Goal: Feedback & Contribution: Submit feedback/report problem

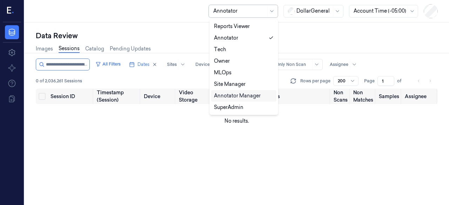
click at [232, 97] on div "Annotator Manager" at bounding box center [237, 95] width 47 height 7
click at [261, 14] on div at bounding box center [239, 10] width 53 height 7
click at [236, 108] on div "SuperAdmin" at bounding box center [228, 107] width 29 height 7
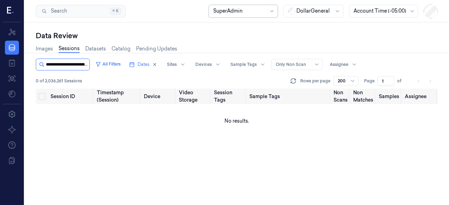
click at [81, 62] on input "string" at bounding box center [67, 64] width 42 height 11
click at [123, 66] on button "All Filters" at bounding box center [108, 64] width 31 height 11
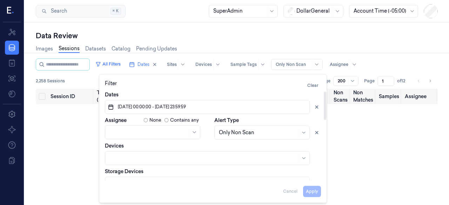
click at [199, 36] on div "Data Review" at bounding box center [237, 36] width 402 height 10
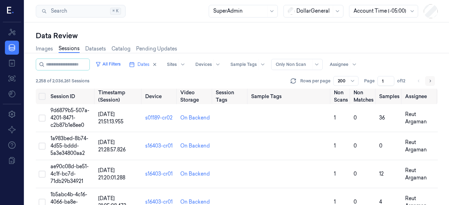
click at [431, 80] on icon "Go to next page" at bounding box center [430, 81] width 4 height 6
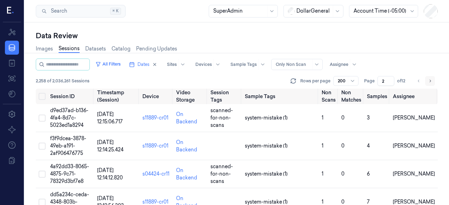
click at [432, 80] on button "Go to next page" at bounding box center [430, 81] width 10 height 10
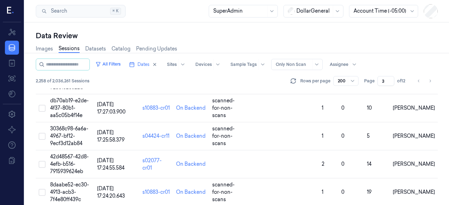
scroll to position [609, 0]
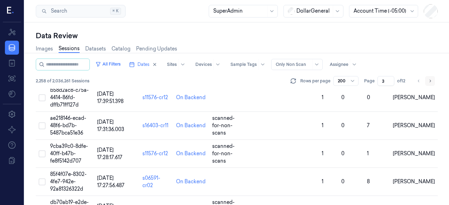
click at [432, 80] on icon "Go to next page" at bounding box center [430, 81] width 4 height 6
type input "4"
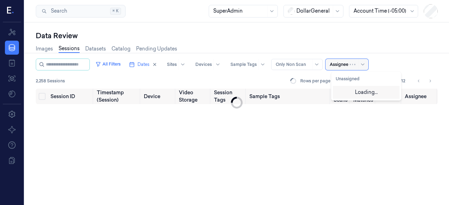
click at [346, 65] on div at bounding box center [339, 64] width 19 height 6
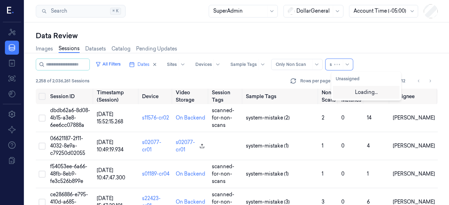
type input "sh"
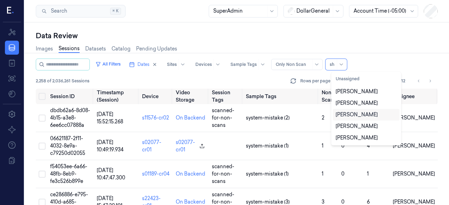
click at [359, 116] on div "[PERSON_NAME]" at bounding box center [357, 114] width 42 height 7
type input "1"
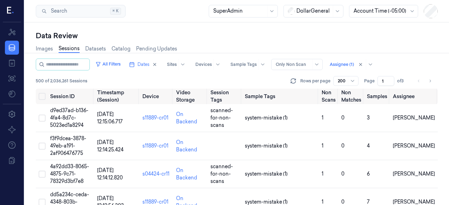
click at [413, 62] on div "All Filters Dates Sites Devices Sample Tags Alert Type Only Non Scan Assignee (…" at bounding box center [237, 65] width 402 height 12
click at [344, 82] on div at bounding box center [342, 81] width 9 height 6
click at [343, 104] on div "100" at bounding box center [342, 105] width 8 height 7
click at [432, 82] on button "Go to next page" at bounding box center [430, 81] width 10 height 10
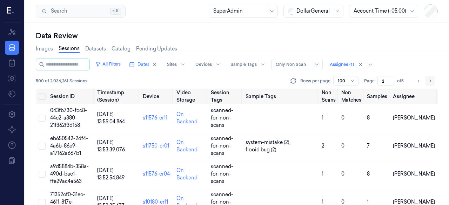
click at [432, 82] on button "Go to next page" at bounding box center [430, 81] width 10 height 10
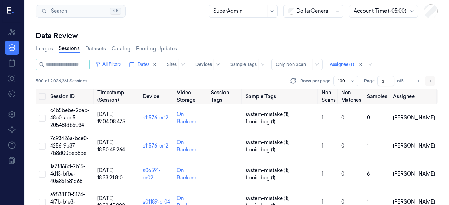
click at [429, 82] on icon "Go to next page" at bounding box center [430, 81] width 4 height 6
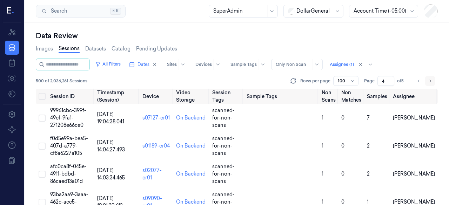
click at [430, 80] on icon "Go to next page" at bounding box center [429, 81] width 1 height 2
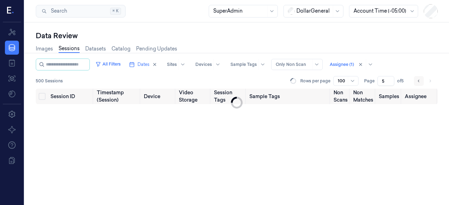
click at [418, 81] on icon "Go to previous page" at bounding box center [418, 81] width 4 height 6
type input "4"
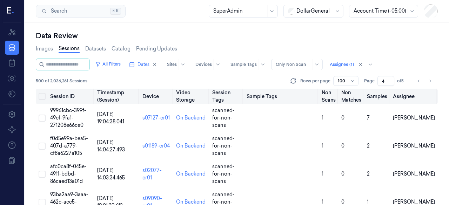
click at [40, 96] on button "Select all" at bounding box center [42, 96] width 7 height 7
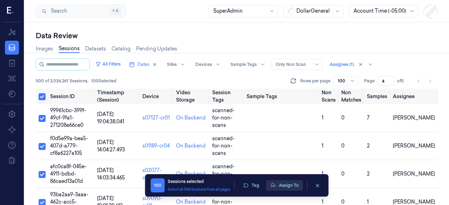
click at [278, 185] on button "Assign To" at bounding box center [284, 185] width 37 height 11
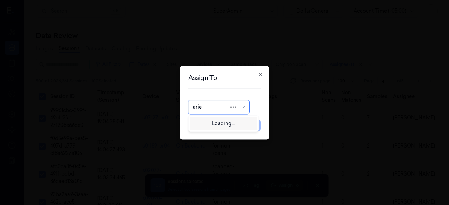
type input "ariel"
click at [226, 123] on div "[PERSON_NAME]" at bounding box center [223, 122] width 61 height 7
click at [250, 128] on button "Assign" at bounding box center [250, 125] width 19 height 11
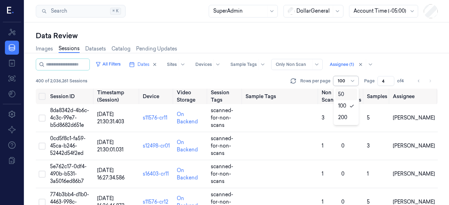
click at [348, 80] on span at bounding box center [348, 80] width 0 height 9
click at [349, 95] on div "50" at bounding box center [346, 94] width 16 height 7
type input "7"
click at [42, 95] on button "Select all" at bounding box center [42, 96] width 7 height 7
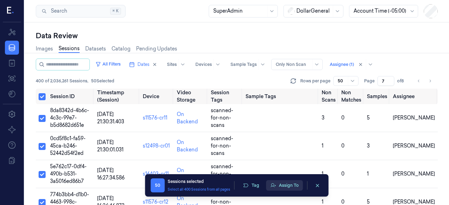
click at [287, 189] on button "Assign To" at bounding box center [284, 185] width 37 height 11
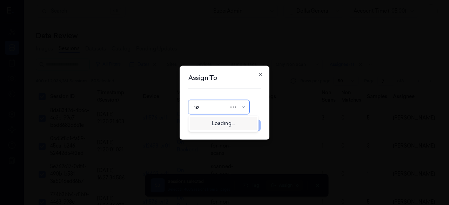
type input "ש"
type input "ariel"
click at [234, 123] on div "[PERSON_NAME]" at bounding box center [223, 122] width 61 height 7
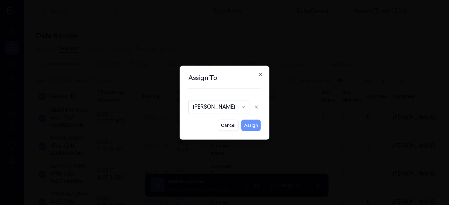
click at [249, 126] on button "Assign" at bounding box center [250, 125] width 19 height 11
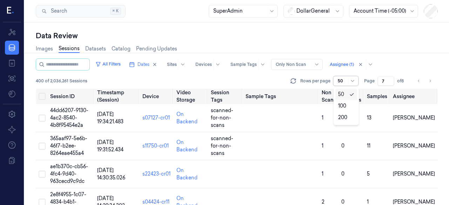
click at [345, 83] on div at bounding box center [342, 81] width 9 height 6
click at [341, 118] on div "200" at bounding box center [342, 117] width 9 height 7
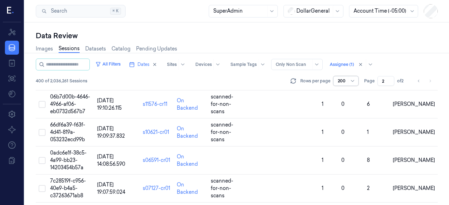
scroll to position [3149, 0]
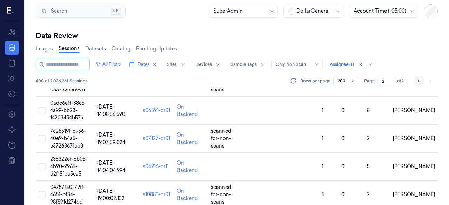
click at [419, 79] on icon "Go to previous page" at bounding box center [418, 81] width 4 height 6
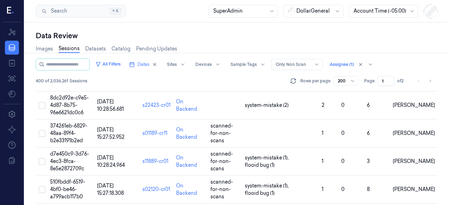
scroll to position [1601, 0]
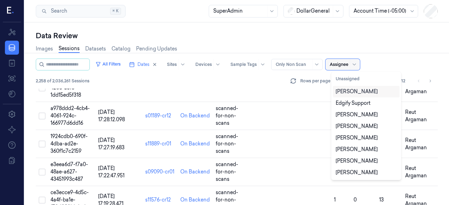
click at [348, 67] on div at bounding box center [339, 64] width 19 height 6
click at [353, 91] on div "[PERSON_NAME]" at bounding box center [357, 91] width 42 height 7
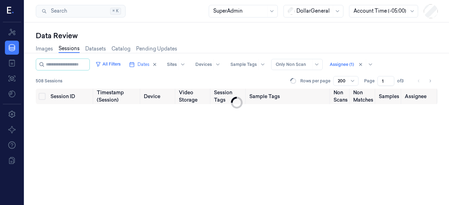
click at [410, 59] on div "All Filters Dates Sites Devices Sample Tags Alert Type Only Non Scan Assignee (…" at bounding box center [237, 65] width 402 height 12
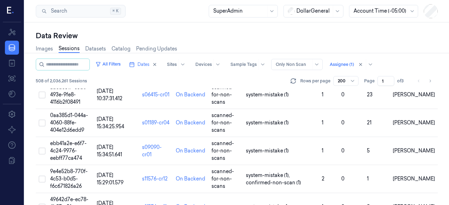
scroll to position [5490, 0]
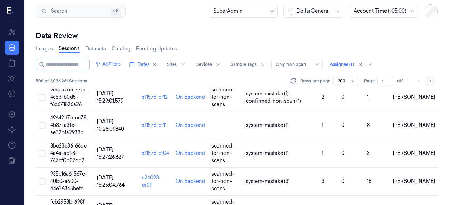
click at [428, 80] on icon "Go to next page" at bounding box center [430, 81] width 4 height 6
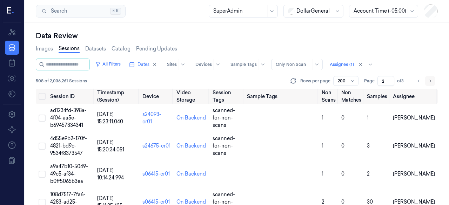
click at [431, 82] on icon "Go to next page" at bounding box center [430, 81] width 4 height 6
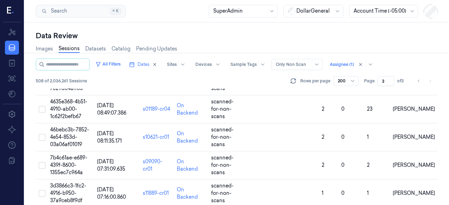
scroll to position [2920, 0]
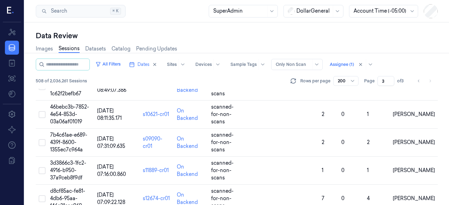
click at [431, 80] on li "pagination" at bounding box center [430, 81] width 10 height 10
click at [418, 81] on icon "Go to previous page" at bounding box center [418, 81] width 1 height 2
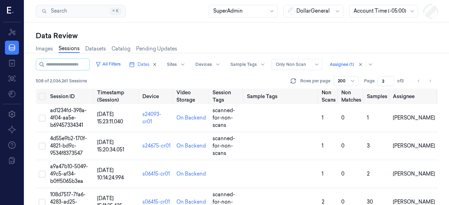
type input "3"
click at [391, 81] on input "3" at bounding box center [385, 81] width 17 height 10
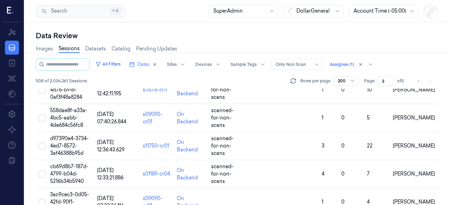
scroll to position [1613, 0]
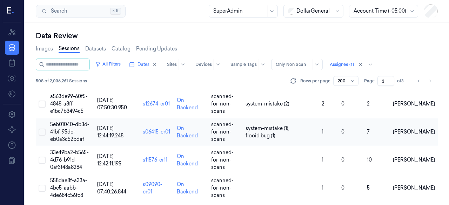
click at [337, 129] on td "1" at bounding box center [329, 132] width 20 height 28
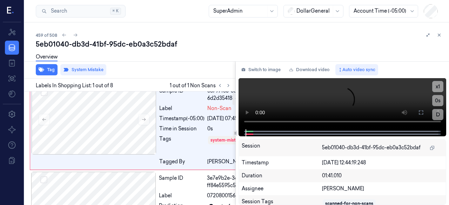
scroll to position [8, 0]
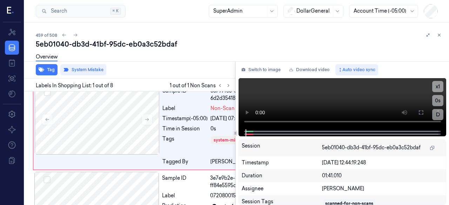
click at [440, 36] on icon at bounding box center [439, 35] width 2 height 2
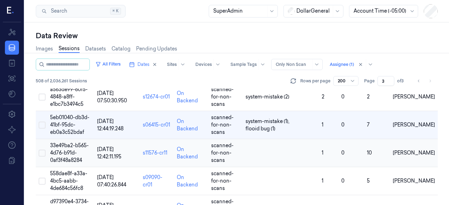
scroll to position [1600, 0]
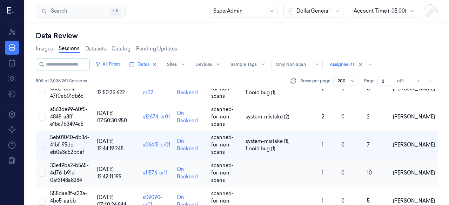
click at [64, 168] on span "33e49ba2-b565-4d76-b91d-0af3f48a8284" at bounding box center [69, 172] width 39 height 21
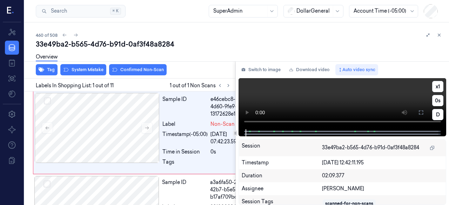
drag, startPoint x: 421, startPoint y: 110, endPoint x: 421, endPoint y: 141, distance: 30.9
click at [421, 111] on icon at bounding box center [421, 113] width 6 height 6
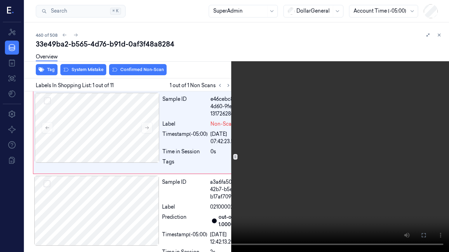
click at [79, 167] on video at bounding box center [224, 126] width 449 height 252
click at [0, 0] on button at bounding box center [0, 0] width 0 height 0
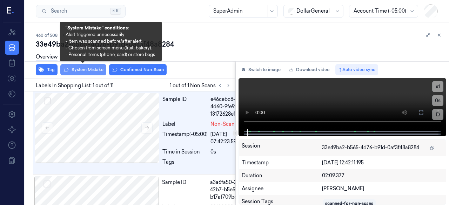
click at [74, 70] on button "System Mistake" at bounding box center [83, 69] width 46 height 11
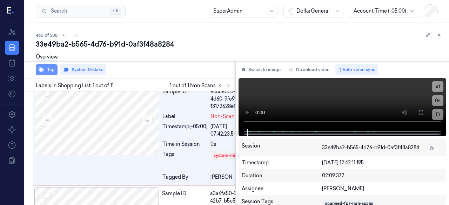
click at [51, 69] on button "Tag" at bounding box center [47, 69] width 22 height 11
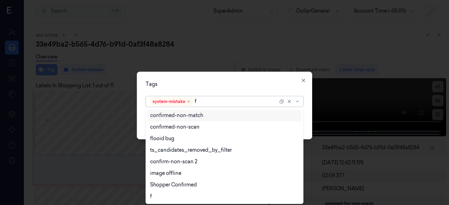
type input "fl"
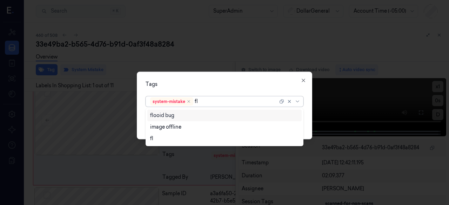
click at [208, 115] on div "flooid bug" at bounding box center [224, 115] width 149 height 7
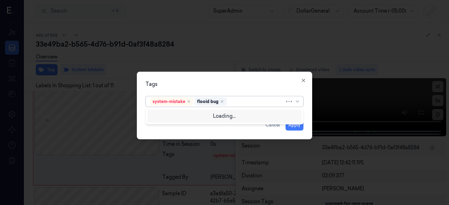
click at [219, 82] on div "Tags" at bounding box center [224, 83] width 158 height 7
click at [295, 126] on button "Apply" at bounding box center [294, 124] width 18 height 11
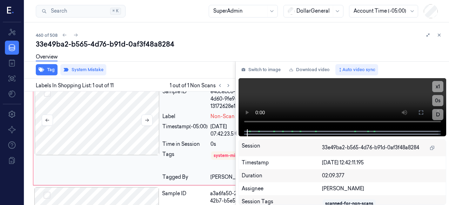
scroll to position [9, 0]
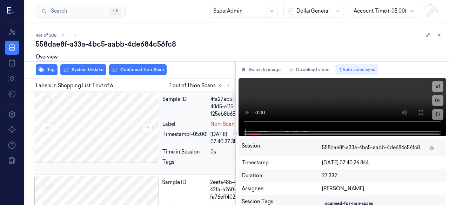
click at [210, 113] on div "4fa27ab5-6041-48d5-a115-125eb8b653c1" at bounding box center [230, 107] width 41 height 22
click at [210, 108] on div "4fa27ab5-6041-48d5-a115-125eb8b653c1" at bounding box center [230, 107] width 41 height 22
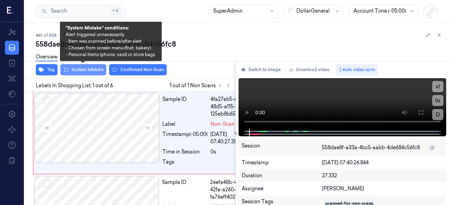
click at [71, 69] on button "System Mistake" at bounding box center [83, 69] width 46 height 11
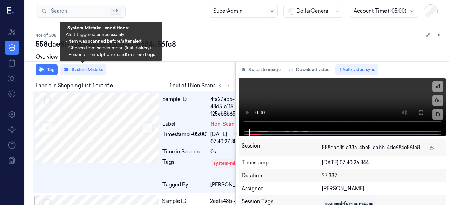
scroll to position [8, 0]
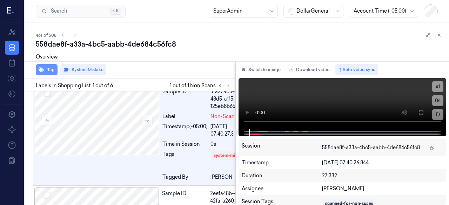
click at [38, 72] on button "Tag" at bounding box center [47, 69] width 22 height 11
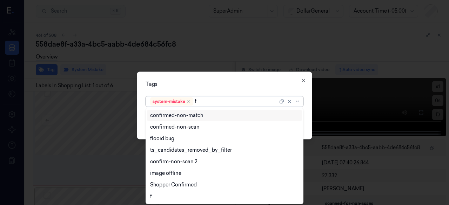
type input "fl"
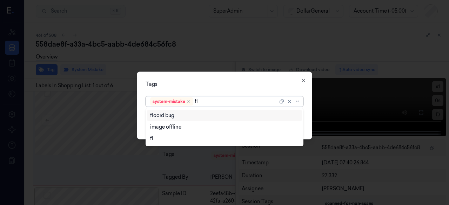
click at [189, 118] on div "flooid bug" at bounding box center [224, 115] width 149 height 7
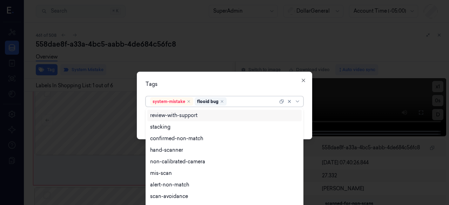
click at [222, 88] on div "Tags" at bounding box center [224, 83] width 158 height 7
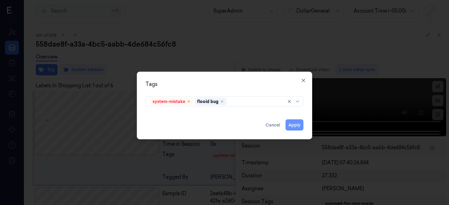
click at [291, 124] on button "Apply" at bounding box center [294, 124] width 18 height 11
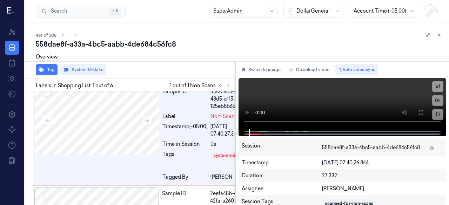
scroll to position [9, 0]
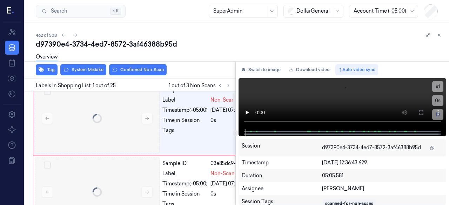
scroll to position [0, 6]
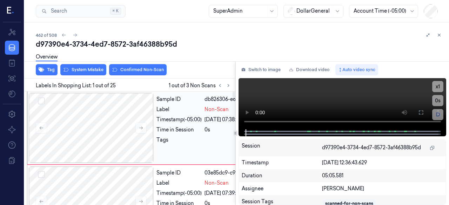
click at [178, 101] on div "Sample ID" at bounding box center [178, 99] width 45 height 7
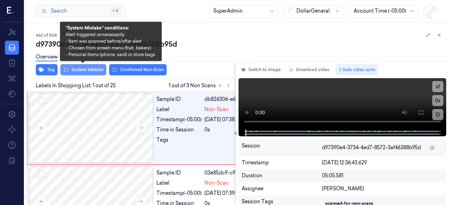
click at [88, 69] on button "System Mistake" at bounding box center [83, 69] width 46 height 11
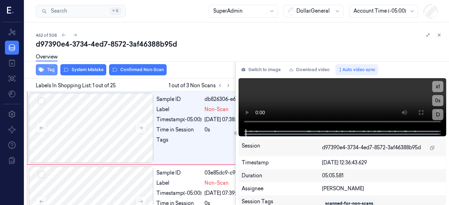
scroll to position [8, 6]
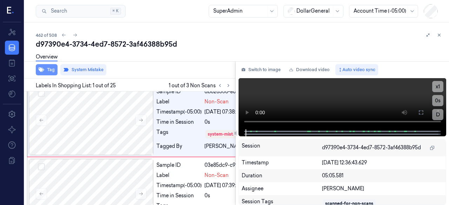
click at [38, 71] on button "Tag" at bounding box center [47, 69] width 22 height 11
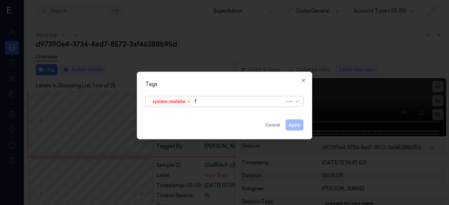
type input "fl"
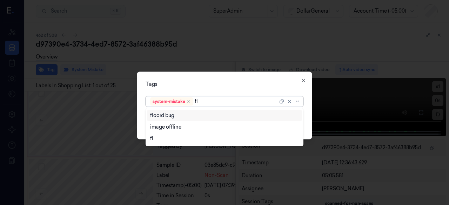
click at [220, 116] on div "flooid bug" at bounding box center [224, 115] width 149 height 7
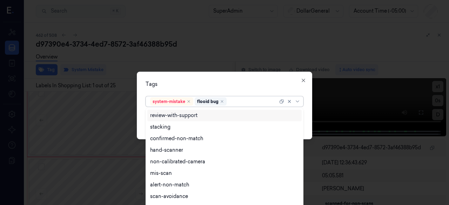
click at [239, 79] on div "Tags option flooid bug , selected. 9 results available. Use Up and Down to choo…" at bounding box center [224, 106] width 175 height 68
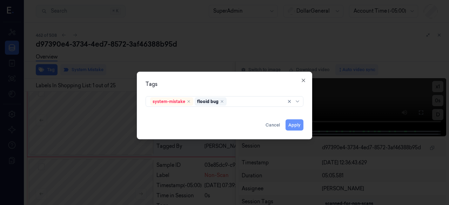
click at [291, 123] on button "Apply" at bounding box center [294, 124] width 18 height 11
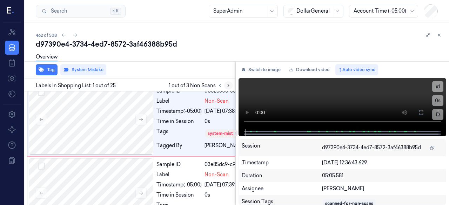
click at [226, 86] on icon at bounding box center [228, 85] width 5 height 5
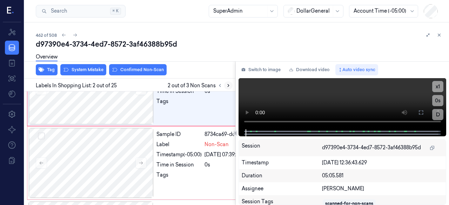
scroll to position [118, 6]
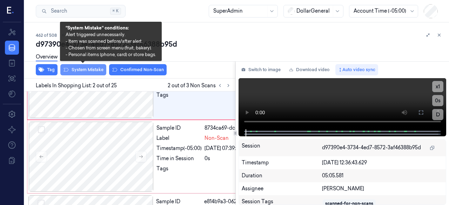
click at [74, 73] on button "System Mistake" at bounding box center [83, 69] width 46 height 11
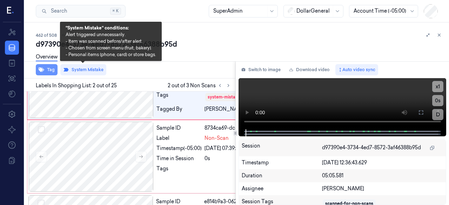
scroll to position [135, 6]
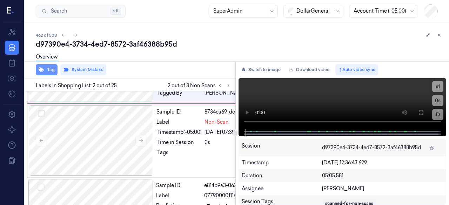
click at [43, 71] on icon "button" at bounding box center [42, 70] width 6 height 6
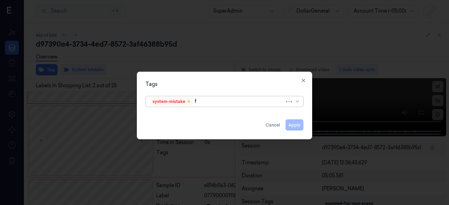
type input "fl"
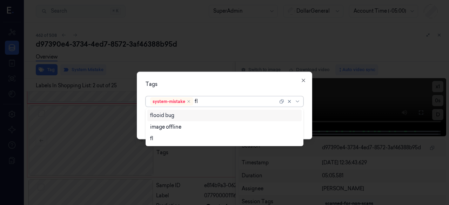
click at [158, 117] on div "flooid bug" at bounding box center [162, 115] width 24 height 7
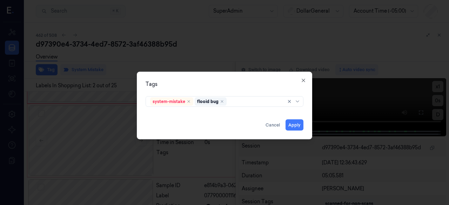
click at [186, 77] on div "Tags system-mistake flooid bug Apply Cancel Close" at bounding box center [224, 106] width 175 height 68
click at [292, 124] on button "Apply" at bounding box center [294, 124] width 18 height 11
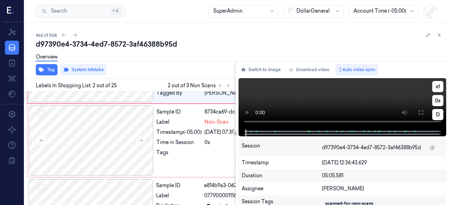
scroll to position [135, 6]
click at [229, 84] on icon at bounding box center [228, 85] width 5 height 5
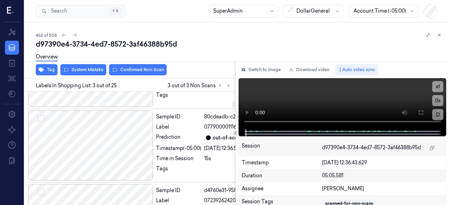
scroll to position [242, 6]
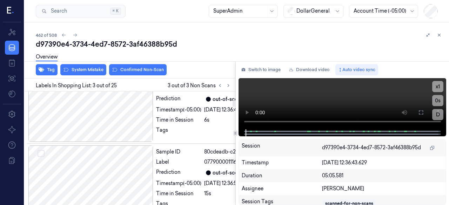
click at [96, 64] on div "Overview" at bounding box center [239, 58] width 407 height 18
click at [95, 67] on button "System Mistake" at bounding box center [83, 69] width 46 height 11
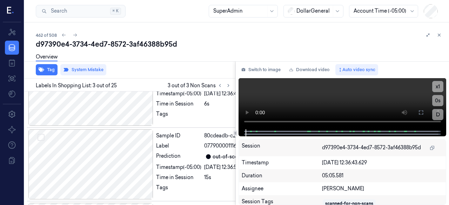
scroll to position [258, 6]
click at [40, 70] on icon "button" at bounding box center [42, 70] width 6 height 5
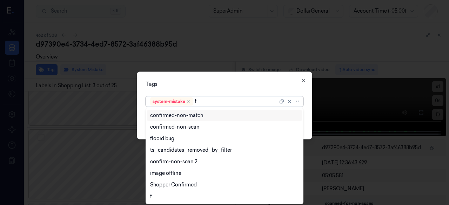
type input "fl"
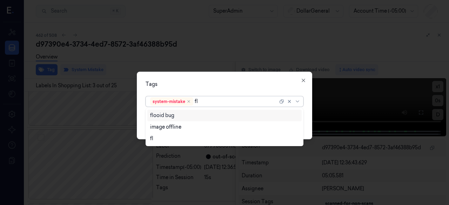
click at [184, 118] on div "flooid bug" at bounding box center [224, 115] width 149 height 7
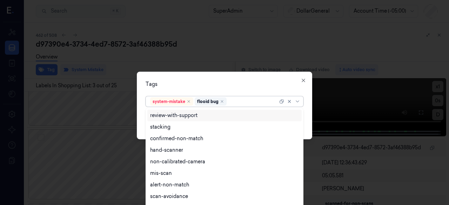
click at [192, 90] on div "Tags option flooid bug , selected. 9 results available. Use Up and Down to choo…" at bounding box center [224, 106] width 175 height 68
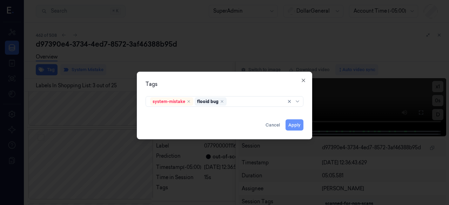
click at [290, 124] on button "Apply" at bounding box center [294, 124] width 18 height 11
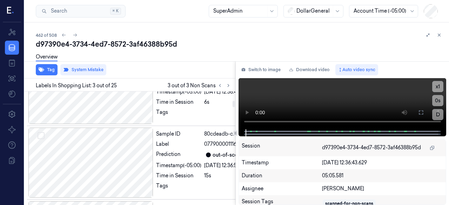
scroll to position [295, 6]
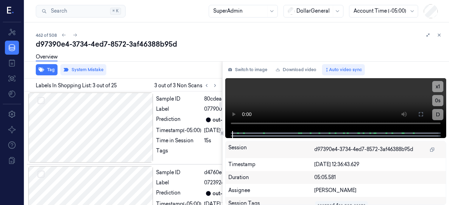
click at [222, 133] on icon at bounding box center [222, 133] width 4 height 4
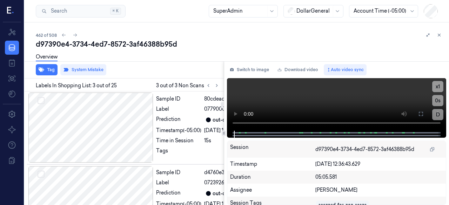
click at [225, 138] on div "Tag System Mistake Labels In Shopping List: 3 out of 25 3 out of 3 Non Scans Sa…" at bounding box center [235, 133] width 427 height 144
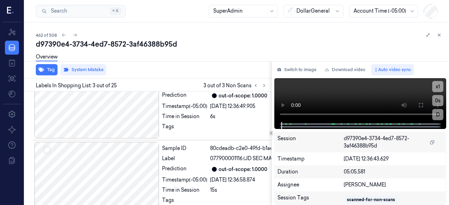
scroll to position [216, 0]
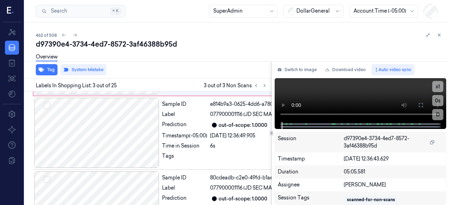
click at [272, 128] on div "Tag System Mistake Labels In Shopping List: 3 out of 25 3 out of 3 Non Scans Sa…" at bounding box center [235, 133] width 427 height 144
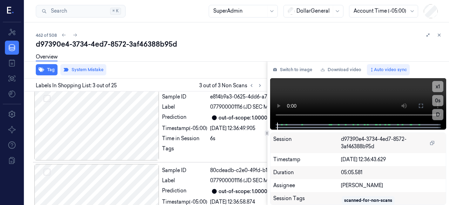
scroll to position [245, 0]
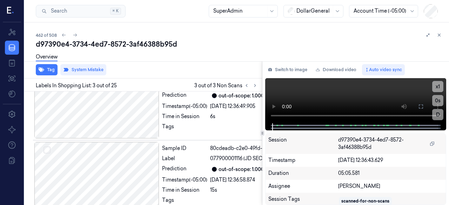
click at [264, 137] on div "Tag System Mistake Labels In Shopping List: 3 out of 25 3 out of 3 Non Scans Sa…" at bounding box center [235, 133] width 427 height 144
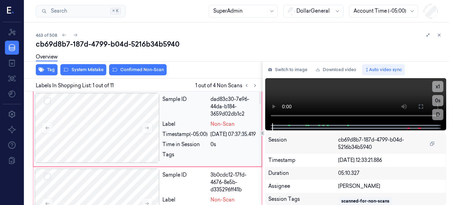
click at [206, 116] on div "Sample ID" at bounding box center [184, 107] width 45 height 22
click at [97, 59] on div "Overview" at bounding box center [239, 58] width 407 height 18
click at [89, 68] on button "System Mistake" at bounding box center [83, 69] width 46 height 11
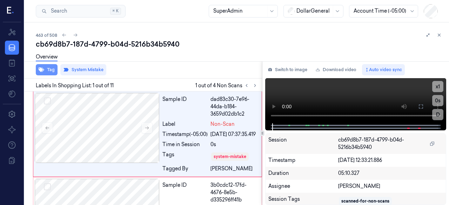
click at [48, 70] on button "Tag" at bounding box center [47, 69] width 22 height 11
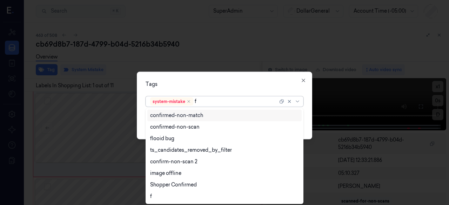
type input "fl"
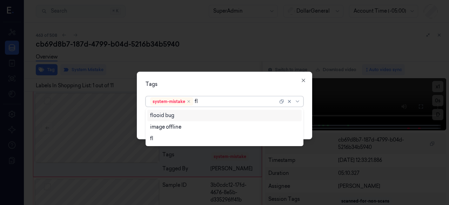
click at [183, 116] on div "flooid bug" at bounding box center [224, 115] width 149 height 7
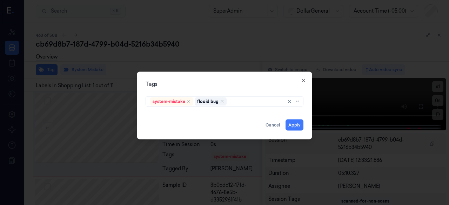
click at [215, 82] on div "Tags" at bounding box center [224, 83] width 158 height 7
click at [294, 122] on button "Apply" at bounding box center [294, 124] width 18 height 11
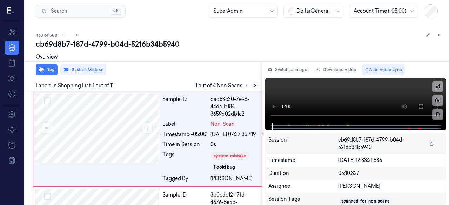
click at [257, 85] on icon at bounding box center [254, 85] width 5 height 5
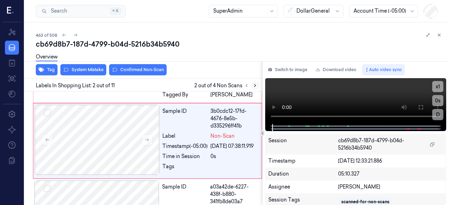
scroll to position [87, 0]
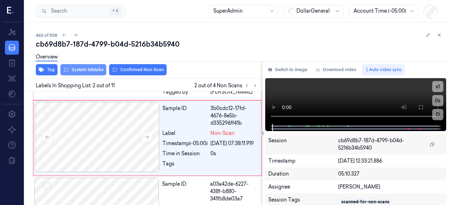
click at [63, 70] on icon at bounding box center [66, 70] width 6 height 6
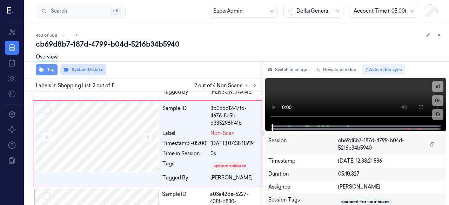
scroll to position [92, 0]
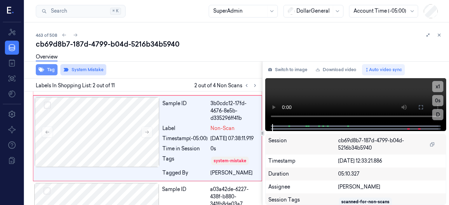
click at [52, 69] on button "Tag" at bounding box center [47, 69] width 22 height 11
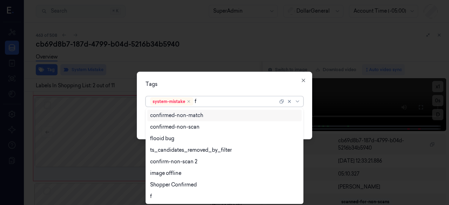
type input "fl"
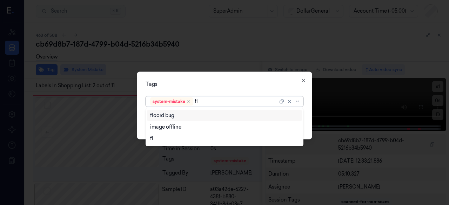
click at [179, 113] on div "flooid bug" at bounding box center [224, 115] width 149 height 7
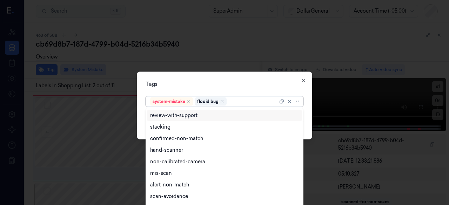
click at [199, 84] on div "Tags" at bounding box center [224, 83] width 158 height 7
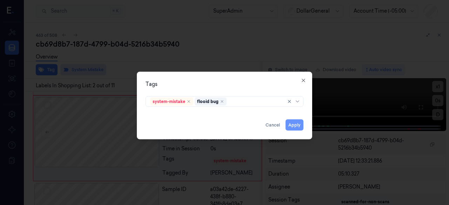
click at [297, 124] on button "Apply" at bounding box center [294, 124] width 18 height 11
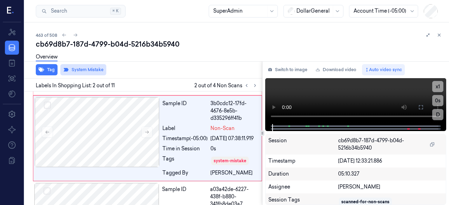
scroll to position [96, 0]
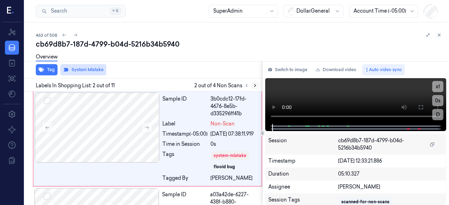
click at [257, 82] on button at bounding box center [255, 85] width 8 height 8
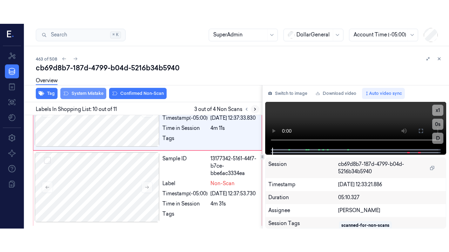
scroll to position [921, 0]
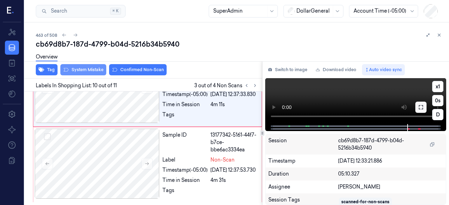
click at [423, 106] on button at bounding box center [420, 107] width 11 height 11
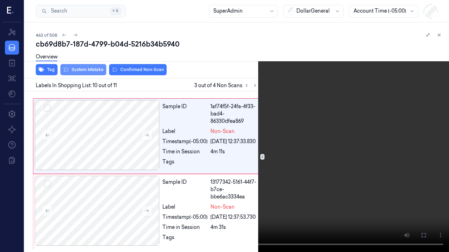
click at [289, 163] on video at bounding box center [224, 126] width 449 height 252
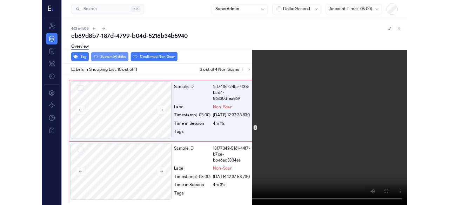
scroll to position [897, 0]
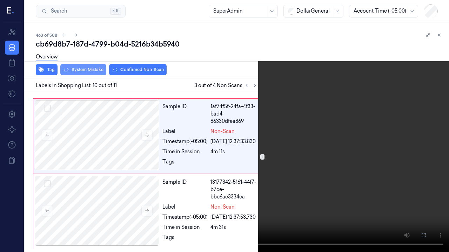
click at [398, 194] on video at bounding box center [224, 126] width 449 height 252
click at [0, 0] on button at bounding box center [0, 0] width 0 height 0
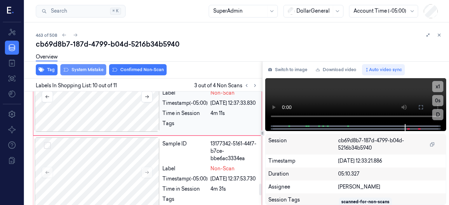
click at [116, 132] on div at bounding box center [97, 97] width 125 height 70
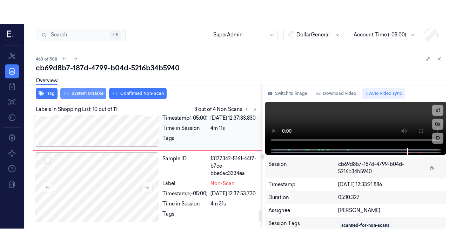
scroll to position [921, 0]
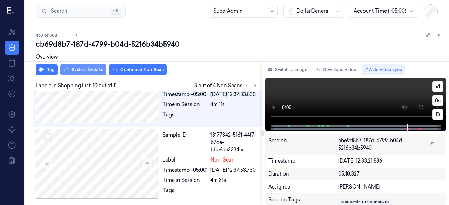
drag, startPoint x: 418, startPoint y: 105, endPoint x: 419, endPoint y: 135, distance: 29.8
click at [419, 104] on button at bounding box center [420, 107] width 11 height 11
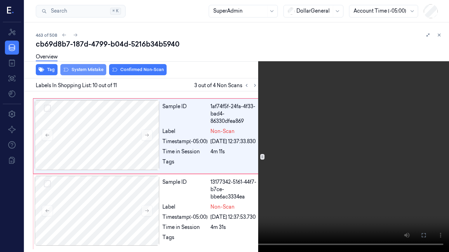
click at [255, 147] on video at bounding box center [224, 126] width 449 height 252
click at [283, 153] on video at bounding box center [224, 126] width 449 height 252
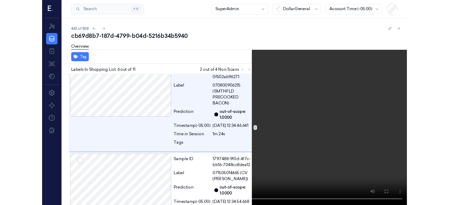
scroll to position [486, 0]
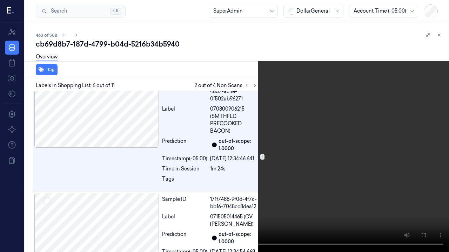
click at [316, 116] on video at bounding box center [224, 126] width 449 height 252
click at [0, 0] on button at bounding box center [0, 0] width 0 height 0
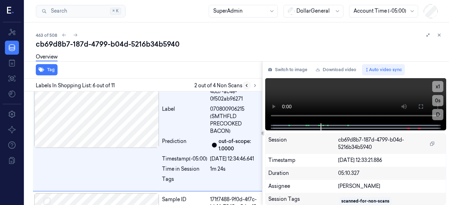
click at [246, 87] on icon at bounding box center [246, 85] width 5 height 5
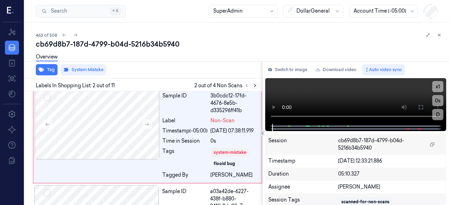
scroll to position [96, 0]
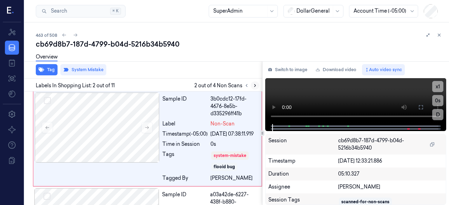
click at [256, 87] on icon at bounding box center [254, 85] width 5 height 5
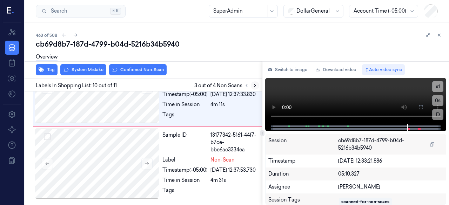
scroll to position [921, 0]
click at [232, 78] on div "1af74f5f-24fa-4f33-bad4-86330dfea869" at bounding box center [233, 67] width 47 height 22
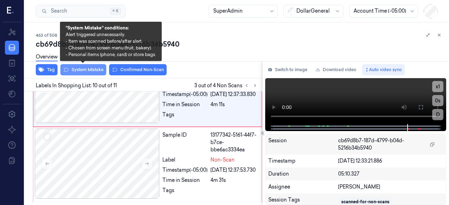
click at [68, 69] on icon at bounding box center [66, 70] width 6 height 6
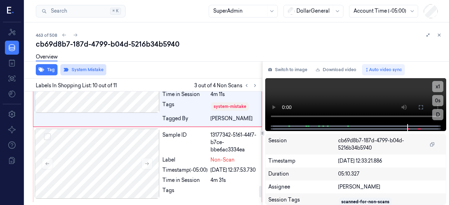
click at [257, 89] on div at bounding box center [250, 85] width 17 height 8
click at [256, 84] on icon at bounding box center [254, 85] width 5 height 5
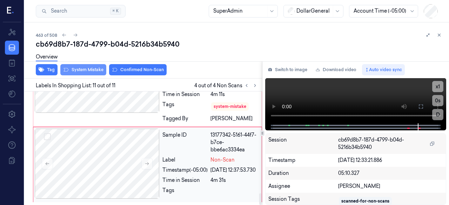
scroll to position [1001, 0]
click at [250, 167] on div "[DATE] 12:37:53.730" at bounding box center [233, 170] width 47 height 7
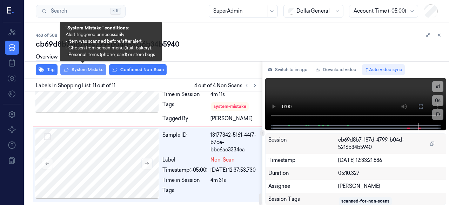
click at [84, 68] on button "System Mistake" at bounding box center [83, 69] width 46 height 11
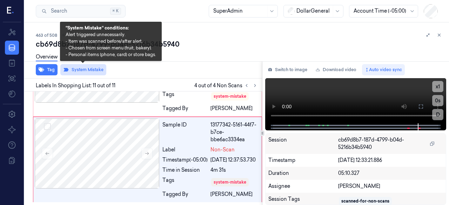
scroll to position [1011, 0]
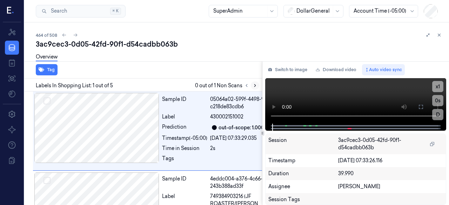
click at [252, 87] on button at bounding box center [255, 85] width 8 height 8
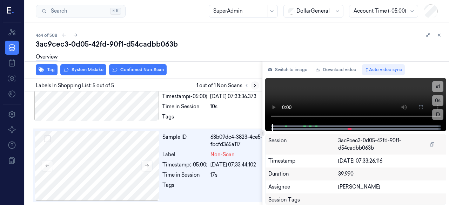
scroll to position [402, 0]
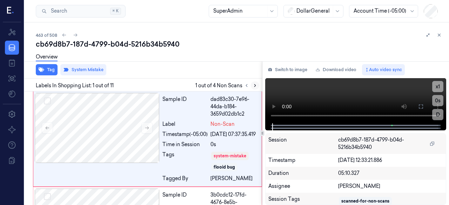
click at [254, 85] on icon at bounding box center [254, 85] width 5 height 5
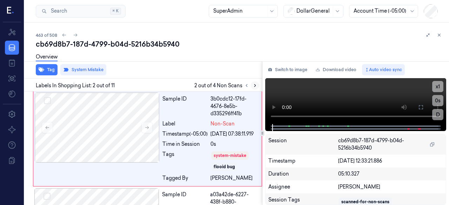
click at [254, 85] on icon at bounding box center [254, 85] width 5 height 5
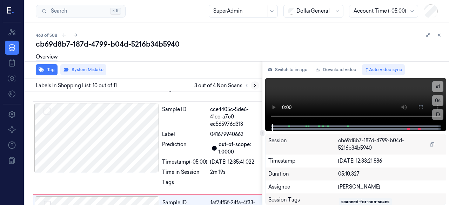
click at [254, 85] on icon at bounding box center [254, 85] width 5 height 5
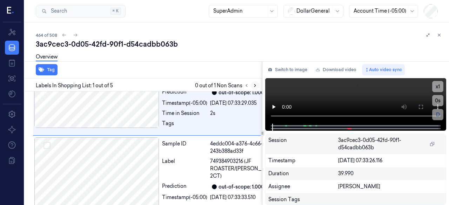
scroll to position [1, 0]
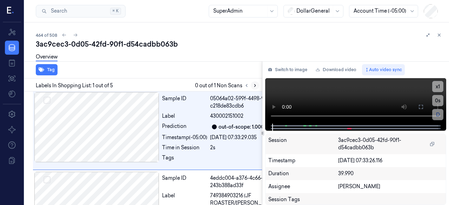
click at [254, 85] on icon at bounding box center [254, 85] width 5 height 5
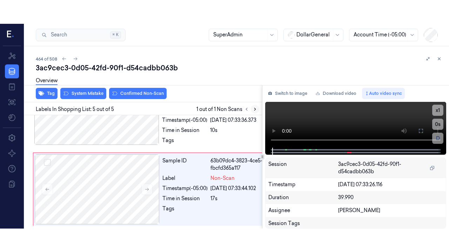
scroll to position [402, 0]
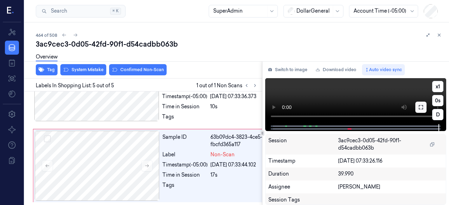
click at [419, 107] on icon at bounding box center [421, 107] width 4 height 4
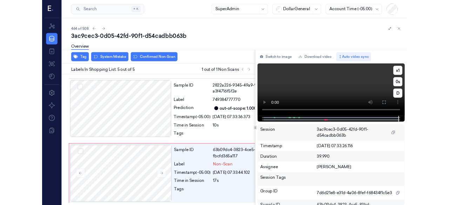
scroll to position [355, 0]
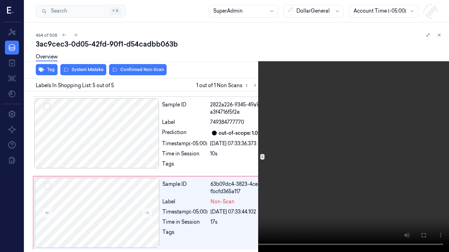
click at [0, 0] on icon at bounding box center [0, 0] width 0 height 0
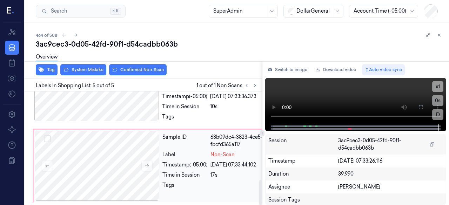
click at [195, 147] on div "Sample ID 63b09dc4-3823-4ce5-83bd-fbcfd365a117 Label Non-Scan Timestamp (-05:00…" at bounding box center [220, 166] width 121 height 70
click at [421, 102] on button at bounding box center [420, 107] width 11 height 11
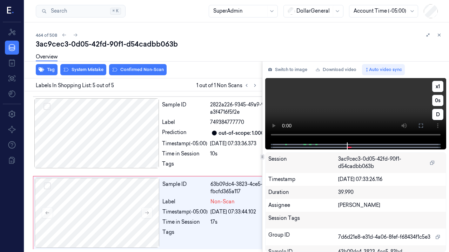
scroll to position [355, 0]
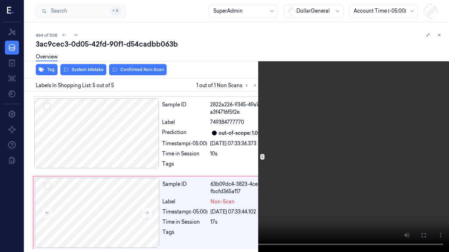
click at [98, 149] on video at bounding box center [224, 126] width 449 height 252
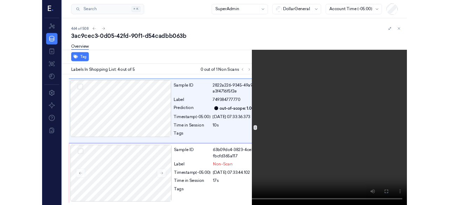
scroll to position [300, 0]
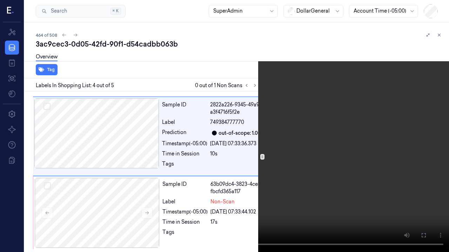
drag, startPoint x: 423, startPoint y: 235, endPoint x: 423, endPoint y: 205, distance: 30.5
click at [0, 0] on icon at bounding box center [0, 0] width 0 height 0
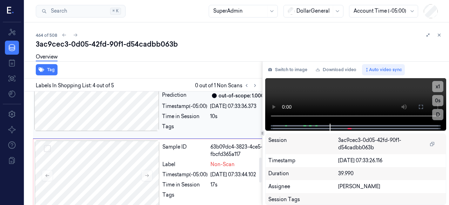
click at [116, 131] on div at bounding box center [96, 96] width 125 height 70
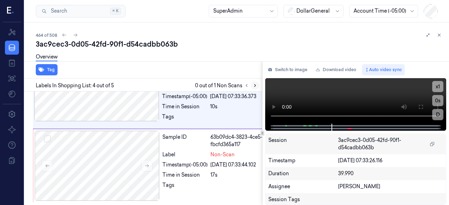
click at [257, 86] on icon at bounding box center [254, 85] width 5 height 5
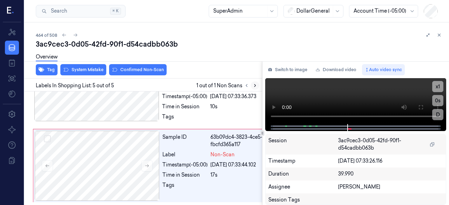
scroll to position [402, 0]
click at [167, 135] on div "Sample ID" at bounding box center [184, 141] width 45 height 15
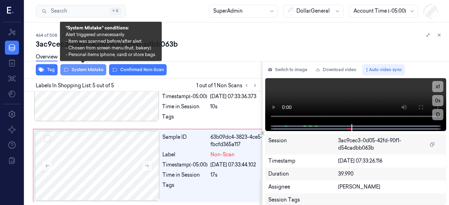
click at [91, 69] on button "System Mistake" at bounding box center [83, 69] width 46 height 11
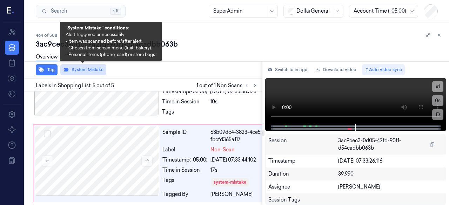
scroll to position [412, 0]
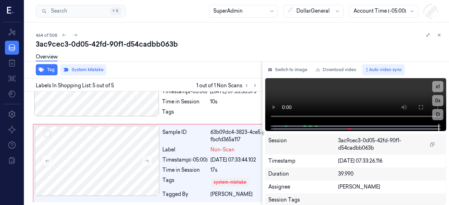
click at [60, 64] on button "System Mistake" at bounding box center [83, 69] width 46 height 11
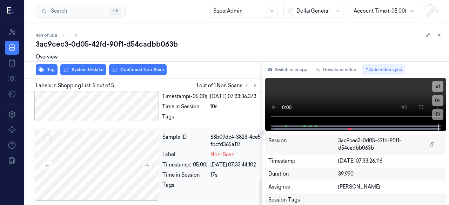
click at [199, 147] on div "Sample ID 63b09dc4-3823-4ce5-83bd-fbcfd365a117 Label Non-Scan Timestamp (-05:00…" at bounding box center [220, 166] width 121 height 70
click at [129, 137] on div at bounding box center [97, 166] width 125 height 70
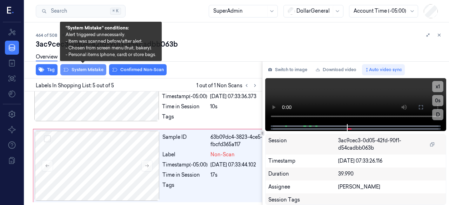
click at [74, 68] on button "System Mistake" at bounding box center [83, 69] width 46 height 11
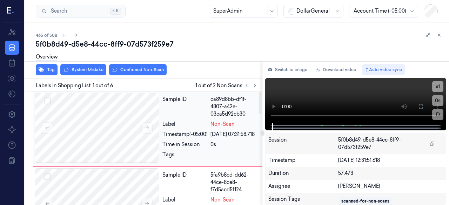
click at [193, 107] on div "Sample ID" at bounding box center [184, 107] width 45 height 22
click at [87, 75] on button "System Mistake" at bounding box center [83, 69] width 46 height 11
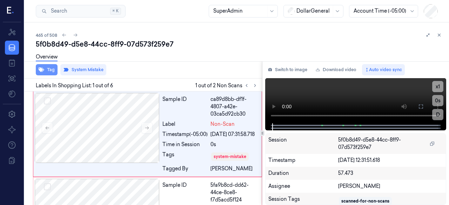
click at [41, 69] on icon "button" at bounding box center [42, 70] width 6 height 5
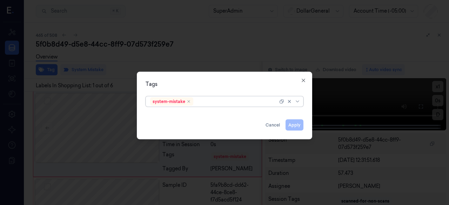
type input "d"
type input "fl"
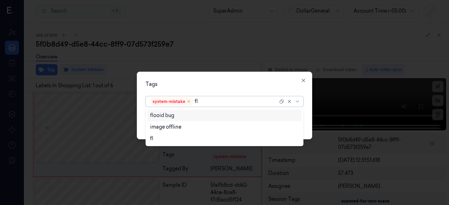
click at [218, 115] on div "flooid bug" at bounding box center [224, 115] width 149 height 7
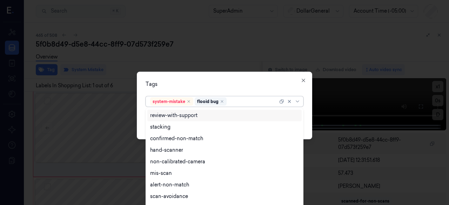
click at [228, 83] on div "Tags" at bounding box center [224, 83] width 158 height 7
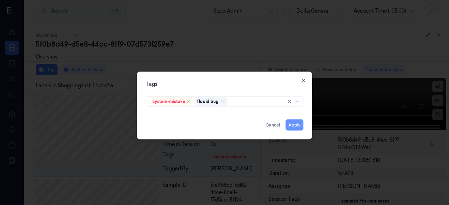
click at [297, 125] on button "Apply" at bounding box center [294, 124] width 18 height 11
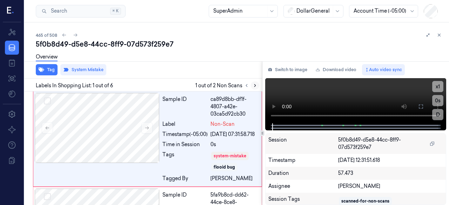
click at [254, 81] on button at bounding box center [255, 85] width 8 height 8
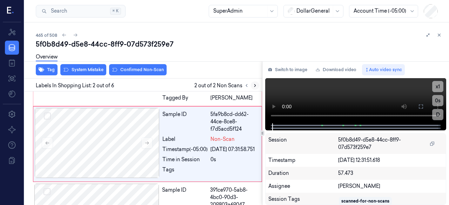
scroll to position [87, 0]
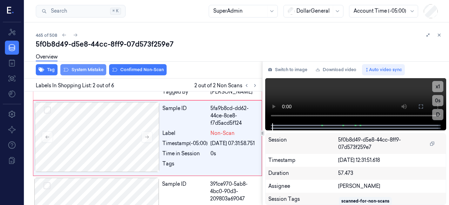
click at [64, 69] on icon at bounding box center [66, 70] width 5 height 4
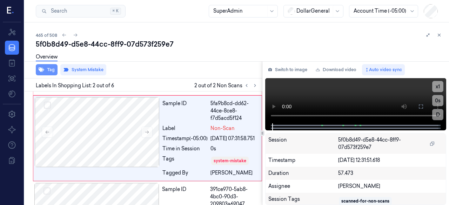
click at [46, 70] on button "Tag" at bounding box center [47, 69] width 22 height 11
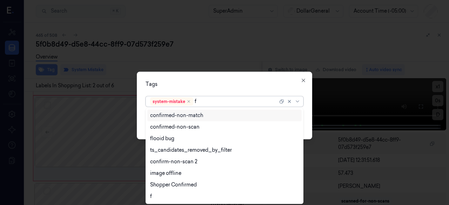
type input "fl"
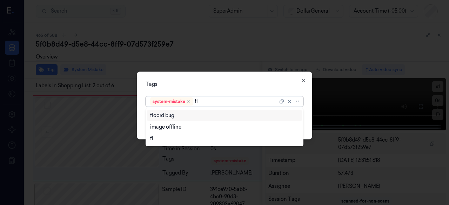
click at [156, 112] on div "flooid bug" at bounding box center [162, 115] width 24 height 7
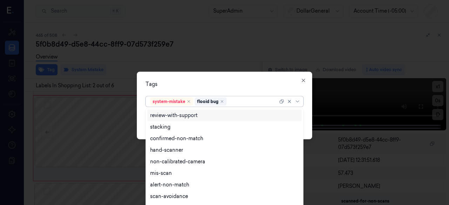
click at [213, 87] on div "Tags" at bounding box center [224, 83] width 158 height 7
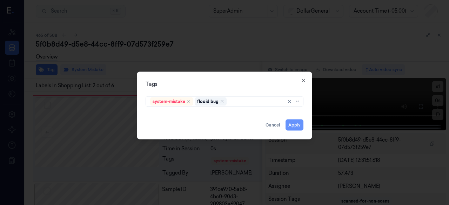
click at [300, 129] on button "Apply" at bounding box center [294, 124] width 18 height 11
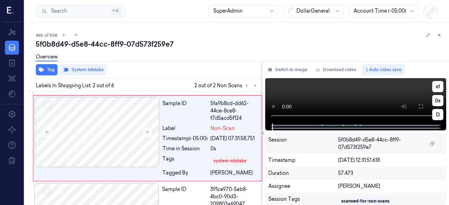
scroll to position [96, 0]
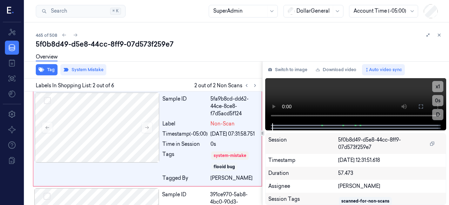
click at [230, 66] on div "Overview" at bounding box center [239, 58] width 407 height 18
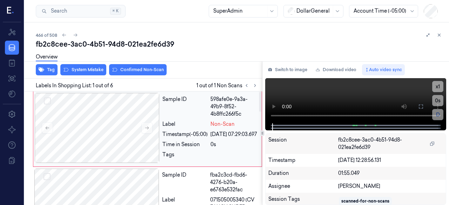
click at [185, 114] on div "Sample ID" at bounding box center [184, 107] width 45 height 22
click at [190, 121] on div "Label" at bounding box center [184, 124] width 45 height 7
click at [71, 68] on button "System Mistake" at bounding box center [83, 69] width 46 height 11
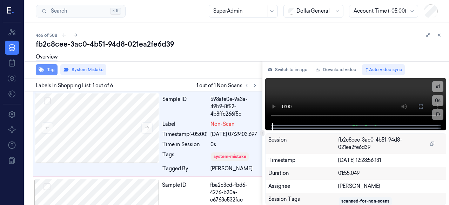
click at [47, 74] on button "Tag" at bounding box center [47, 69] width 22 height 11
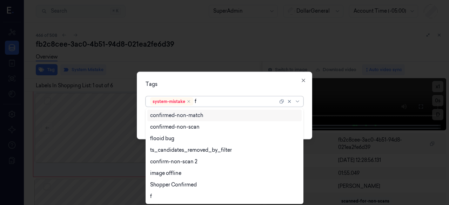
type input "fl"
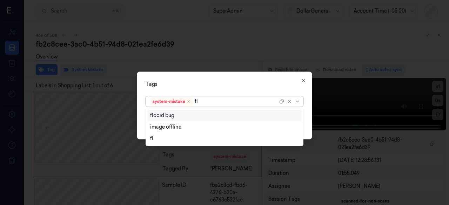
click at [186, 118] on div "flooid bug" at bounding box center [224, 115] width 149 height 7
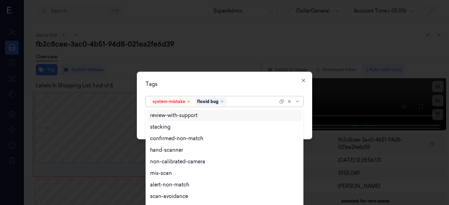
click at [190, 92] on div "Tags option flooid bug , selected. 9 results available. Use Up and Down to choo…" at bounding box center [224, 106] width 175 height 68
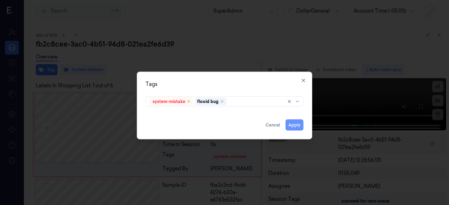
click at [296, 125] on button "Apply" at bounding box center [294, 124] width 18 height 11
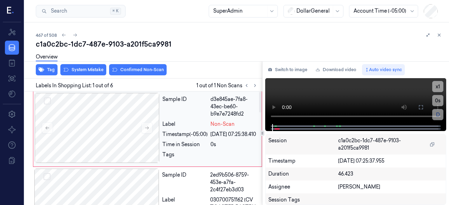
click at [189, 113] on div "Sample ID" at bounding box center [184, 107] width 45 height 22
click at [194, 110] on div "Sample ID" at bounding box center [184, 107] width 45 height 22
click at [74, 69] on button "System Mistake" at bounding box center [83, 69] width 46 height 11
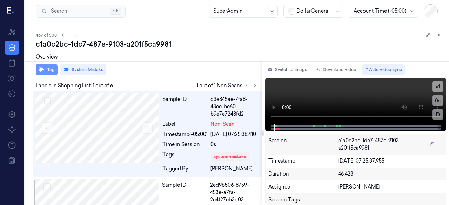
click at [48, 69] on button "Tag" at bounding box center [47, 69] width 22 height 11
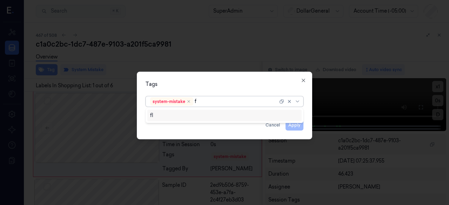
type input "fl"
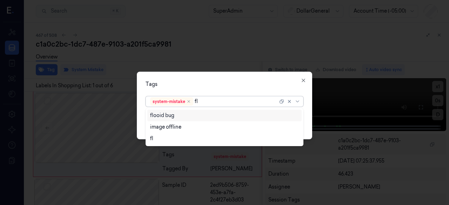
click at [222, 114] on div "flooid bug" at bounding box center [224, 115] width 149 height 7
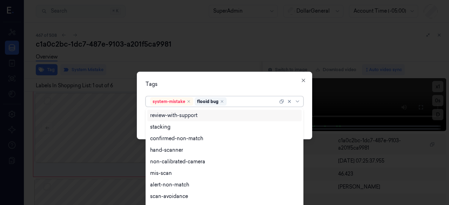
click at [219, 86] on div "Tags" at bounding box center [224, 83] width 158 height 7
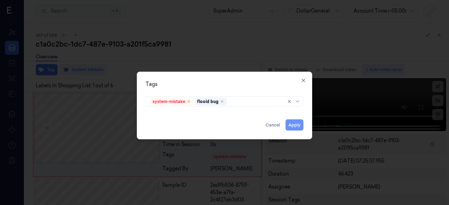
click at [291, 128] on button "Apply" at bounding box center [294, 124] width 18 height 11
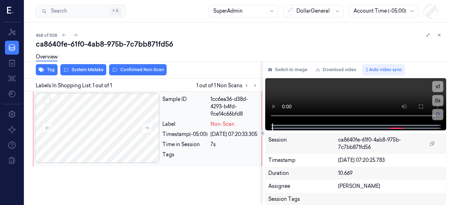
click at [195, 100] on div "Sample ID" at bounding box center [184, 107] width 45 height 22
click at [195, 99] on div "Sample ID" at bounding box center [184, 107] width 45 height 22
click at [418, 104] on button at bounding box center [420, 106] width 11 height 11
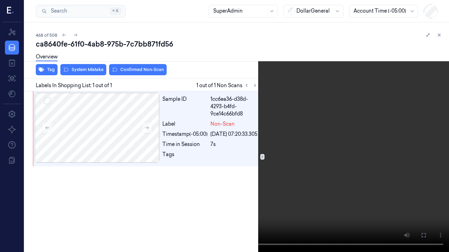
click at [112, 163] on video at bounding box center [224, 126] width 449 height 252
click at [113, 163] on video at bounding box center [224, 126] width 449 height 252
click at [113, 165] on video at bounding box center [224, 126] width 449 height 252
click at [0, 0] on button at bounding box center [0, 0] width 0 height 0
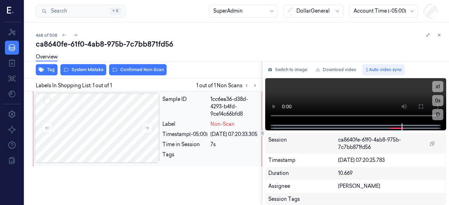
click at [185, 113] on div "Sample ID" at bounding box center [184, 107] width 45 height 22
click at [66, 68] on icon at bounding box center [66, 70] width 6 height 6
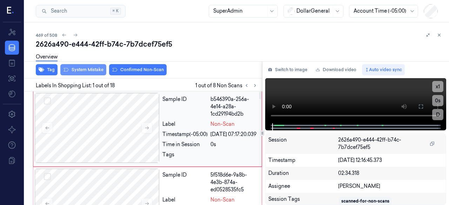
click at [172, 113] on div "Sample ID" at bounding box center [184, 107] width 45 height 22
click at [79, 66] on div "Overview" at bounding box center [239, 58] width 407 height 18
click at [79, 68] on button "System Mistake" at bounding box center [83, 69] width 46 height 11
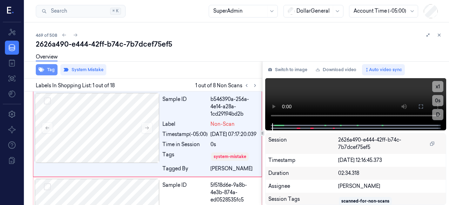
click at [45, 68] on button "Tag" at bounding box center [47, 69] width 22 height 11
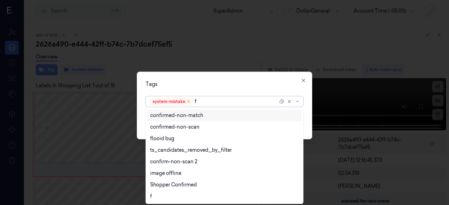
type input "fl"
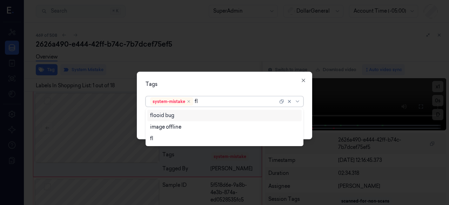
click at [169, 117] on div "flooid bug" at bounding box center [162, 115] width 24 height 7
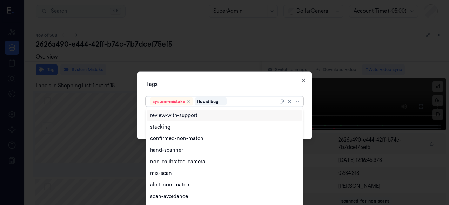
click at [175, 86] on div "Tags" at bounding box center [224, 83] width 158 height 7
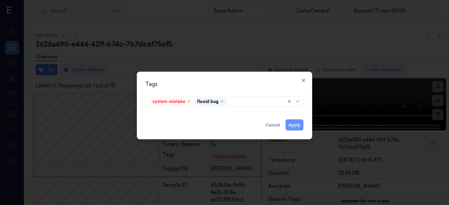
click at [294, 120] on button "Apply" at bounding box center [294, 124] width 18 height 11
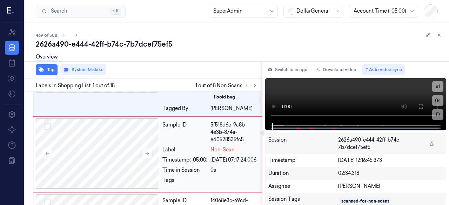
click at [201, 164] on div "Timestamp (-05:00)" at bounding box center [184, 159] width 45 height 7
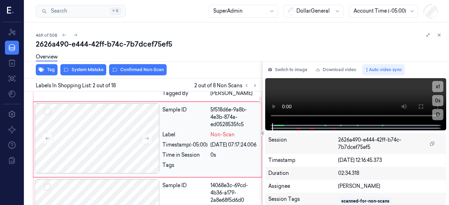
scroll to position [87, 0]
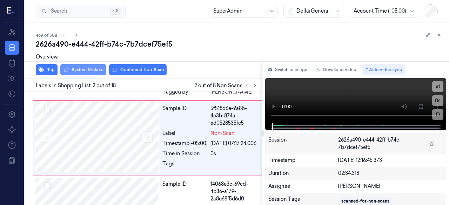
click at [81, 72] on button "System Mistake" at bounding box center [83, 69] width 46 height 11
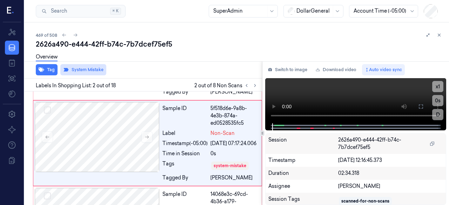
scroll to position [92, 0]
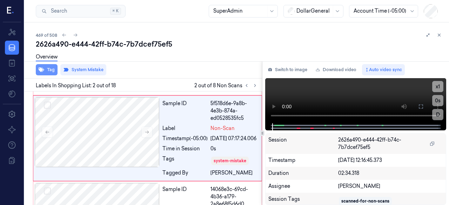
click at [50, 70] on button "Tag" at bounding box center [47, 69] width 22 height 11
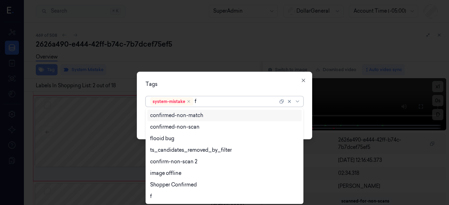
type input "fl"
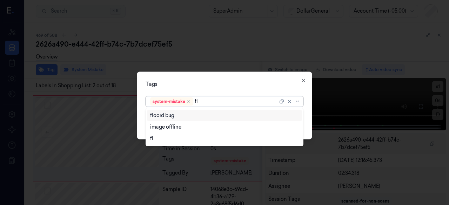
click at [187, 115] on div "flooid bug" at bounding box center [224, 115] width 149 height 7
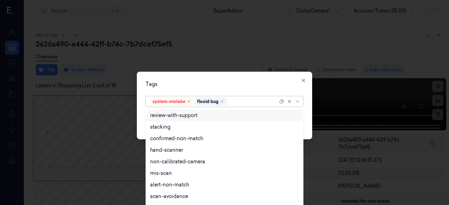
click at [189, 80] on div "Tags" at bounding box center [224, 83] width 158 height 7
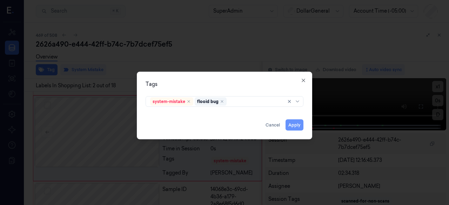
click at [292, 123] on button "Apply" at bounding box center [294, 124] width 18 height 11
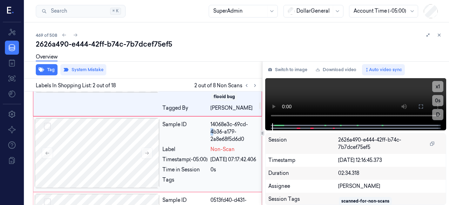
click at [212, 143] on div "14068e3c-69cd-4b36-a179-2a8e68f5d6d0" at bounding box center [233, 132] width 47 height 22
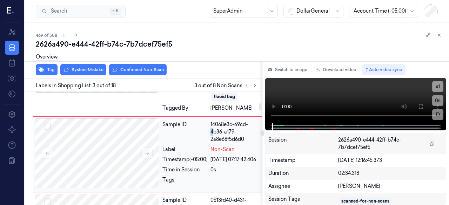
scroll to position [189, 0]
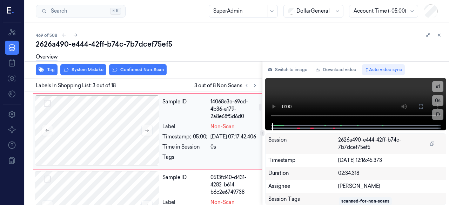
click at [182, 130] on div "Label" at bounding box center [184, 126] width 45 height 7
click at [82, 73] on button "System Mistake" at bounding box center [83, 69] width 46 height 11
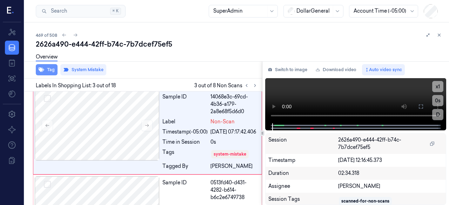
click at [43, 71] on icon "button" at bounding box center [42, 70] width 6 height 5
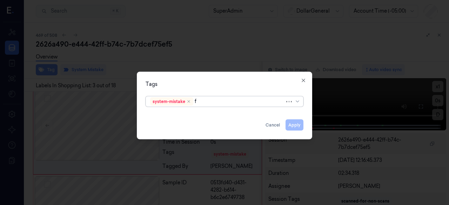
type input "fl"
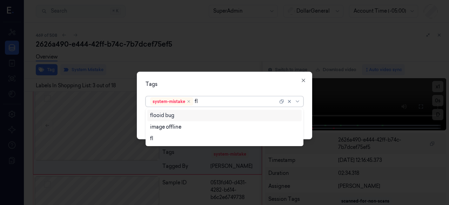
click at [170, 116] on div "flooid bug" at bounding box center [162, 115] width 24 height 7
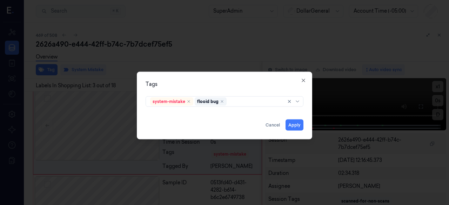
click at [195, 78] on div "Tags system-mistake flooid bug Apply Cancel Close" at bounding box center [224, 106] width 175 height 68
click at [301, 121] on button "Apply" at bounding box center [294, 124] width 18 height 11
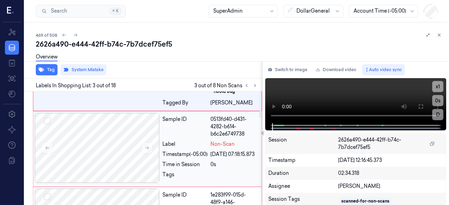
scroll to position [304, 0]
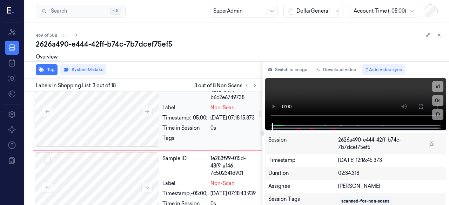
click at [181, 101] on div "Sample ID" at bounding box center [184, 90] width 45 height 22
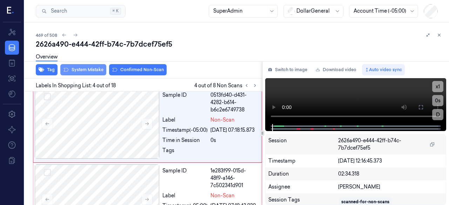
click at [88, 70] on button "System Mistake" at bounding box center [83, 69] width 46 height 11
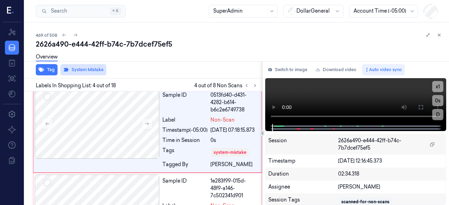
scroll to position [296, 0]
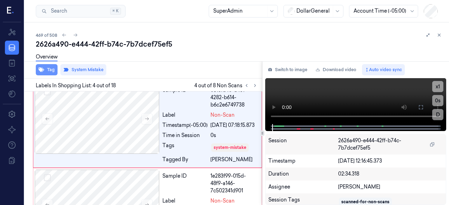
click at [43, 69] on icon "button" at bounding box center [42, 70] width 6 height 6
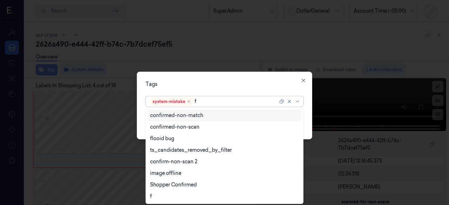
type input "fl"
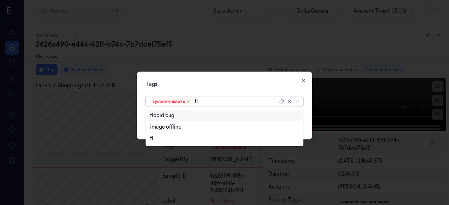
click at [182, 119] on div "flooid bug" at bounding box center [224, 115] width 149 height 7
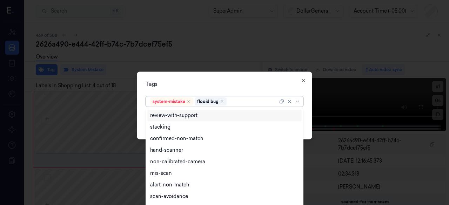
click at [192, 86] on div "Tags" at bounding box center [224, 83] width 158 height 7
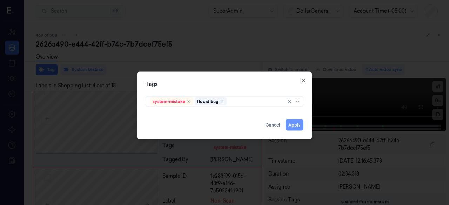
click at [292, 124] on button "Apply" at bounding box center [294, 124] width 18 height 11
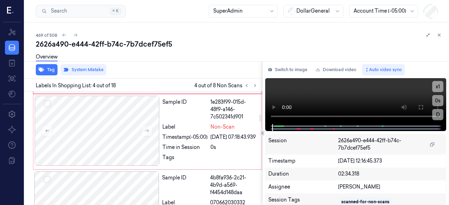
scroll to position [371, 0]
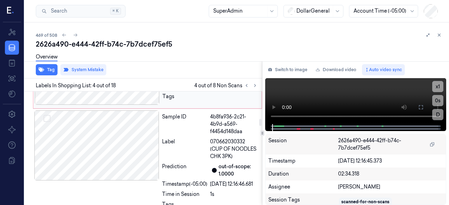
click at [230, 104] on div at bounding box center [233, 98] width 47 height 11
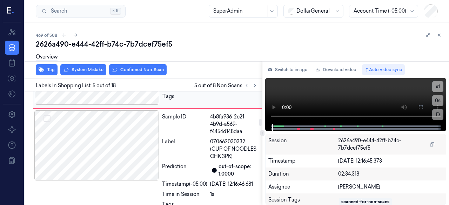
scroll to position [394, 0]
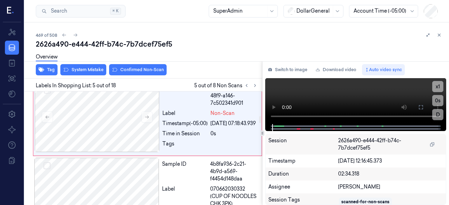
click at [64, 66] on div "Overview" at bounding box center [239, 58] width 407 height 18
click at [69, 72] on button "System Mistake" at bounding box center [83, 69] width 46 height 11
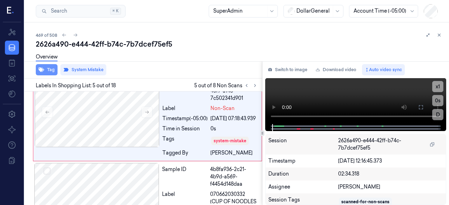
click at [48, 73] on button "Tag" at bounding box center [47, 69] width 22 height 11
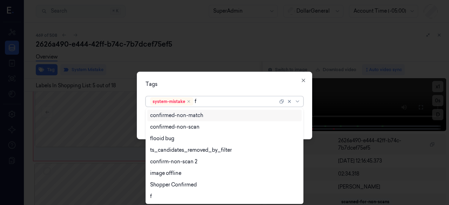
type input "fl"
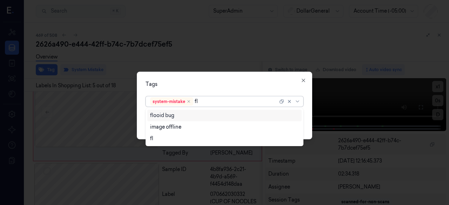
click at [165, 114] on div "flooid bug" at bounding box center [162, 115] width 24 height 7
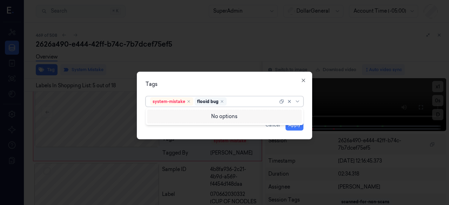
drag, startPoint x: 178, startPoint y: 77, endPoint x: 214, endPoint y: 97, distance: 40.8
click at [179, 77] on div "Tags option flooid bug , selected. 0 results available. Use Up and Down to choo…" at bounding box center [224, 106] width 175 height 68
click at [296, 122] on button "Apply" at bounding box center [294, 124] width 18 height 11
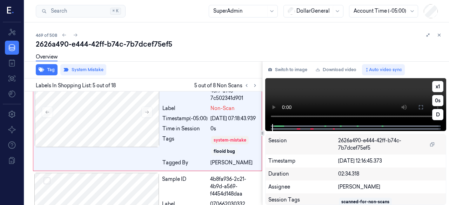
scroll to position [403, 0]
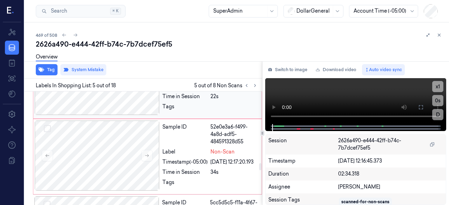
click at [232, 70] on div "14b5802a-b79a-43bc-b7f9-ead0e179c05b" at bounding box center [233, 59] width 47 height 22
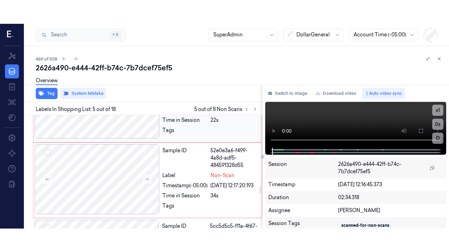
scroll to position [1179, 0]
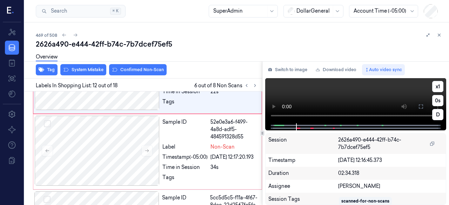
drag, startPoint x: 420, startPoint y: 107, endPoint x: 421, endPoint y: 137, distance: 30.5
click at [420, 107] on icon at bounding box center [421, 107] width 6 height 6
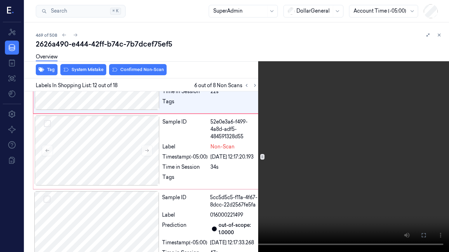
click at [63, 175] on video at bounding box center [224, 126] width 449 height 252
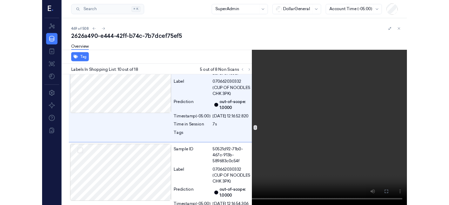
scroll to position [942, 0]
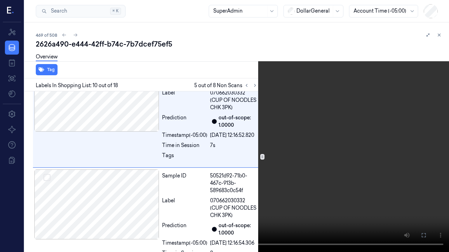
click at [52, 190] on video at bounding box center [224, 126] width 449 height 252
click at [0, 0] on icon at bounding box center [0, 0] width 0 height 0
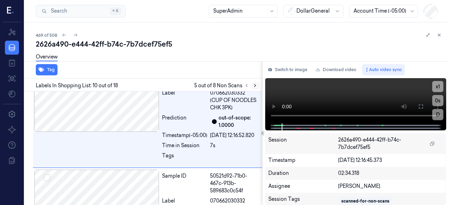
click at [251, 86] on button at bounding box center [255, 85] width 8 height 8
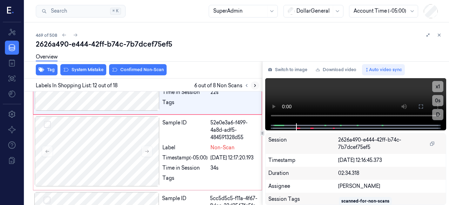
scroll to position [1179, 0]
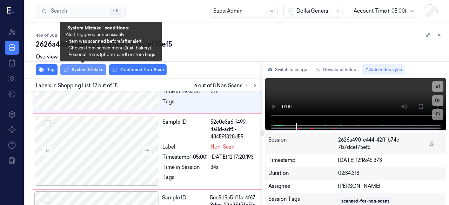
click at [91, 71] on button "System Mistake" at bounding box center [83, 69] width 46 height 11
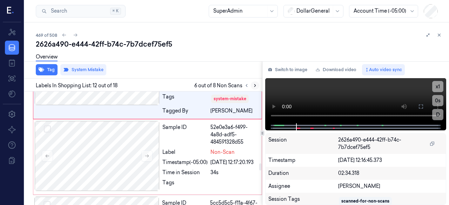
click at [256, 86] on icon at bounding box center [254, 85] width 5 height 5
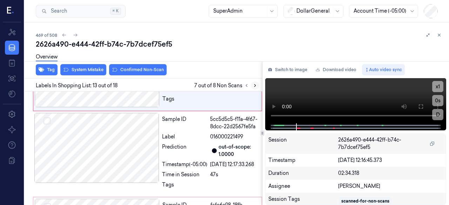
scroll to position [1272, 0]
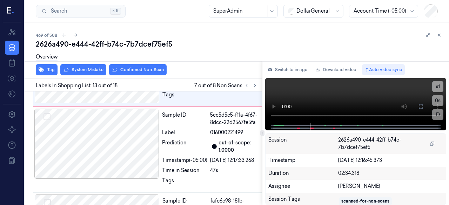
click at [78, 67] on div "Overview" at bounding box center [239, 58] width 407 height 18
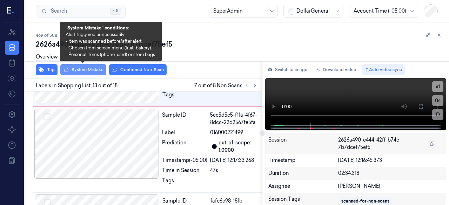
click at [80, 70] on button "System Mistake" at bounding box center [83, 69] width 46 height 11
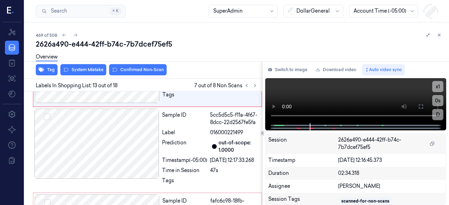
scroll to position [1278, 0]
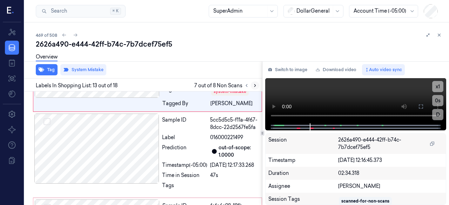
click at [253, 84] on icon at bounding box center [254, 85] width 5 height 5
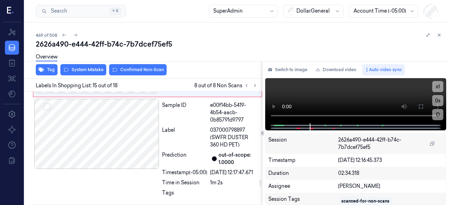
scroll to position [1458, 0]
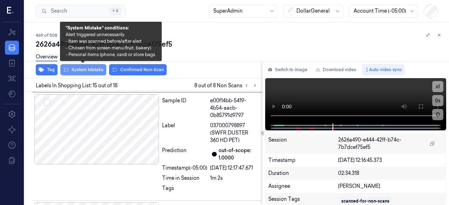
click at [82, 68] on button "System Mistake" at bounding box center [83, 69] width 46 height 11
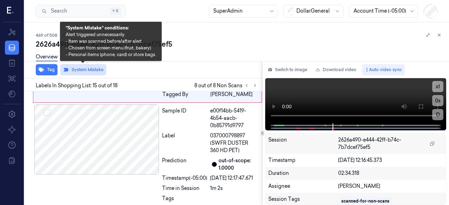
scroll to position [1463, 0]
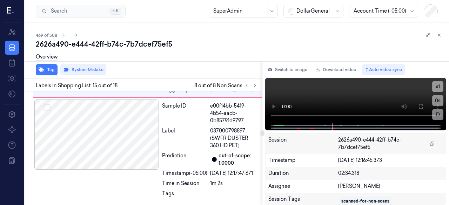
click at [154, 75] on div "Tag System Mistake" at bounding box center [142, 69] width 240 height 17
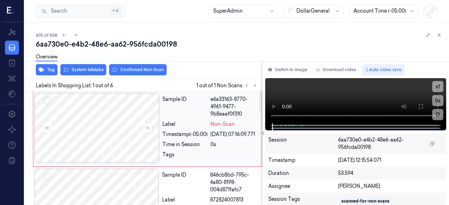
click at [187, 116] on div "Sample ID" at bounding box center [184, 107] width 45 height 22
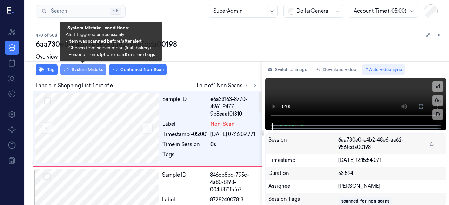
click at [90, 71] on button "System Mistake" at bounding box center [83, 69] width 46 height 11
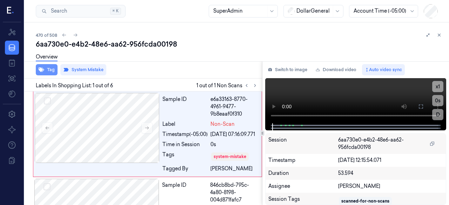
click at [45, 70] on button "Tag" at bounding box center [47, 69] width 22 height 11
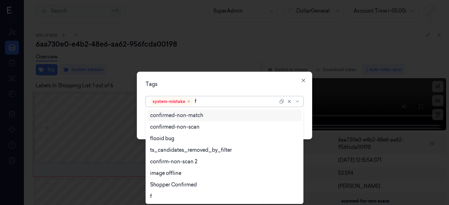
type input "fl"
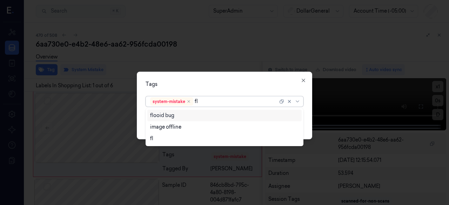
drag, startPoint x: 213, startPoint y: 115, endPoint x: 213, endPoint y: 109, distance: 6.7
click at [212, 115] on div "flooid bug" at bounding box center [224, 115] width 149 height 7
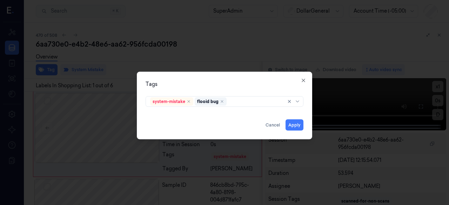
click at [215, 81] on div "Tags" at bounding box center [224, 83] width 158 height 7
click at [295, 128] on button "Apply" at bounding box center [294, 124] width 18 height 11
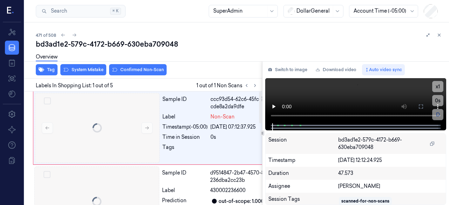
scroll to position [0, 11]
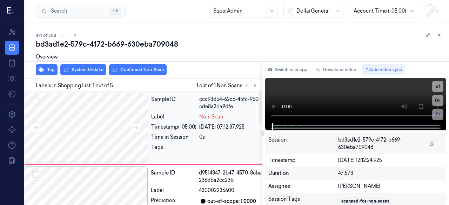
click at [223, 142] on div "Sample ID ccc93d54-62c6-45fc-9500-cde8a2da9dfe Label Non-Scan Timestamp (-05:00…" at bounding box center [216, 128] width 136 height 70
click at [224, 143] on div "Sample ID ccc93d54-62c6-45fc-9500-cde8a2da9dfe Label Non-Scan Timestamp (-05:00…" at bounding box center [216, 128] width 136 height 70
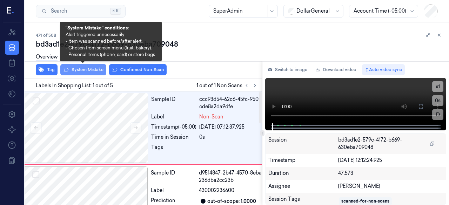
click at [84, 75] on button "System Mistake" at bounding box center [83, 69] width 46 height 11
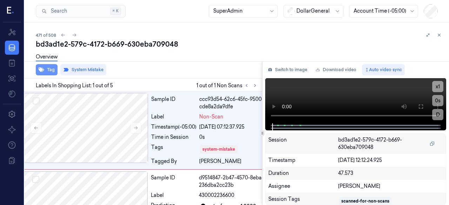
click at [42, 72] on icon "button" at bounding box center [42, 70] width 6 height 6
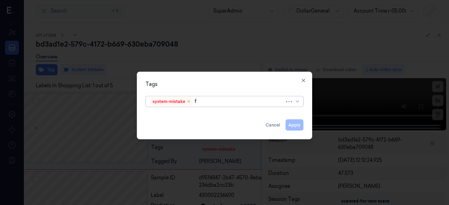
type input "fl"
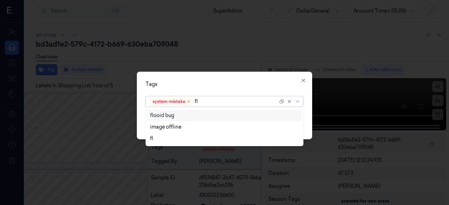
click at [168, 118] on div "flooid bug" at bounding box center [162, 115] width 24 height 7
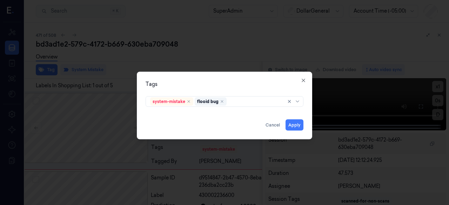
click at [170, 82] on div "Tags" at bounding box center [224, 83] width 158 height 7
click at [299, 129] on button "Apply" at bounding box center [294, 124] width 18 height 11
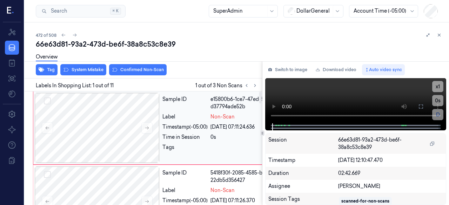
click at [184, 110] on div "Sample ID" at bounding box center [184, 103] width 45 height 15
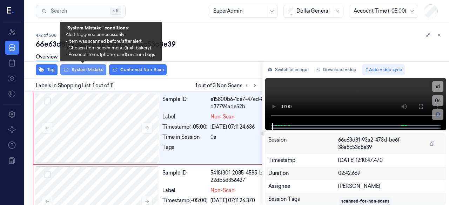
click at [66, 74] on button "System Mistake" at bounding box center [83, 69] width 46 height 11
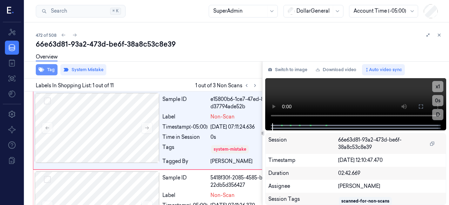
click at [44, 68] on button "Tag" at bounding box center [47, 69] width 22 height 11
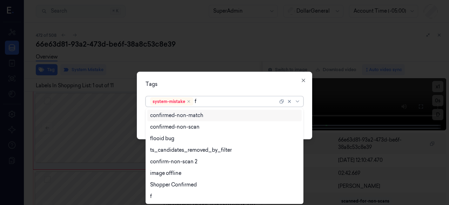
type input "fl"
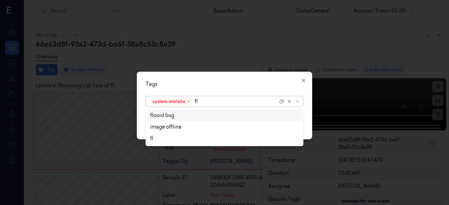
click at [164, 116] on div "flooid bug" at bounding box center [162, 115] width 24 height 7
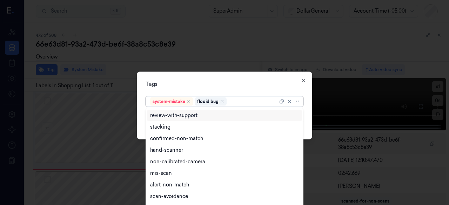
click at [188, 76] on div "Tags option flooid bug , selected. 9 results available. Use Up and Down to choo…" at bounding box center [224, 106] width 175 height 68
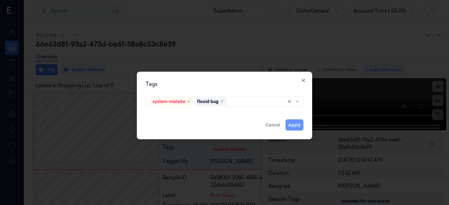
click at [300, 126] on button "Apply" at bounding box center [294, 124] width 18 height 11
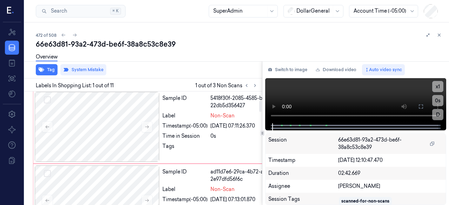
scroll to position [105, 0]
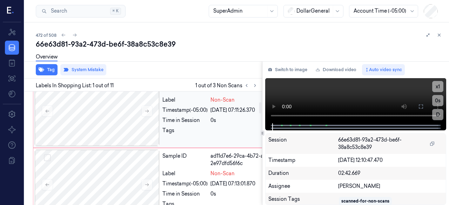
click at [238, 143] on div "Sample ID 5418f30f-2085-4585-baa0-22db5d356427 Label Non-Scan Timestamp (-05:00…" at bounding box center [219, 111] width 119 height 70
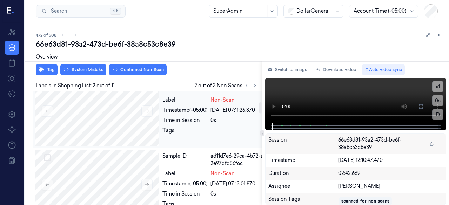
scroll to position [87, 0]
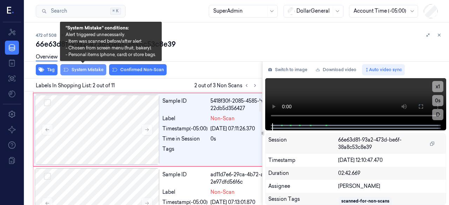
click at [92, 69] on button "System Mistake" at bounding box center [83, 69] width 46 height 11
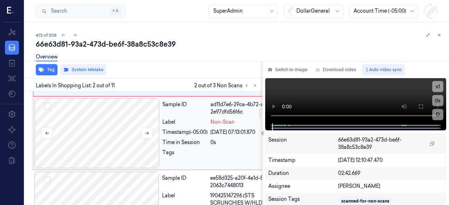
click at [101, 146] on div at bounding box center [97, 133] width 125 height 70
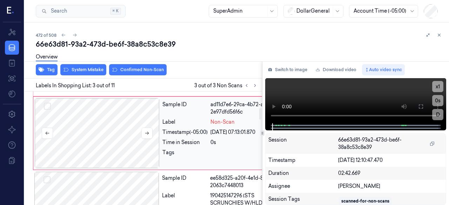
scroll to position [179, 0]
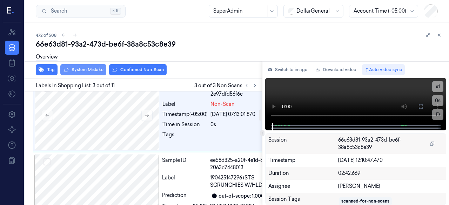
click at [75, 73] on button "System Mistake" at bounding box center [83, 69] width 46 height 11
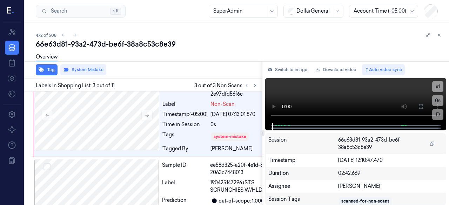
scroll to position [184, 0]
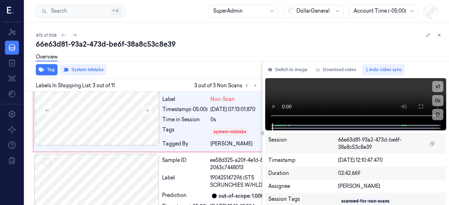
click at [49, 67] on div "Overview" at bounding box center [47, 58] width 22 height 18
click at [50, 70] on button "Tag" at bounding box center [47, 69] width 22 height 11
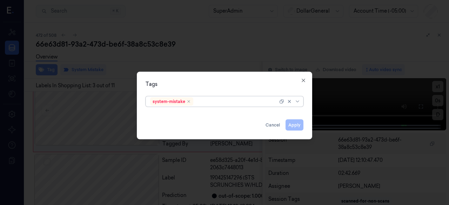
type input "d"
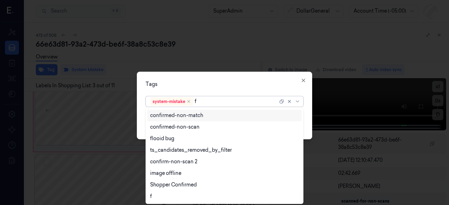
type input "fl"
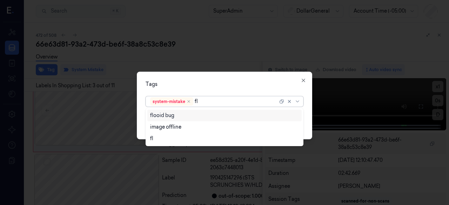
click at [175, 117] on div "flooid bug" at bounding box center [224, 115] width 149 height 7
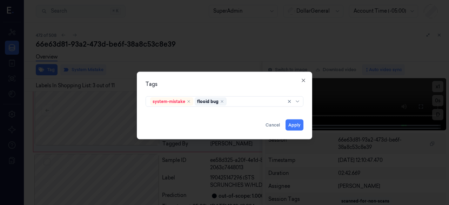
click at [192, 86] on div "Tags" at bounding box center [224, 83] width 158 height 7
click at [301, 123] on button "Apply" at bounding box center [294, 124] width 18 height 11
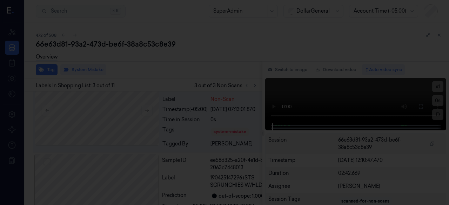
scroll to position [189, 0]
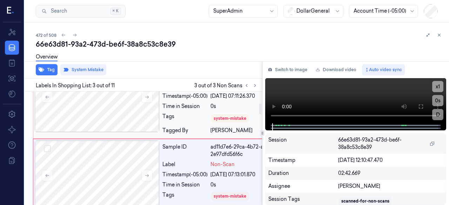
click at [245, 100] on div "[DATE] 07:11:26.370" at bounding box center [242, 96] width 65 height 7
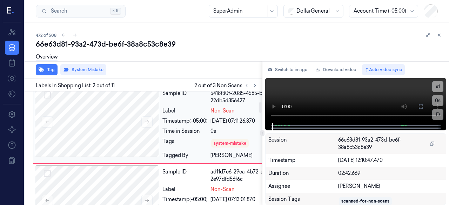
scroll to position [92, 0]
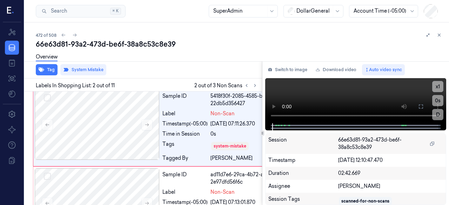
click at [51, 66] on div "Overview" at bounding box center [47, 58] width 22 height 18
click at [49, 70] on button "Tag" at bounding box center [47, 69] width 22 height 11
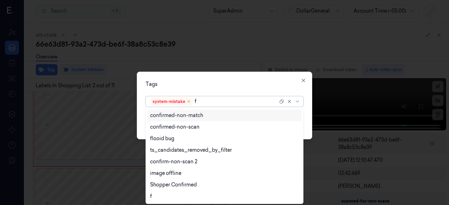
type input "fl"
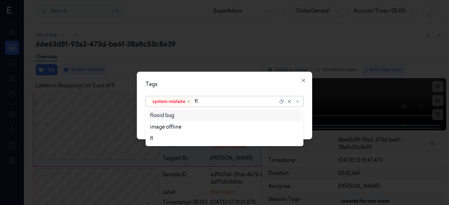
click at [154, 114] on div "flooid bug" at bounding box center [162, 115] width 24 height 7
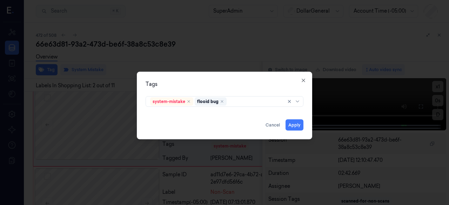
click at [189, 88] on div "Tags system-mistake flooid bug Apply Cancel Close" at bounding box center [224, 106] width 175 height 68
click at [300, 123] on button "Apply" at bounding box center [294, 124] width 18 height 11
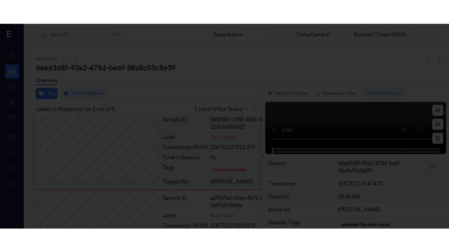
scroll to position [96, 0]
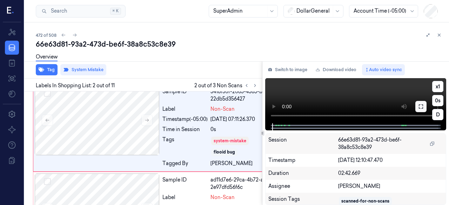
click at [418, 110] on button at bounding box center [420, 106] width 11 height 11
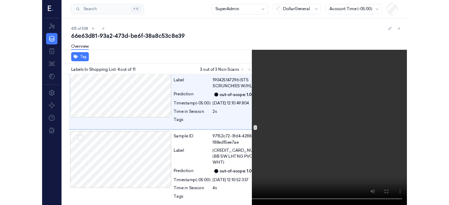
scroll to position [284, 0]
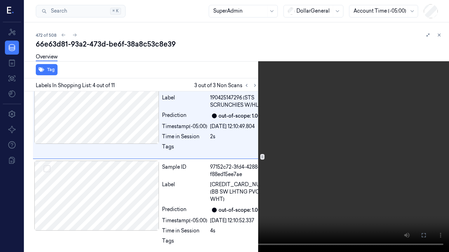
click at [72, 169] on video at bounding box center [224, 126] width 449 height 252
click at [0, 0] on icon at bounding box center [0, 0] width 0 height 0
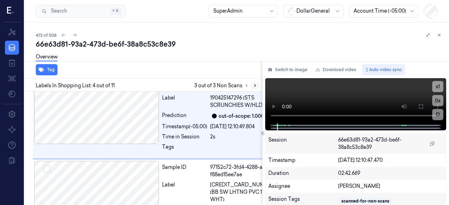
click at [251, 86] on button at bounding box center [255, 85] width 8 height 8
click at [250, 85] on button at bounding box center [246, 85] width 8 height 8
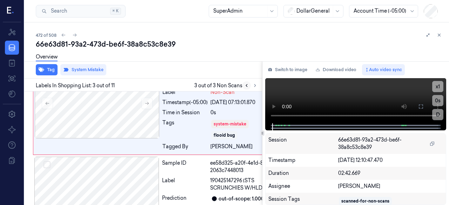
scroll to position [198, 0]
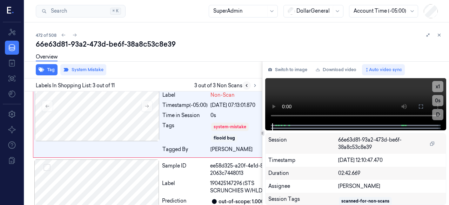
click at [250, 86] on button at bounding box center [246, 85] width 8 height 8
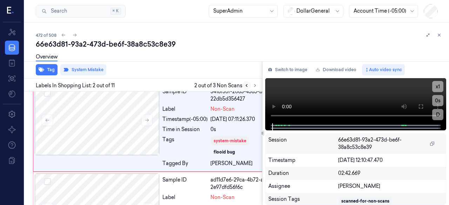
click at [250, 86] on button at bounding box center [246, 85] width 8 height 8
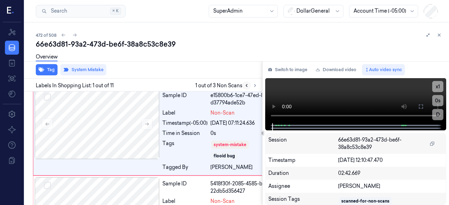
scroll to position [0, 0]
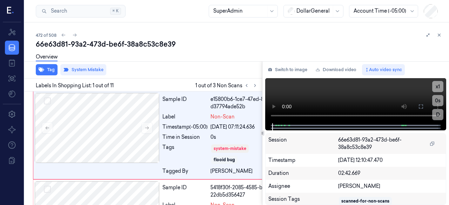
click at [257, 48] on div "66e63d81-93a2-473d-be6f-38a8c53c8e39" at bounding box center [239, 44] width 407 height 10
click at [440, 36] on icon at bounding box center [439, 35] width 2 height 2
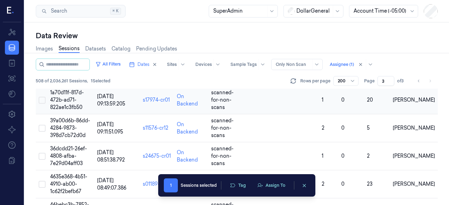
scroll to position [2920, 0]
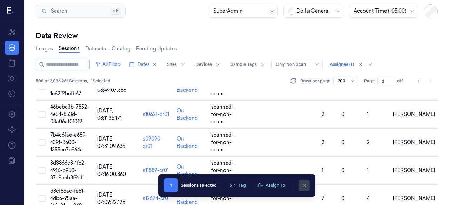
click at [304, 186] on icon "clearSelection" at bounding box center [304, 185] width 3 height 3
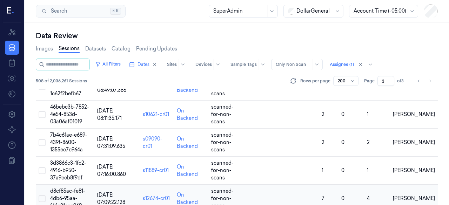
click at [81, 185] on td "d8cf85ac-fe81-4db6-95aa-f46c21cae969" at bounding box center [70, 199] width 47 height 28
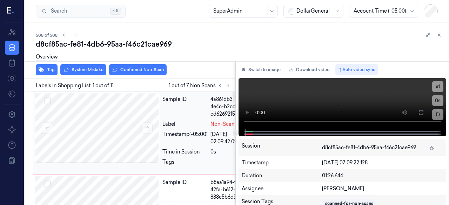
click at [175, 110] on div "Sample ID" at bounding box center [184, 107] width 45 height 22
click at [67, 65] on div "Overview" at bounding box center [239, 58] width 407 height 18
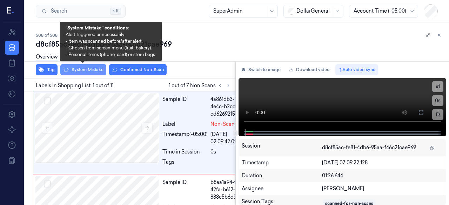
click at [69, 70] on button "System Mistake" at bounding box center [83, 69] width 46 height 11
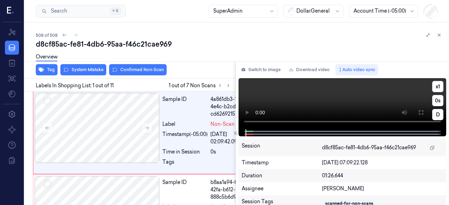
scroll to position [8, 0]
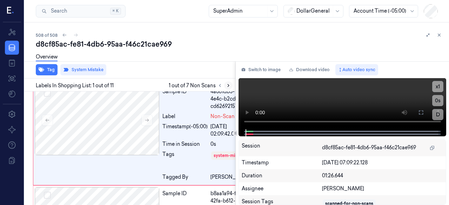
click at [226, 86] on icon at bounding box center [228, 85] width 5 height 5
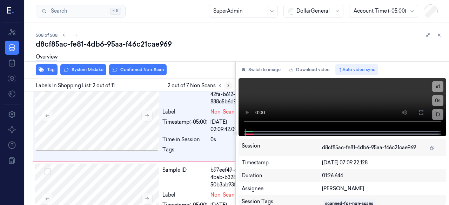
scroll to position [121, 0]
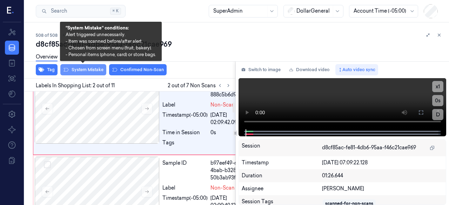
click at [77, 71] on button "System Mistake" at bounding box center [83, 69] width 46 height 11
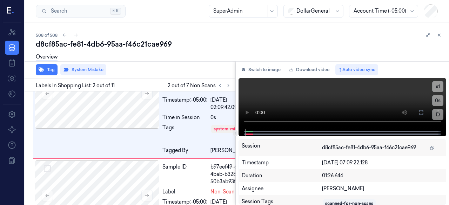
scroll to position [137, 0]
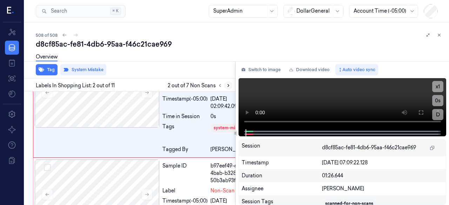
click at [230, 85] on icon at bounding box center [228, 85] width 5 height 5
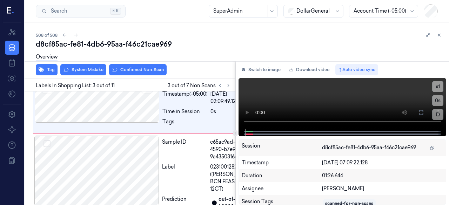
scroll to position [251, 0]
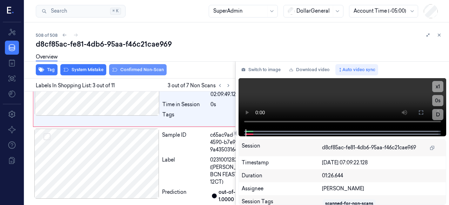
drag, startPoint x: 90, startPoint y: 67, endPoint x: 109, endPoint y: 68, distance: 18.7
click at [90, 66] on div "Overview" at bounding box center [239, 58] width 407 height 18
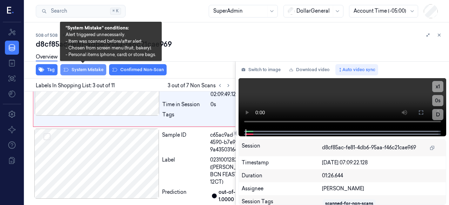
drag, startPoint x: 85, startPoint y: 71, endPoint x: 100, endPoint y: 72, distance: 15.1
click at [85, 71] on button "System Mistake" at bounding box center [83, 69] width 46 height 11
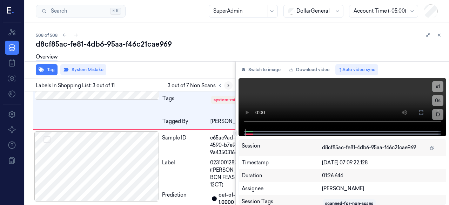
click at [230, 86] on icon at bounding box center [228, 85] width 5 height 5
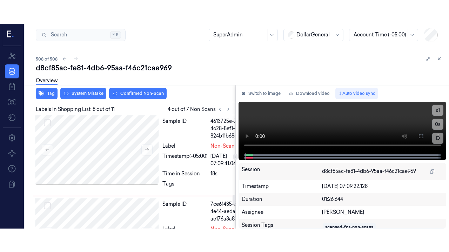
scroll to position [952, 0]
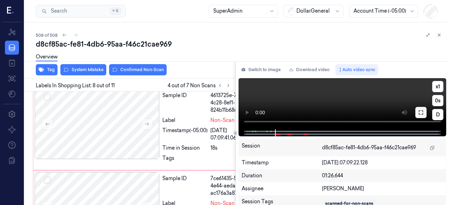
click at [418, 115] on icon at bounding box center [421, 113] width 6 height 6
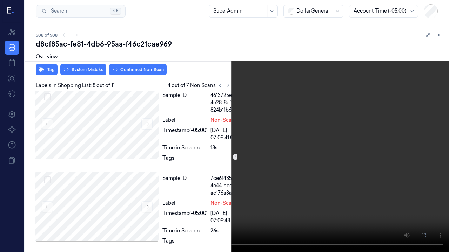
click at [74, 187] on video at bounding box center [224, 126] width 449 height 252
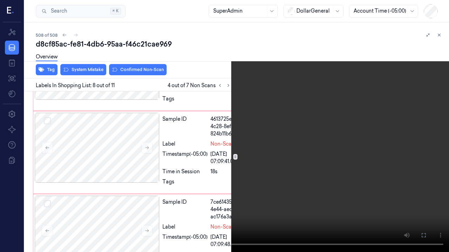
scroll to position [929, 0]
click at [208, 187] on video at bounding box center [224, 126] width 449 height 252
click at [118, 117] on video at bounding box center [224, 126] width 449 height 252
click at [2, 154] on video at bounding box center [224, 126] width 449 height 252
click at [190, 66] on video at bounding box center [224, 126] width 449 height 252
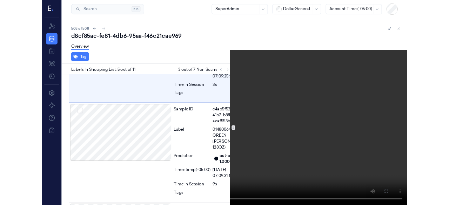
scroll to position [522, 0]
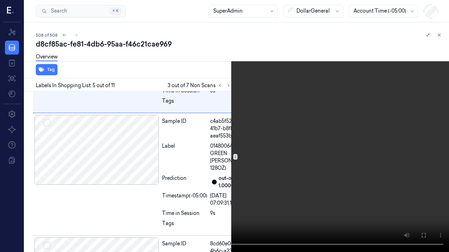
click at [246, 109] on video at bounding box center [224, 126] width 449 height 252
click at [0, 0] on icon at bounding box center [0, 0] width 0 height 0
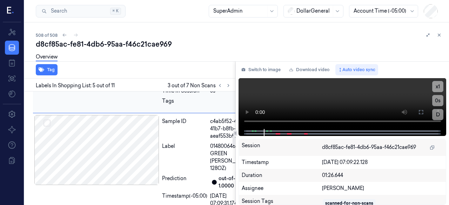
click at [172, 25] on div "Sample ID" at bounding box center [184, 13] width 45 height 22
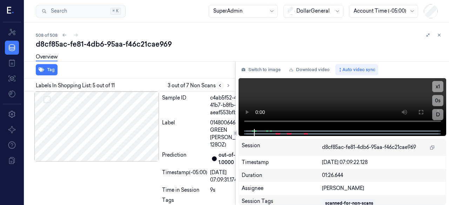
click at [220, 82] on button at bounding box center [220, 85] width 8 height 8
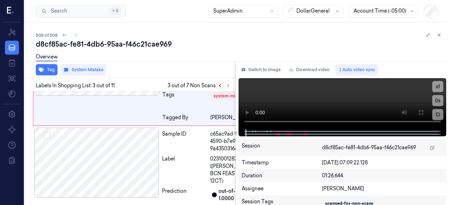
scroll to position [267, 0]
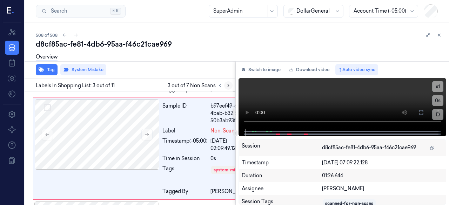
click at [224, 86] on button at bounding box center [228, 85] width 8 height 8
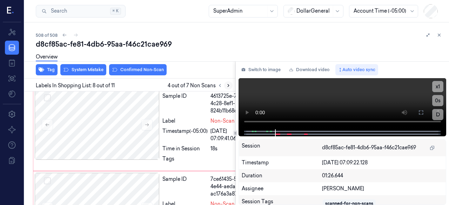
scroll to position [952, 0]
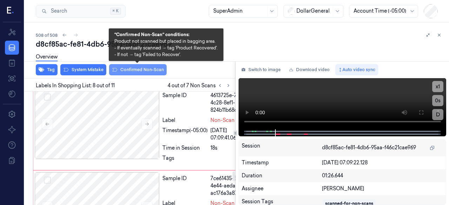
click at [150, 69] on button "Confirmed Non-Scan" at bounding box center [137, 69] width 57 height 11
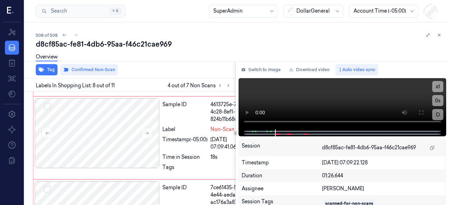
scroll to position [968, 0]
click at [224, 85] on button at bounding box center [228, 85] width 8 height 8
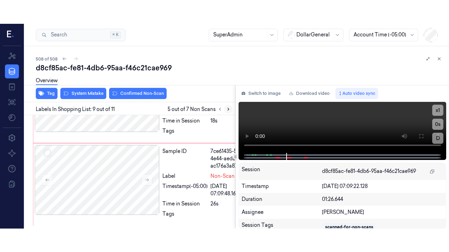
scroll to position [1082, 0]
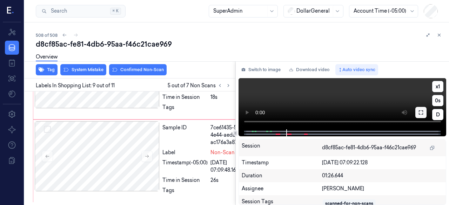
click at [421, 108] on button at bounding box center [420, 112] width 11 height 11
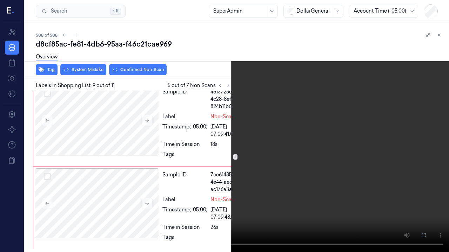
click at [170, 194] on video at bounding box center [224, 126] width 449 height 252
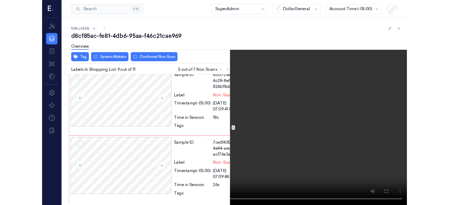
scroll to position [1059, 0]
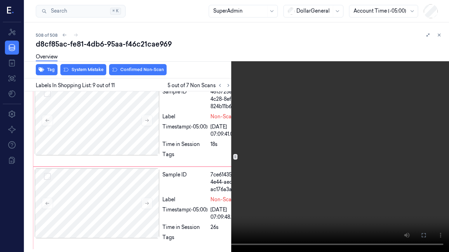
drag, startPoint x: 196, startPoint y: 118, endPoint x: 299, endPoint y: 148, distance: 107.3
click at [197, 118] on video at bounding box center [224, 126] width 449 height 252
click at [0, 0] on button at bounding box center [0, 0] width 0 height 0
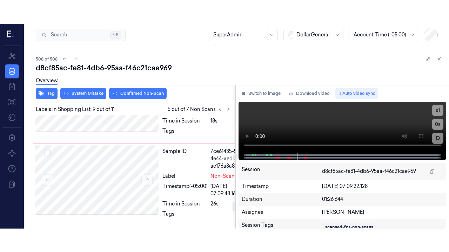
scroll to position [1082, 0]
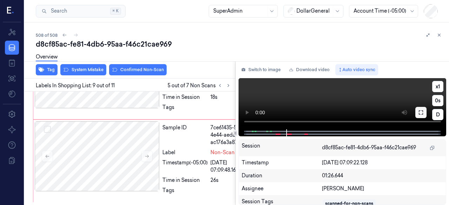
click at [418, 114] on icon at bounding box center [421, 113] width 6 height 6
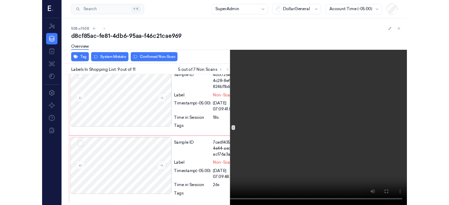
scroll to position [1059, 0]
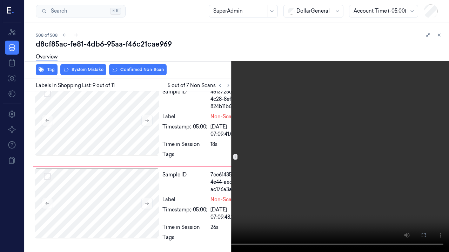
click at [98, 202] on video at bounding box center [224, 126] width 449 height 252
click at [110, 2] on video at bounding box center [224, 126] width 449 height 252
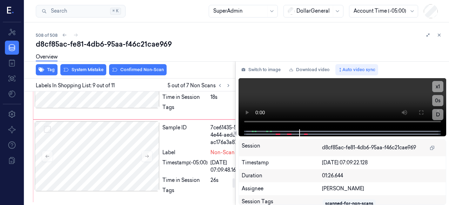
click at [222, 85] on icon at bounding box center [219, 85] width 5 height 5
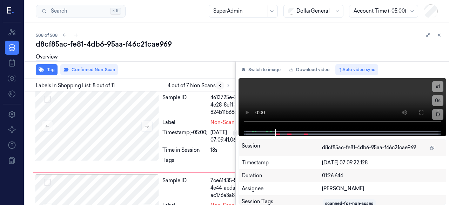
scroll to position [968, 0]
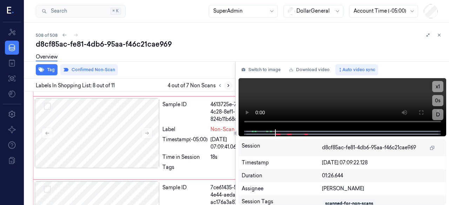
click at [226, 84] on icon at bounding box center [228, 85] width 5 height 5
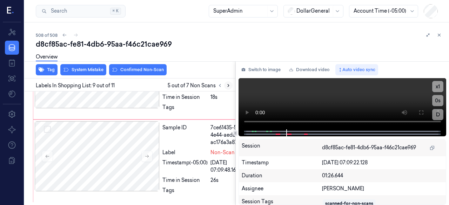
scroll to position [1082, 0]
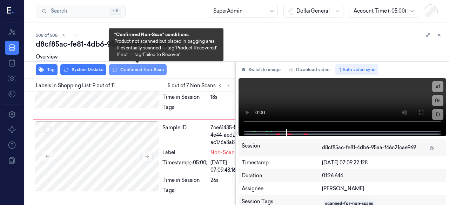
click at [117, 68] on button "Confirmed Non-Scan" at bounding box center [137, 69] width 57 height 11
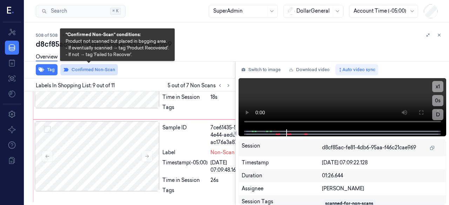
scroll to position [1098, 0]
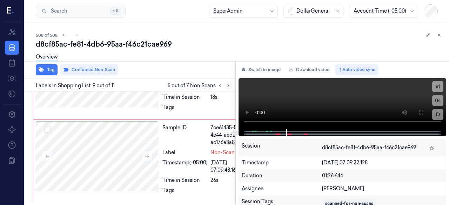
click at [227, 82] on button at bounding box center [228, 85] width 8 height 8
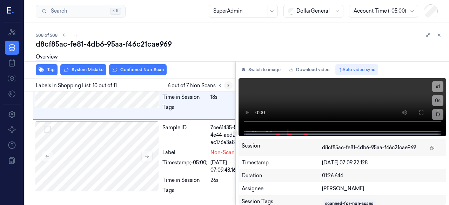
scroll to position [1212, 0]
click at [418, 108] on button at bounding box center [420, 112] width 11 height 11
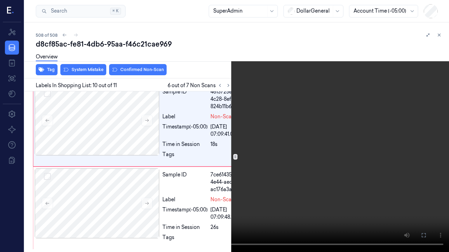
click at [0, 0] on icon at bounding box center [0, 0] width 0 height 0
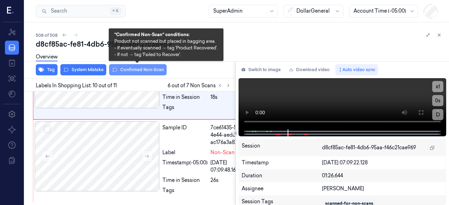
click at [131, 70] on button "Confirmed Non-Scan" at bounding box center [137, 69] width 57 height 11
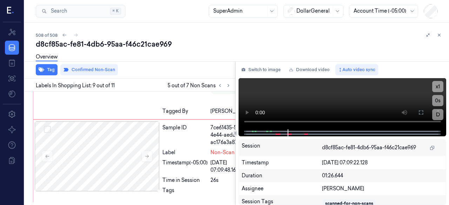
scroll to position [1098, 0]
click at [228, 87] on icon at bounding box center [228, 85] width 5 height 5
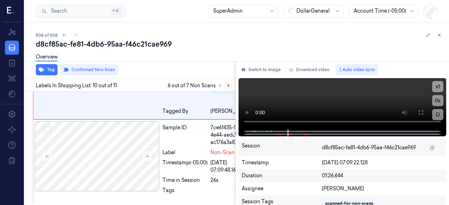
scroll to position [1228, 0]
click at [217, 88] on button at bounding box center [220, 85] width 8 height 8
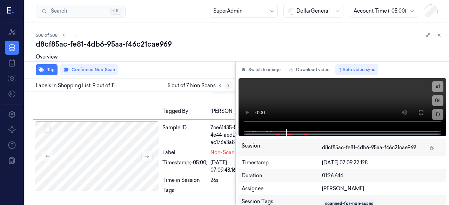
click at [229, 84] on icon at bounding box center [228, 85] width 5 height 5
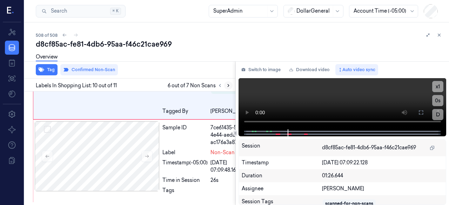
click at [229, 84] on icon at bounding box center [228, 85] width 5 height 5
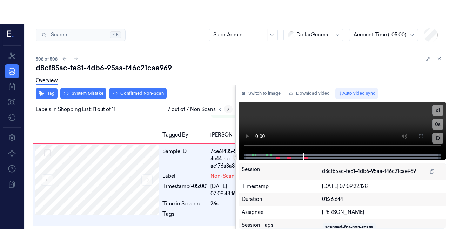
scroll to position [1336, 0]
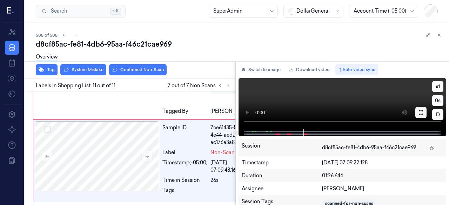
click at [422, 108] on button at bounding box center [420, 112] width 11 height 11
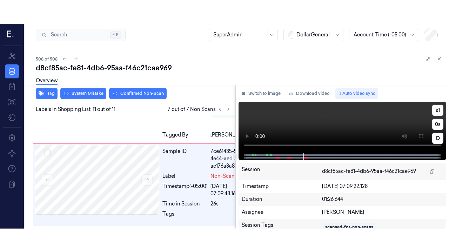
scroll to position [1289, 0]
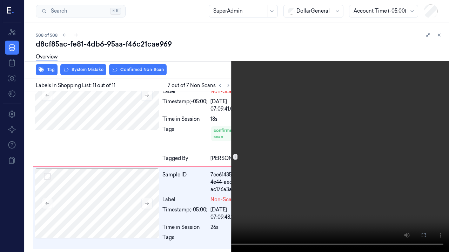
click at [233, 175] on video at bounding box center [224, 126] width 449 height 252
click at [238, 152] on video at bounding box center [224, 126] width 449 height 252
click at [0, 0] on button at bounding box center [0, 0] width 0 height 0
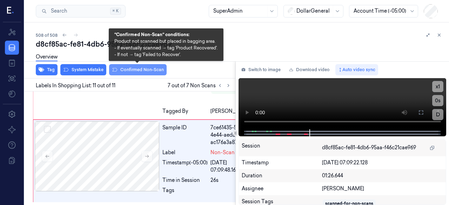
click at [129, 70] on button "Confirmed Non-Scan" at bounding box center [137, 69] width 57 height 11
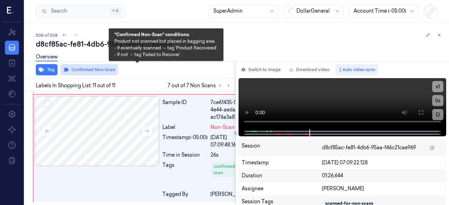
scroll to position [1358, 0]
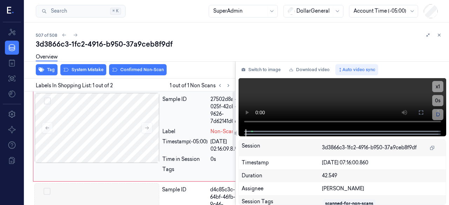
click at [215, 124] on div "27502d8a-025f-42cb-9626-7d62141d0e83" at bounding box center [226, 110] width 33 height 29
click at [86, 65] on div "Overview" at bounding box center [239, 58] width 407 height 18
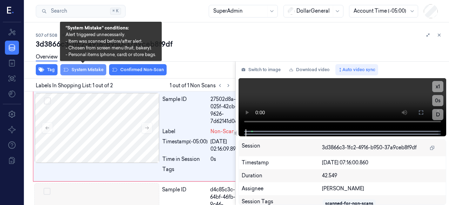
click at [86, 68] on button "System Mistake" at bounding box center [83, 69] width 46 height 11
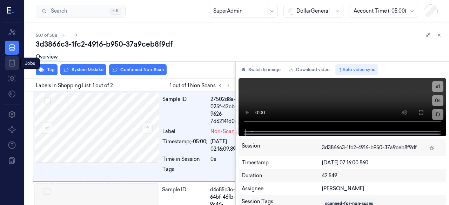
scroll to position [8, 0]
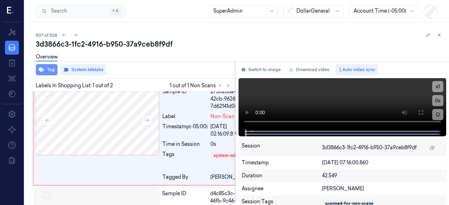
click at [43, 68] on icon "button" at bounding box center [42, 70] width 6 height 6
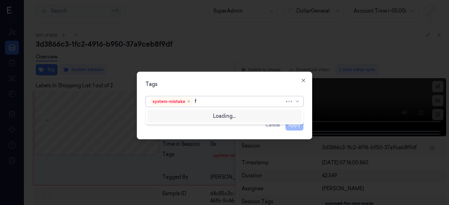
type input "fl"
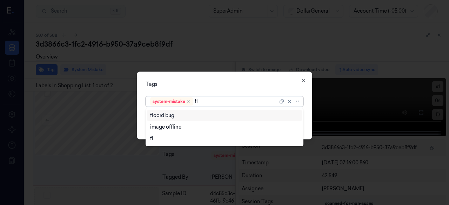
click at [178, 109] on div "flooid bug image offline fl" at bounding box center [224, 127] width 158 height 38
click at [178, 113] on div "flooid bug" at bounding box center [224, 115] width 149 height 7
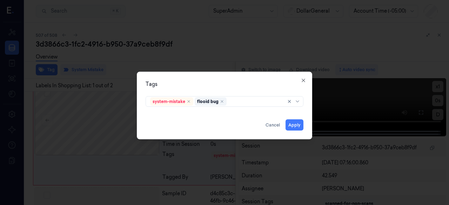
click at [199, 87] on div "Tags" at bounding box center [224, 83] width 158 height 7
click at [297, 126] on button "Apply" at bounding box center [294, 124] width 18 height 11
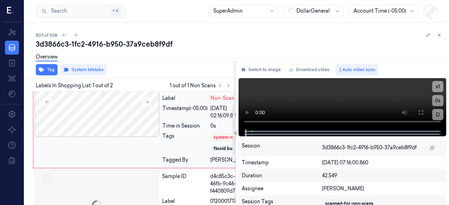
scroll to position [35, 0]
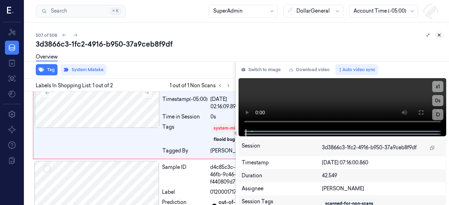
click at [437, 34] on icon at bounding box center [438, 35] width 5 height 5
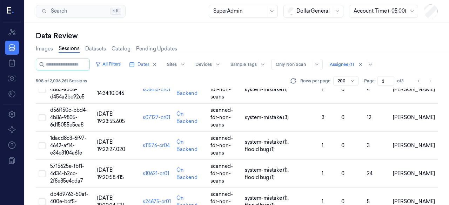
scroll to position [2920, 0]
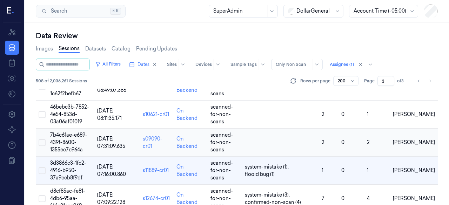
click at [65, 129] on td "7b4c61ae-e689-439f-8600-1355ec7c964a" at bounding box center [70, 143] width 47 height 28
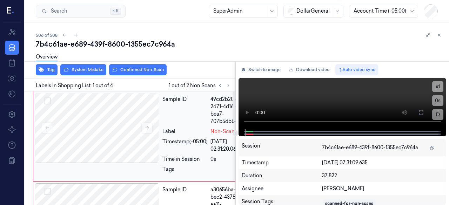
click at [194, 118] on div "Sample ID 49cd2b20-2d71-4d16-bea7-707b5dbb499c" at bounding box center [203, 110] width 83 height 29
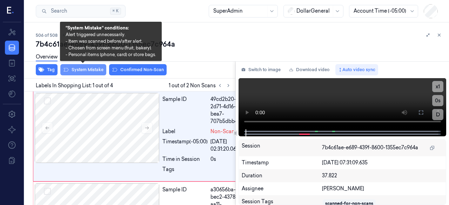
click at [70, 73] on button "System Mistake" at bounding box center [83, 69] width 46 height 11
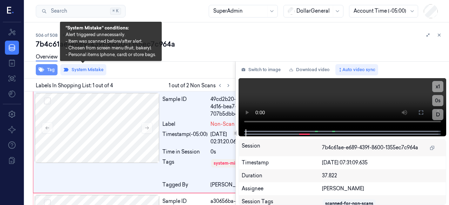
scroll to position [8, 0]
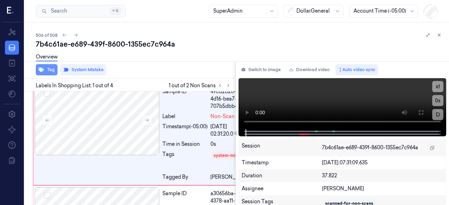
click at [49, 67] on button "Tag" at bounding box center [47, 69] width 22 height 11
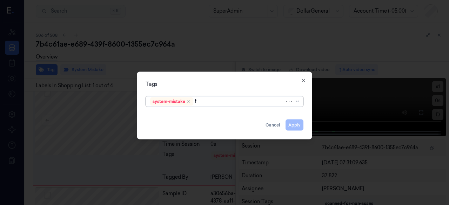
type input "fl"
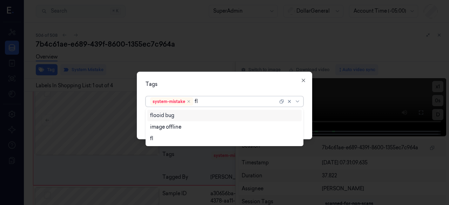
click at [217, 115] on div "flooid bug" at bounding box center [224, 115] width 149 height 7
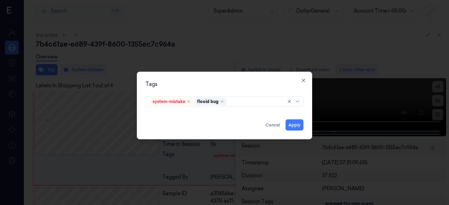
drag, startPoint x: 228, startPoint y: 82, endPoint x: 236, endPoint y: 83, distance: 8.5
click at [232, 82] on div "Tags" at bounding box center [224, 83] width 158 height 7
click at [296, 121] on button "Apply" at bounding box center [294, 124] width 18 height 11
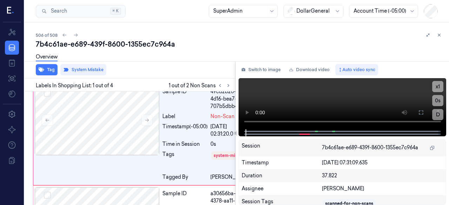
scroll to position [8, 0]
click at [226, 87] on icon at bounding box center [228, 85] width 5 height 5
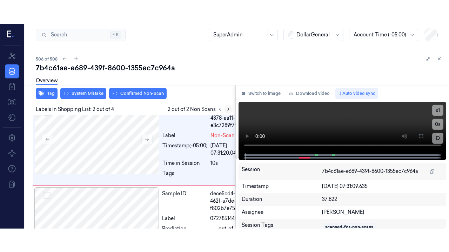
scroll to position [122, 0]
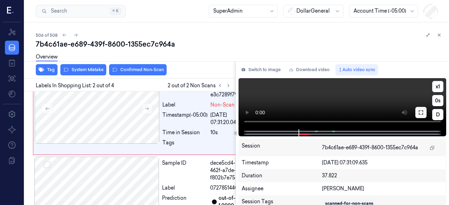
click at [425, 117] on button at bounding box center [420, 112] width 11 height 11
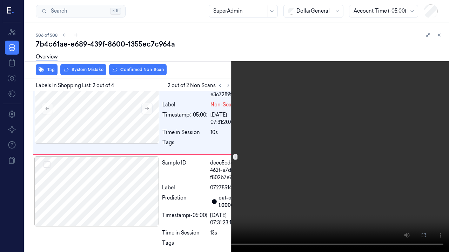
click at [102, 183] on video at bounding box center [224, 126] width 449 height 252
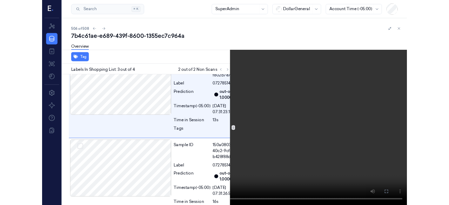
scroll to position [209, 0]
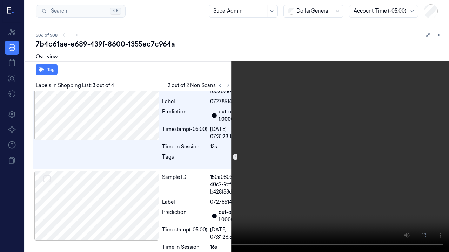
click at [0, 0] on button at bounding box center [0, 0] width 0 height 0
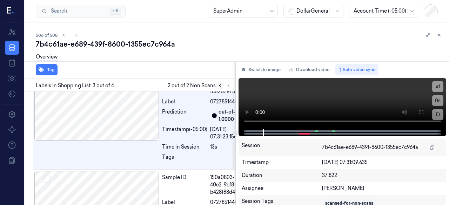
click at [222, 88] on button at bounding box center [220, 85] width 8 height 8
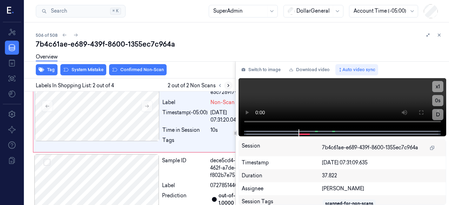
scroll to position [122, 0]
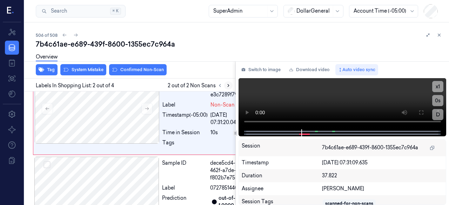
click at [227, 86] on icon at bounding box center [228, 85] width 5 height 5
click at [139, 117] on div at bounding box center [97, 109] width 125 height 70
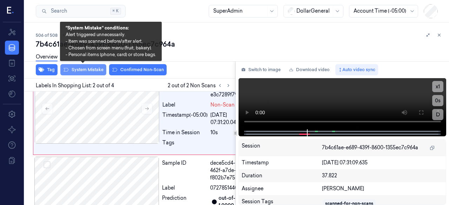
click at [76, 70] on button "System Mistake" at bounding box center [83, 69] width 46 height 11
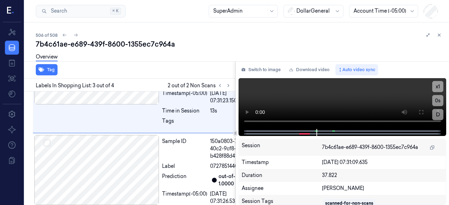
scroll to position [265, 0]
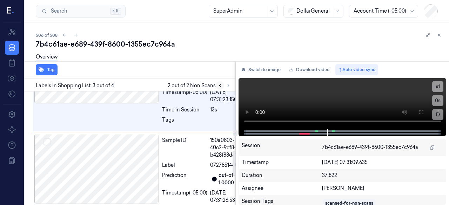
click at [217, 86] on icon at bounding box center [219, 85] width 5 height 5
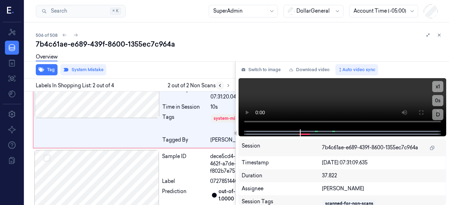
scroll to position [138, 0]
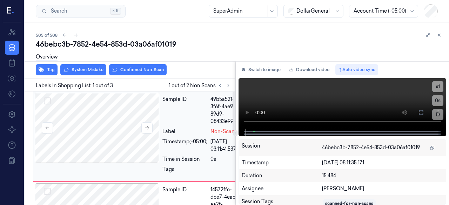
click at [143, 111] on div at bounding box center [97, 128] width 125 height 70
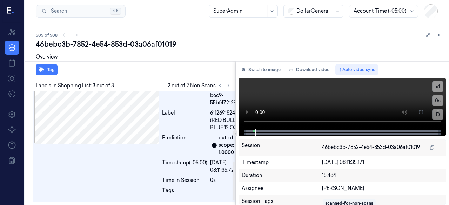
scroll to position [206, 0]
click at [219, 82] on button at bounding box center [220, 85] width 8 height 8
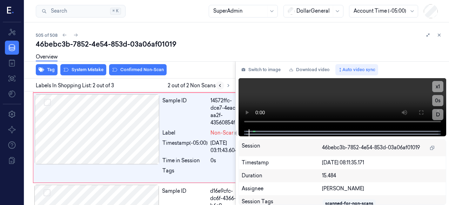
click at [219, 82] on button at bounding box center [220, 85] width 8 height 8
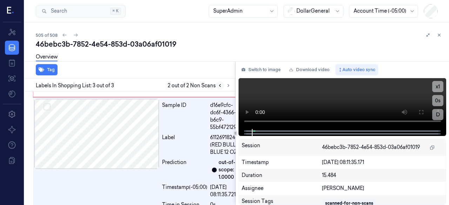
click at [219, 85] on icon at bounding box center [219, 85] width 1 height 2
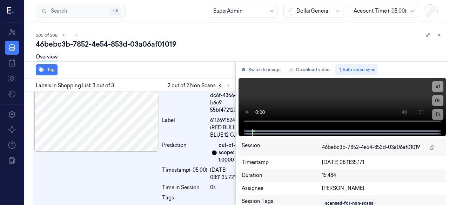
click at [219, 86] on icon at bounding box center [219, 85] width 1 height 2
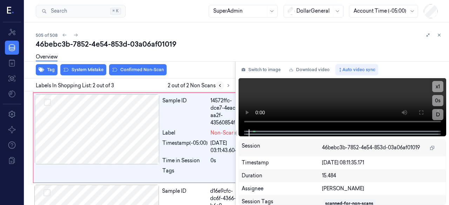
click at [219, 86] on icon at bounding box center [219, 85] width 1 height 2
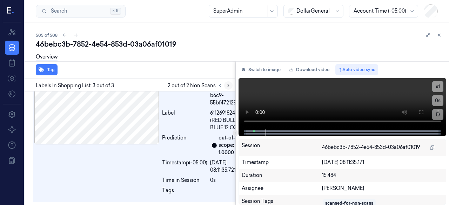
click at [231, 83] on button at bounding box center [228, 85] width 8 height 8
click at [221, 82] on button at bounding box center [220, 85] width 8 height 8
click at [219, 83] on icon at bounding box center [219, 85] width 5 height 5
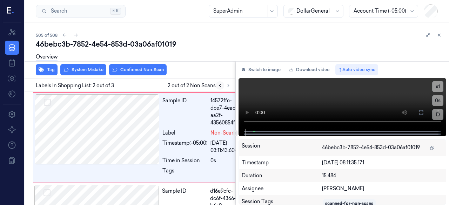
click at [219, 84] on icon at bounding box center [219, 85] width 5 height 5
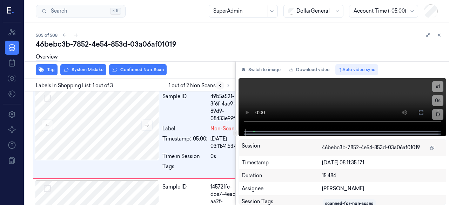
scroll to position [0, 0]
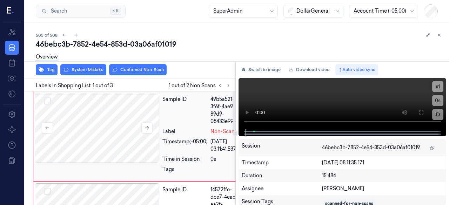
click at [112, 110] on div at bounding box center [97, 128] width 125 height 70
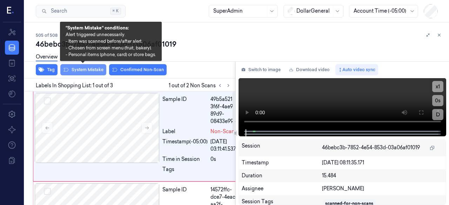
click at [66, 70] on icon at bounding box center [66, 70] width 6 height 6
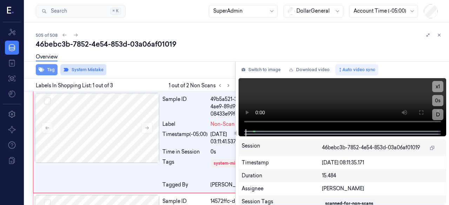
scroll to position [8, 0]
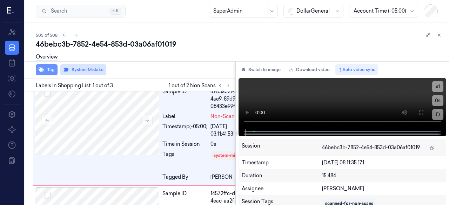
click at [52, 68] on button "Tag" at bounding box center [47, 69] width 22 height 11
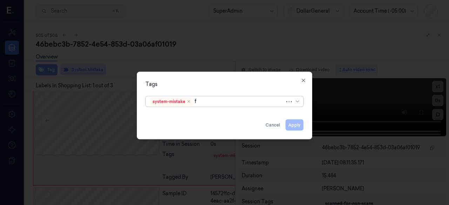
type input "fl"
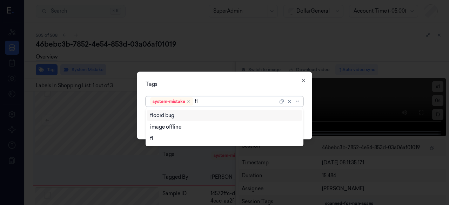
click at [173, 117] on div "flooid bug" at bounding box center [162, 115] width 24 height 7
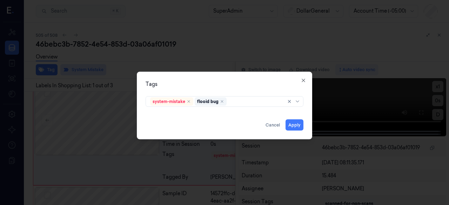
click at [197, 81] on div "Tags" at bounding box center [224, 83] width 158 height 7
click at [291, 126] on button "Apply" at bounding box center [294, 124] width 18 height 11
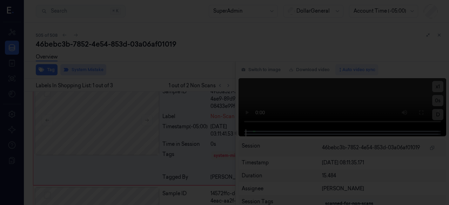
scroll to position [9, 0]
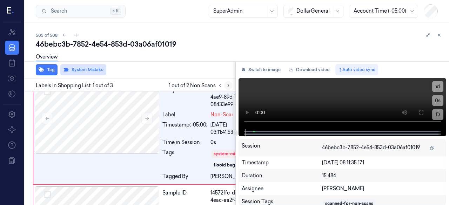
click at [227, 87] on icon at bounding box center [228, 85] width 5 height 5
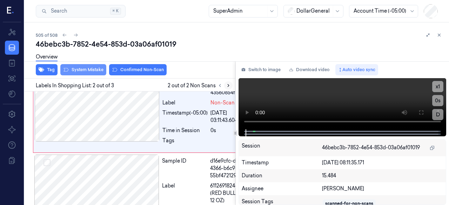
scroll to position [125, 0]
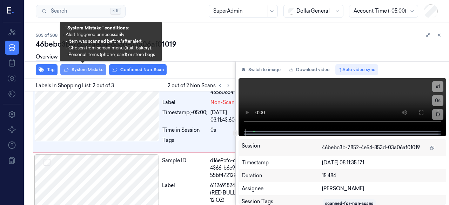
click at [61, 72] on button "System Mistake" at bounding box center [83, 69] width 46 height 11
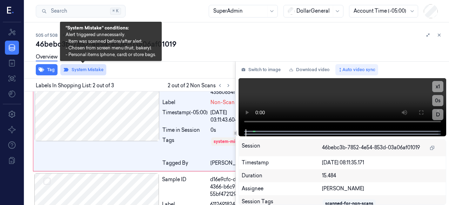
scroll to position [141, 0]
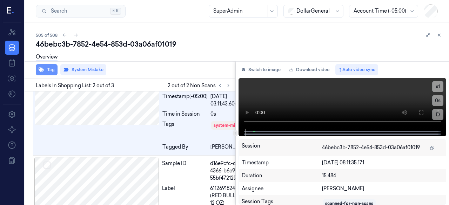
click at [54, 73] on button "Tag" at bounding box center [47, 69] width 22 height 11
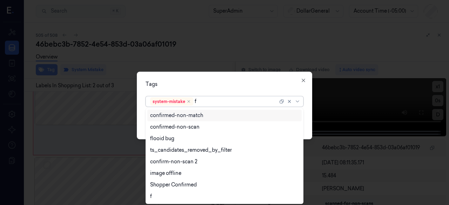
type input "fl"
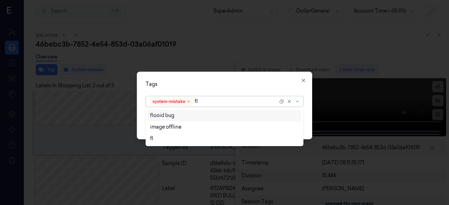
click at [169, 111] on div "flooid bug" at bounding box center [224, 116] width 155 height 12
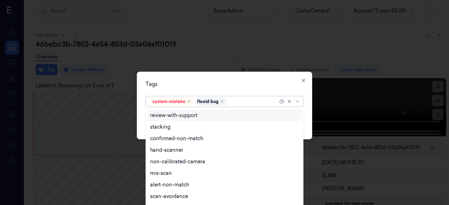
drag, startPoint x: 182, startPoint y: 88, endPoint x: 213, endPoint y: 93, distance: 30.8
click at [183, 88] on div "Tags option flooid bug , selected. 18 results available. Use Up and Down to cho…" at bounding box center [224, 106] width 175 height 68
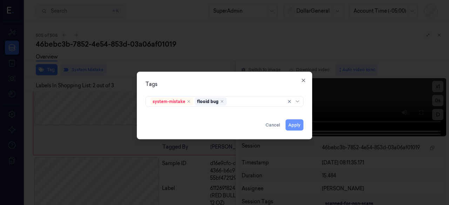
click at [301, 128] on button "Apply" at bounding box center [294, 124] width 18 height 11
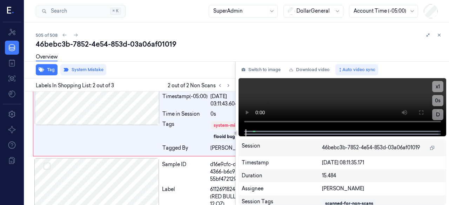
scroll to position [143, 0]
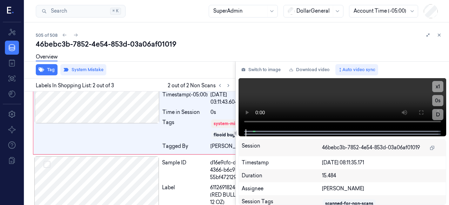
click at [185, 70] on div "Tag System Mistake" at bounding box center [129, 69] width 214 height 17
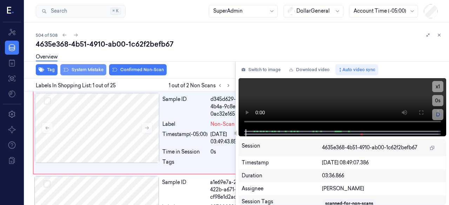
click at [77, 69] on button "System Mistake" at bounding box center [83, 69] width 46 height 11
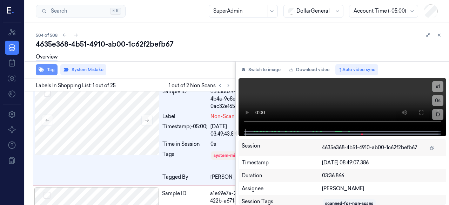
click at [39, 74] on button "Tag" at bounding box center [47, 69] width 22 height 11
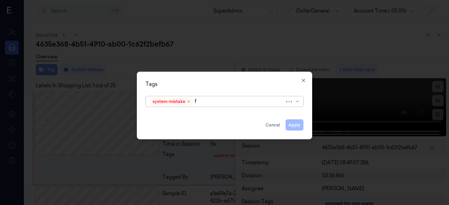
type input "fl"
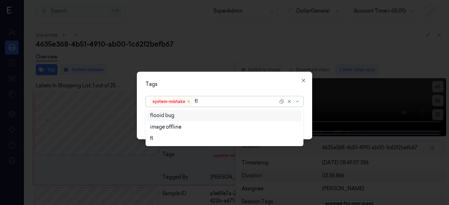
click at [190, 117] on div "flooid bug" at bounding box center [224, 115] width 149 height 7
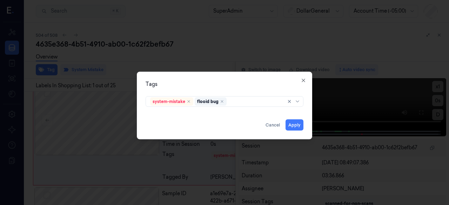
click at [213, 79] on div "Tags system-mistake flooid bug Apply Cancel Close" at bounding box center [224, 106] width 175 height 68
click at [292, 122] on button "Apply" at bounding box center [294, 124] width 18 height 11
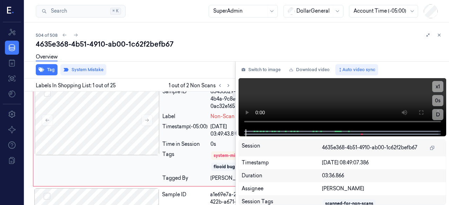
scroll to position [9, 0]
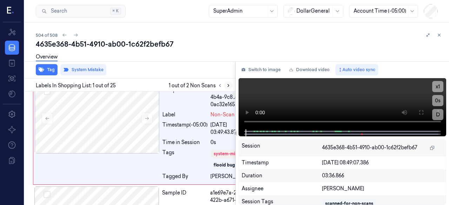
click at [228, 86] on icon at bounding box center [228, 85] width 5 height 5
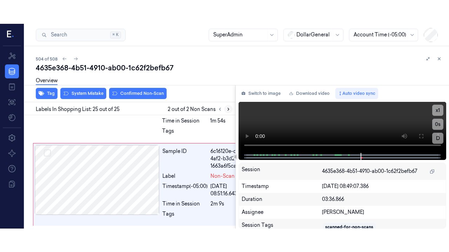
scroll to position [3098, 0]
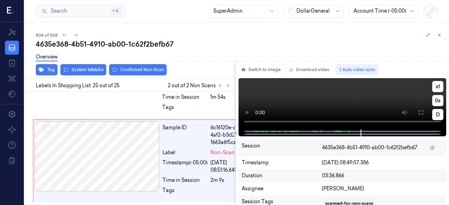
click at [421, 109] on button at bounding box center [420, 112] width 11 height 11
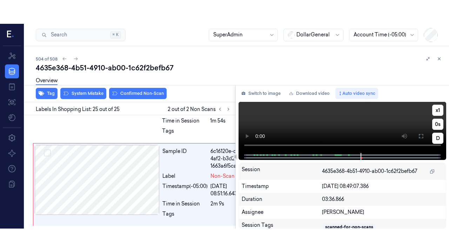
scroll to position [3051, 0]
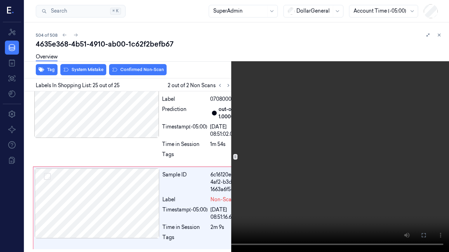
click at [197, 190] on video at bounding box center [224, 126] width 449 height 252
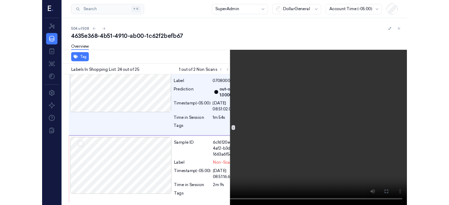
scroll to position [2970, 0]
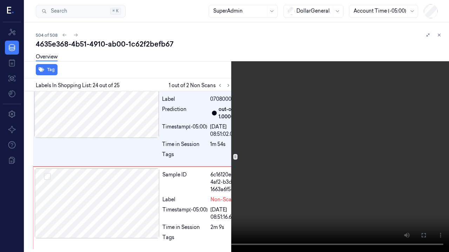
click at [0, 0] on icon at bounding box center [0, 0] width 0 height 0
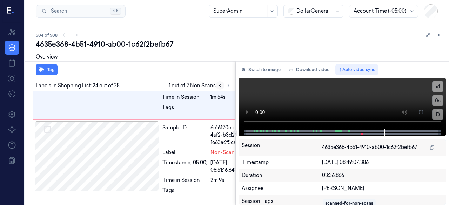
click at [223, 85] on button at bounding box center [220, 85] width 8 height 8
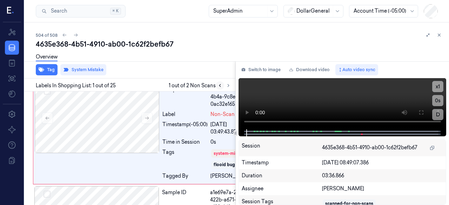
scroll to position [9, 0]
click at [229, 85] on icon at bounding box center [228, 85] width 5 height 5
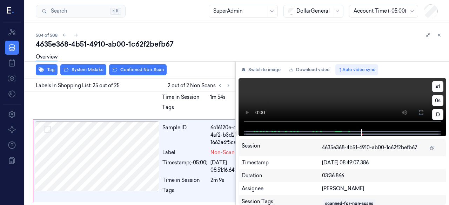
scroll to position [3098, 0]
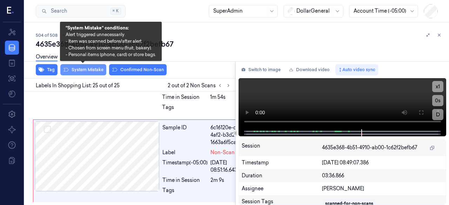
click at [73, 68] on button "System Mistake" at bounding box center [83, 69] width 46 height 11
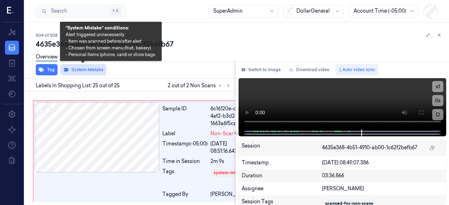
scroll to position [3119, 0]
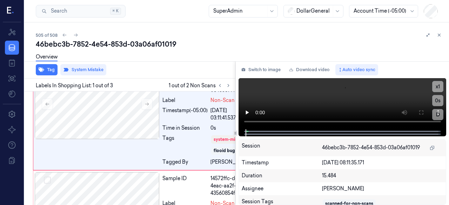
scroll to position [9, 0]
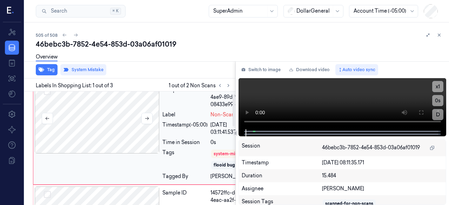
click at [121, 112] on div at bounding box center [97, 118] width 125 height 70
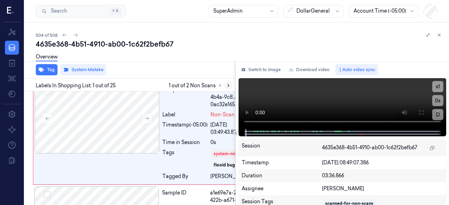
click at [229, 87] on icon at bounding box center [228, 85] width 5 height 5
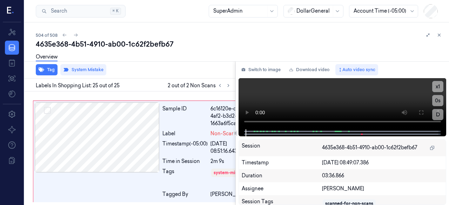
scroll to position [3119, 0]
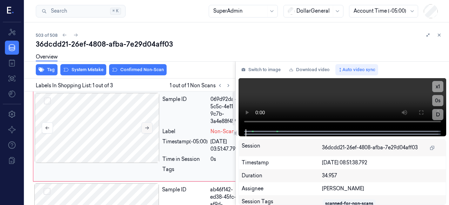
click at [146, 127] on icon at bounding box center [146, 128] width 5 height 5
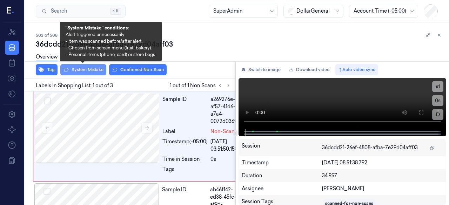
click at [74, 70] on button "System Mistake" at bounding box center [83, 69] width 46 height 11
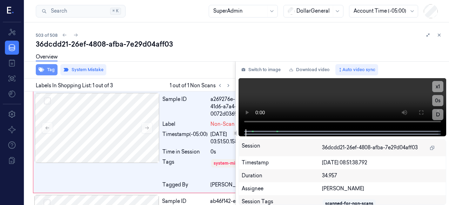
scroll to position [8, 0]
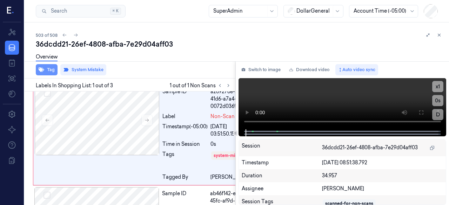
click at [51, 73] on button "Tag" at bounding box center [47, 69] width 22 height 11
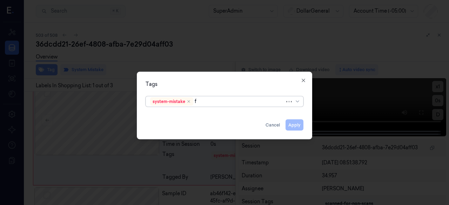
type input "fl"
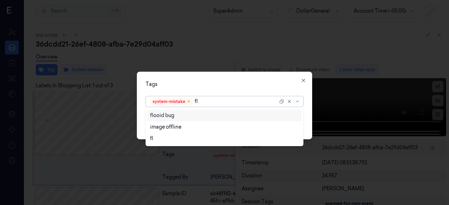
click at [165, 115] on div "flooid bug" at bounding box center [162, 115] width 24 height 7
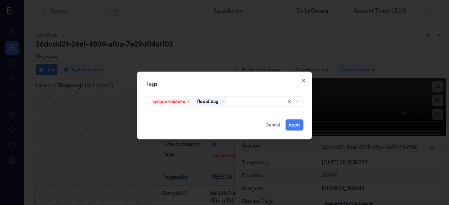
drag, startPoint x: 173, startPoint y: 84, endPoint x: 293, endPoint y: 109, distance: 122.5
click at [178, 84] on div "Tags" at bounding box center [224, 83] width 158 height 7
click at [298, 124] on button "Apply" at bounding box center [294, 124] width 18 height 11
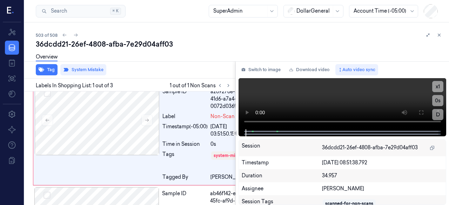
scroll to position [9, 0]
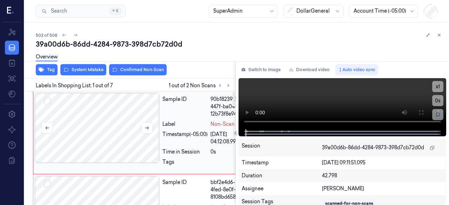
click at [140, 113] on div at bounding box center [97, 128] width 125 height 70
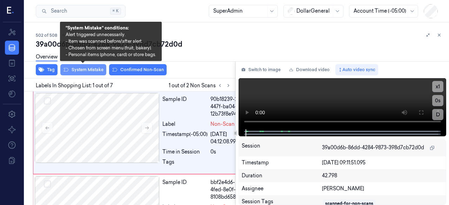
click at [76, 71] on button "System Mistake" at bounding box center [83, 69] width 46 height 11
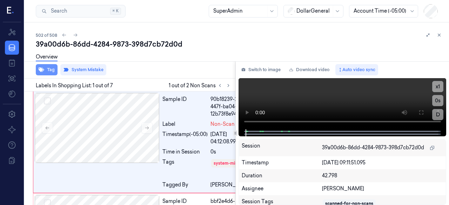
scroll to position [8, 0]
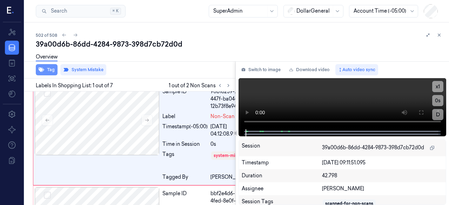
click at [53, 74] on button "Tag" at bounding box center [47, 69] width 22 height 11
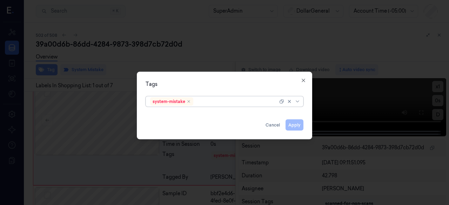
type input "d"
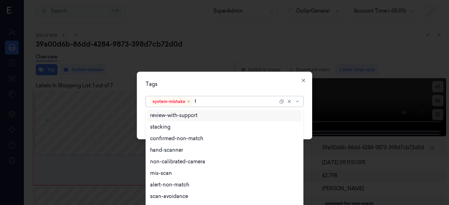
type input "fl"
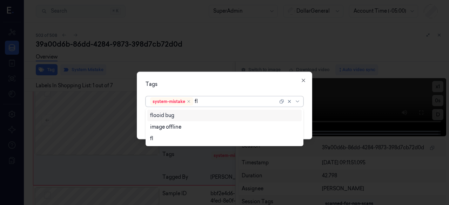
click at [165, 116] on div "flooid bug" at bounding box center [162, 115] width 24 height 7
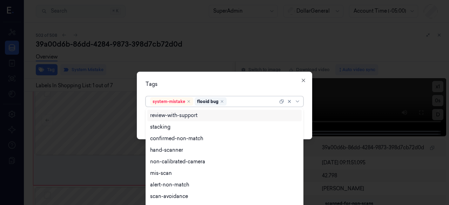
click at [203, 67] on div at bounding box center [224, 102] width 449 height 205
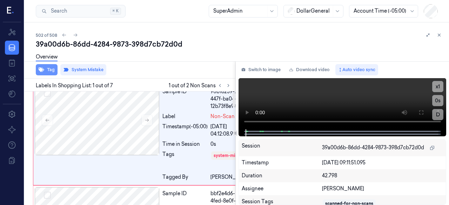
click at [55, 71] on button "Tag" at bounding box center [47, 69] width 22 height 11
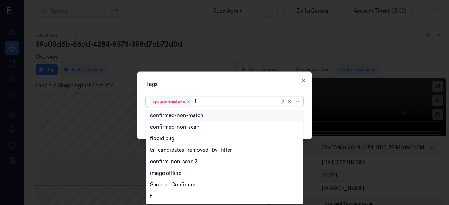
type input "fl"
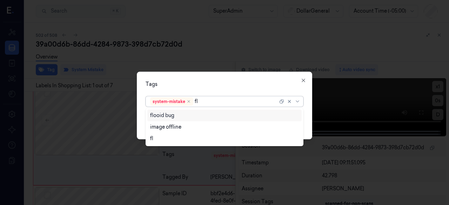
click at [215, 112] on div "flooid bug" at bounding box center [224, 115] width 149 height 7
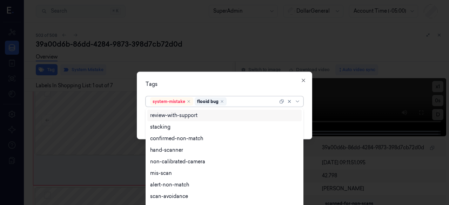
click at [229, 80] on div "Tags" at bounding box center [224, 83] width 158 height 7
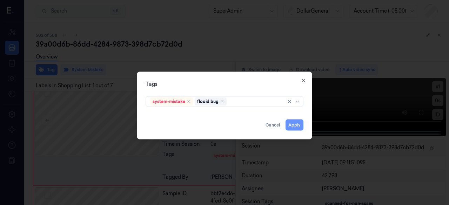
click at [295, 127] on button "Apply" at bounding box center [294, 124] width 18 height 11
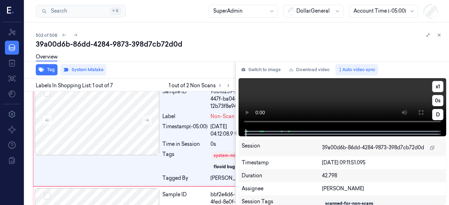
scroll to position [9, 0]
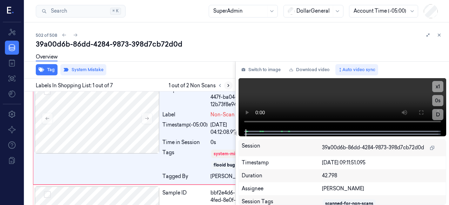
click at [230, 87] on icon at bounding box center [228, 85] width 5 height 5
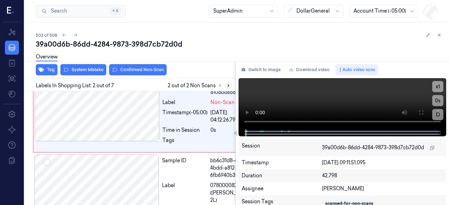
scroll to position [125, 0]
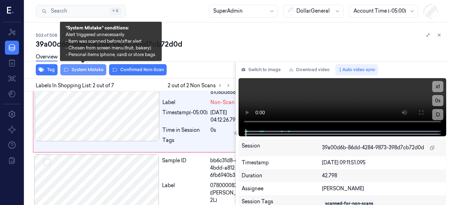
click at [96, 70] on button "System Mistake" at bounding box center [83, 69] width 46 height 11
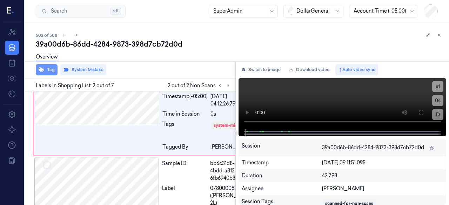
scroll to position [141, 0]
click at [39, 73] on button "Tag" at bounding box center [47, 69] width 22 height 11
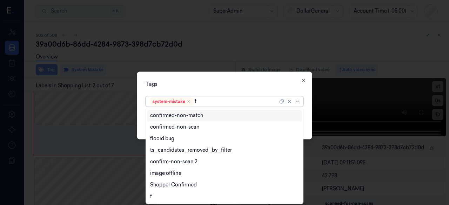
type input "fl"
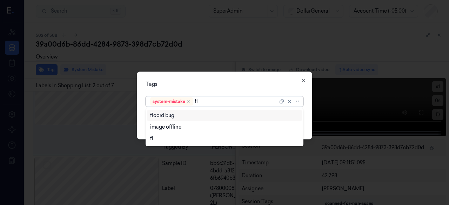
click at [178, 118] on div "flooid bug" at bounding box center [224, 115] width 149 height 7
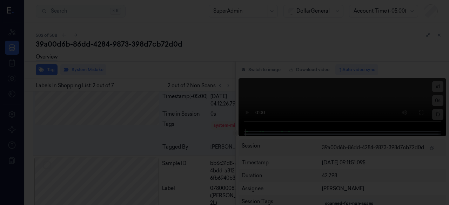
click at [226, 69] on div at bounding box center [224, 102] width 449 height 205
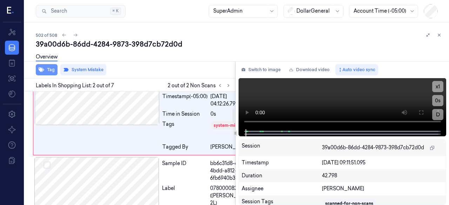
click at [48, 67] on button "Tag" at bounding box center [47, 69] width 22 height 11
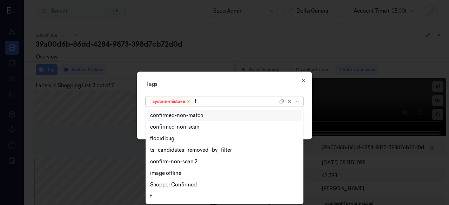
type input "fl"
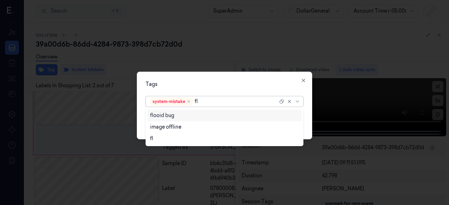
click at [165, 118] on div "flooid bug" at bounding box center [162, 115] width 24 height 7
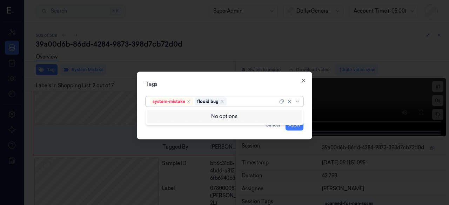
click at [181, 87] on div "Tags" at bounding box center [224, 83] width 158 height 7
click at [299, 121] on button "Apply" at bounding box center [294, 124] width 18 height 11
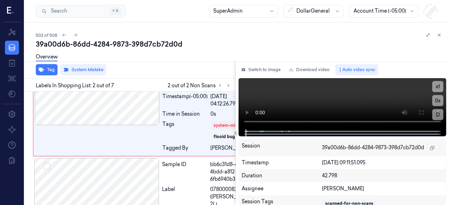
scroll to position [142, 0]
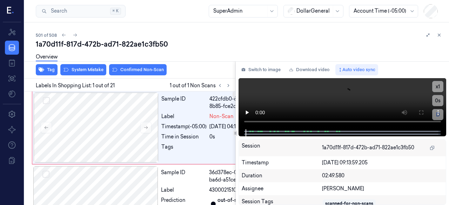
scroll to position [0, 1]
click at [90, 72] on button "System Mistake" at bounding box center [83, 69] width 46 height 11
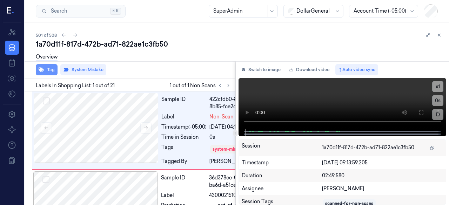
scroll to position [8, 1]
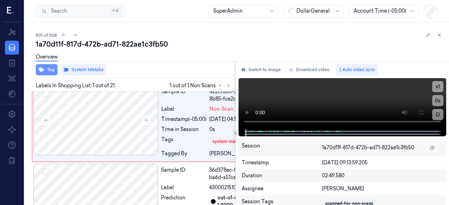
click at [41, 70] on icon "button" at bounding box center [42, 70] width 6 height 5
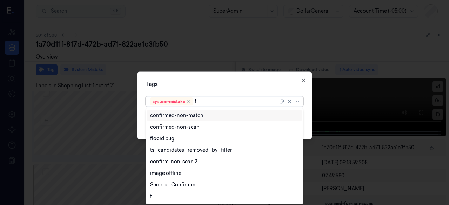
type input "fl"
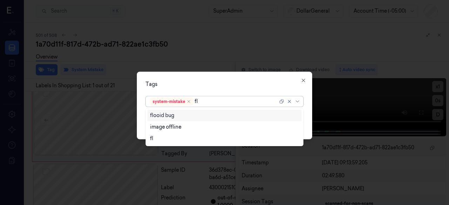
click at [178, 114] on div "flooid bug" at bounding box center [224, 115] width 149 height 7
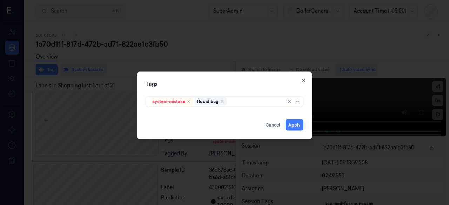
click at [182, 90] on div "Tags system-mistake flooid bug Apply Cancel Close" at bounding box center [224, 106] width 175 height 68
click at [297, 120] on button "Apply" at bounding box center [294, 124] width 18 height 11
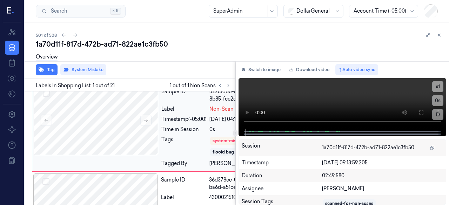
scroll to position [9, 1]
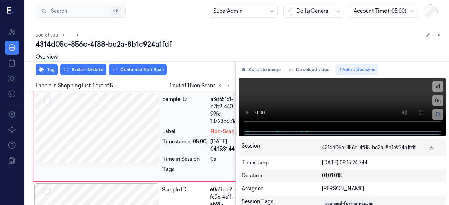
click at [109, 124] on div at bounding box center [97, 128] width 125 height 70
click at [86, 73] on button "System Mistake" at bounding box center [83, 69] width 46 height 11
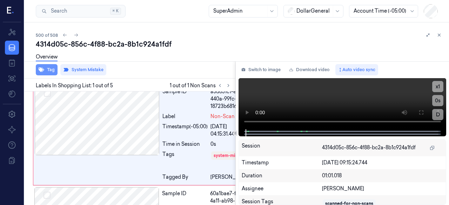
click at [48, 72] on button "Tag" at bounding box center [47, 69] width 22 height 11
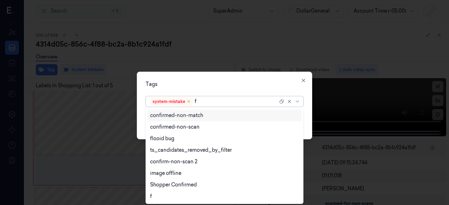
type input "fl"
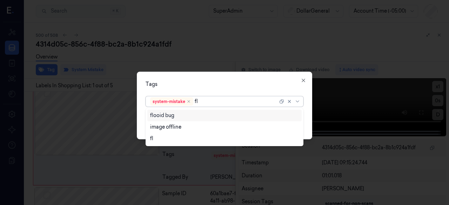
click at [184, 116] on div "flooid bug" at bounding box center [224, 115] width 149 height 7
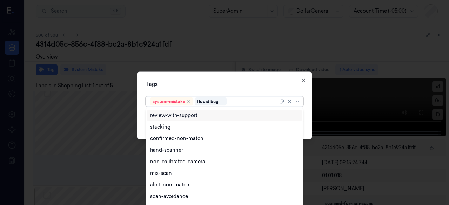
drag, startPoint x: 204, startPoint y: 86, endPoint x: 237, endPoint y: 87, distance: 32.3
click at [204, 85] on div "Tags" at bounding box center [224, 83] width 158 height 7
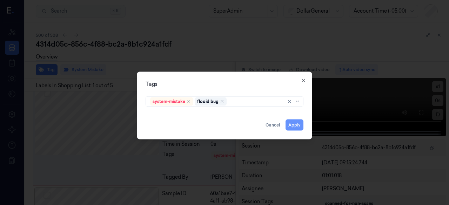
click at [298, 122] on button "Apply" at bounding box center [294, 124] width 18 height 11
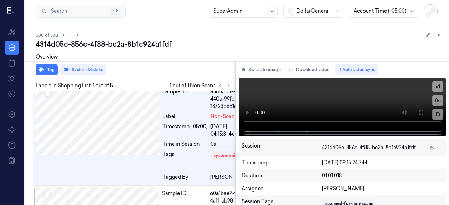
scroll to position [9, 0]
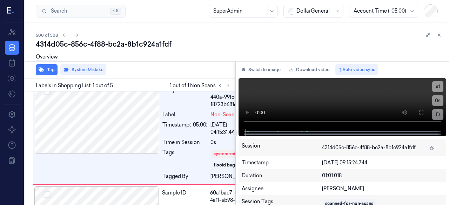
click at [444, 36] on div "500 of 508 4314d05c-856c-4f88-bc2a-8b1c924a1fdf Overview Tag System Mistake Lab…" at bounding box center [237, 113] width 424 height 183
click at [442, 35] on button at bounding box center [439, 35] width 8 height 8
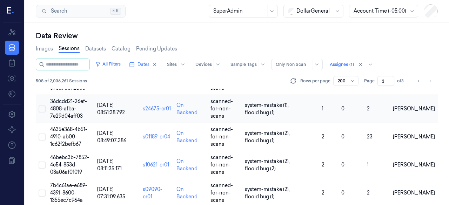
scroll to position [2920, 0]
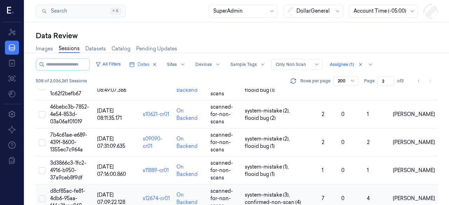
click at [56, 190] on span "d8cf85ac-fe81-4db6-95aa-f46c21cae969" at bounding box center [67, 198] width 35 height 21
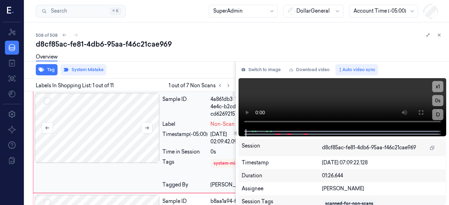
scroll to position [8, 0]
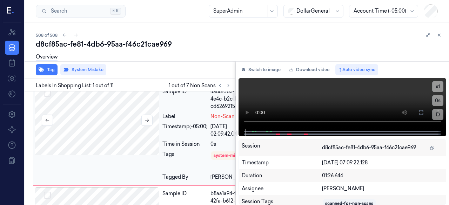
click at [102, 112] on div at bounding box center [97, 120] width 125 height 70
click at [51, 68] on button "Tag" at bounding box center [47, 69] width 22 height 11
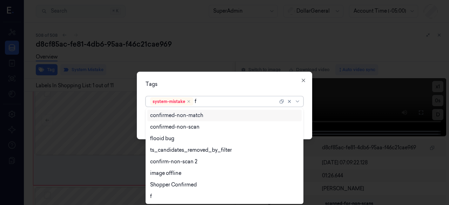
type input "fl"
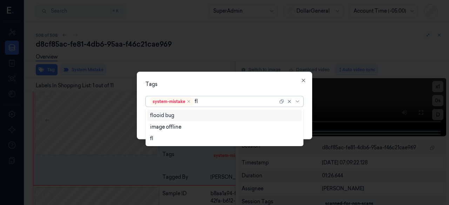
click at [189, 113] on div "flooid bug" at bounding box center [224, 115] width 149 height 7
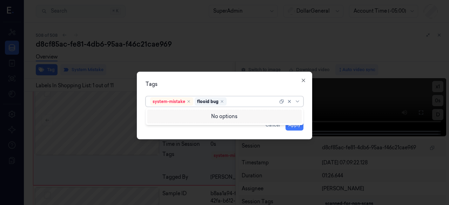
drag, startPoint x: 198, startPoint y: 81, endPoint x: 203, endPoint y: 83, distance: 4.7
click at [199, 81] on div "Tags" at bounding box center [224, 83] width 158 height 7
click at [292, 125] on button "Apply" at bounding box center [294, 124] width 18 height 11
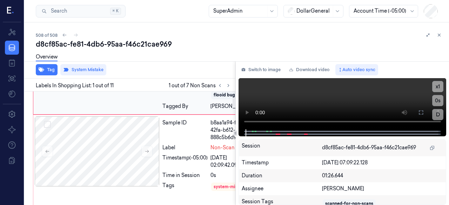
scroll to position [115, 0]
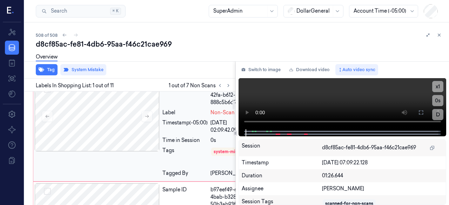
click at [184, 106] on div "Sample ID" at bounding box center [184, 95] width 45 height 22
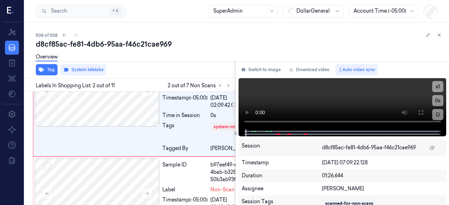
scroll to position [141, 0]
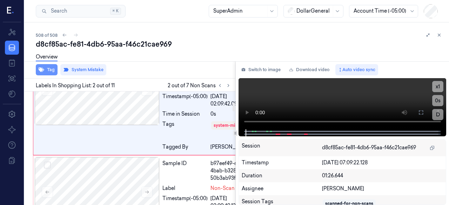
click at [48, 74] on button "Tag" at bounding box center [47, 69] width 22 height 11
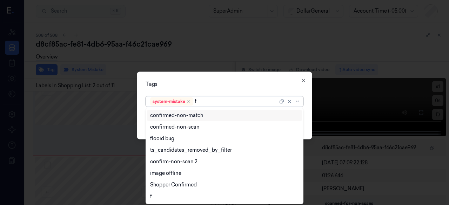
type input "fl"
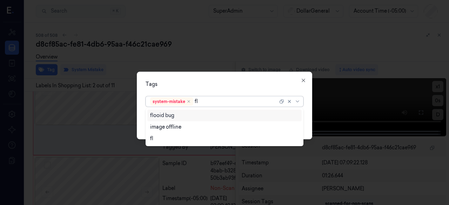
click at [164, 113] on div "flooid bug" at bounding box center [162, 115] width 24 height 7
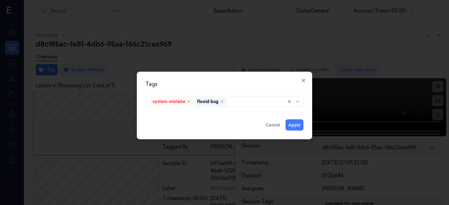
click at [185, 88] on div "Tags" at bounding box center [224, 83] width 158 height 7
click at [297, 120] on button "Apply" at bounding box center [294, 124] width 18 height 11
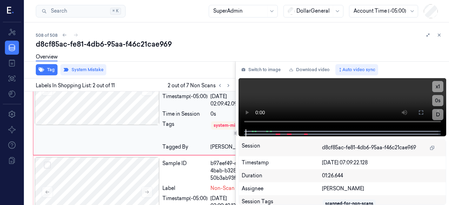
scroll to position [142, 0]
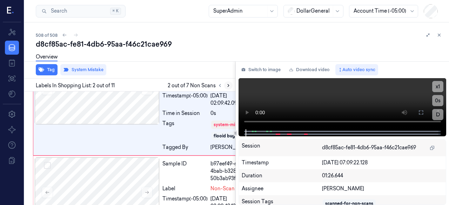
click at [227, 85] on icon at bounding box center [228, 85] width 5 height 5
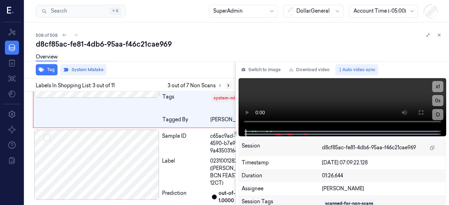
scroll to position [272, 0]
click at [39, 71] on icon "button" at bounding box center [42, 70] width 6 height 6
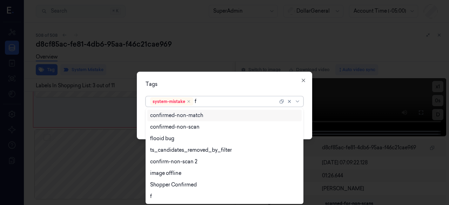
type input "fl"
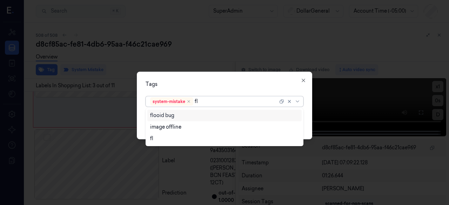
click at [170, 117] on div "flooid bug" at bounding box center [162, 115] width 24 height 7
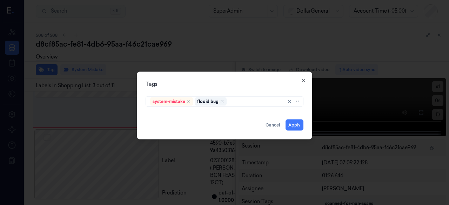
click at [172, 88] on div "Tags" at bounding box center [224, 83] width 158 height 7
click at [291, 125] on button "Apply" at bounding box center [294, 124] width 18 height 11
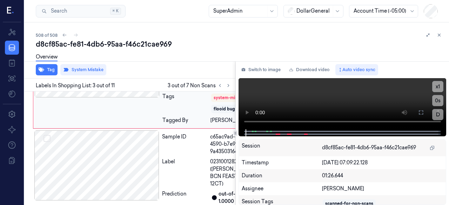
scroll to position [273, 0]
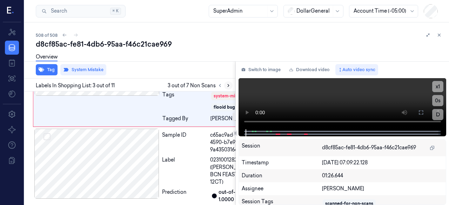
click at [231, 86] on button at bounding box center [228, 85] width 8 height 8
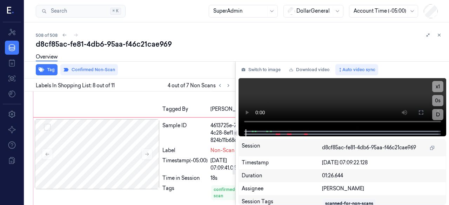
scroll to position [976, 0]
click at [438, 38] on button at bounding box center [439, 35] width 8 height 8
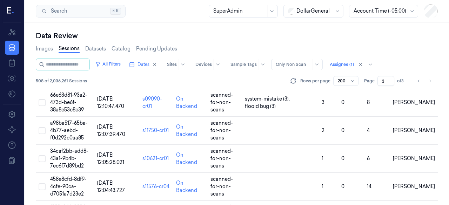
scroll to position [2009, 0]
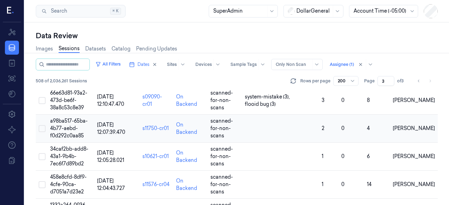
click at [65, 124] on td "a98ba517-65ba-4b77-aebd-f0d292c0aa85" at bounding box center [70, 129] width 47 height 28
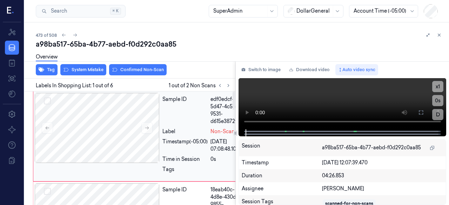
click at [187, 114] on div "Sample ID" at bounding box center [184, 110] width 45 height 29
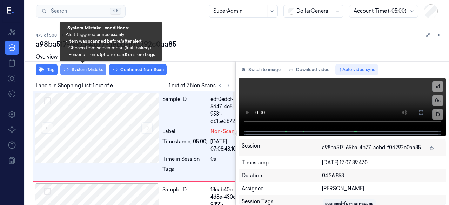
click at [79, 68] on button "System Mistake" at bounding box center [83, 69] width 46 height 11
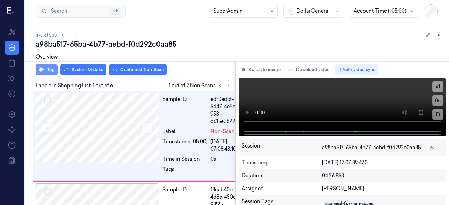
click at [47, 67] on button "Tag" at bounding box center [47, 69] width 22 height 11
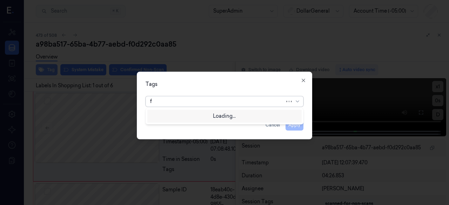
scroll to position [8, 0]
type input "fl"
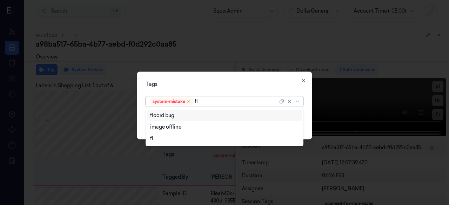
click at [169, 115] on div "flooid bug" at bounding box center [162, 115] width 24 height 7
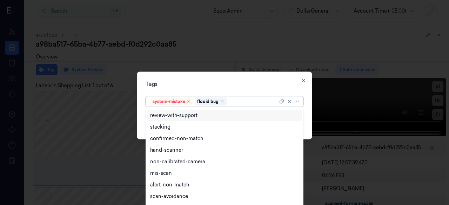
click at [177, 91] on div "Tags option flooid bug , selected. 18 results available. Use Up and Down to cho…" at bounding box center [224, 106] width 175 height 68
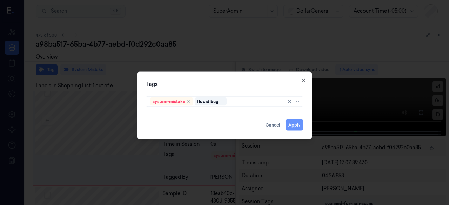
click at [296, 126] on button "Apply" at bounding box center [294, 124] width 18 height 11
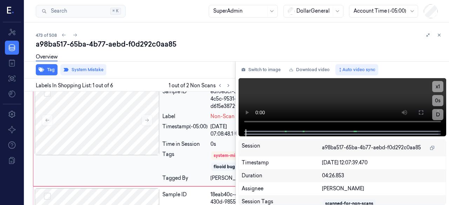
scroll to position [9, 0]
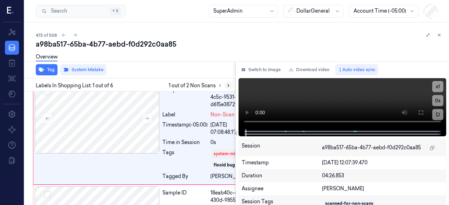
click at [230, 84] on icon at bounding box center [228, 85] width 5 height 5
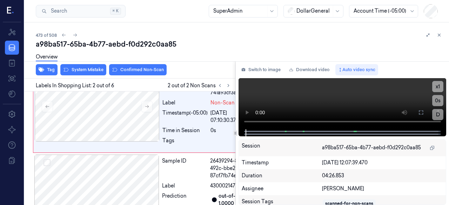
scroll to position [125, 0]
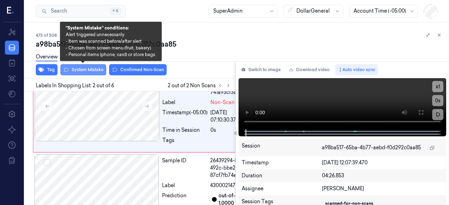
click at [90, 71] on button "System Mistake" at bounding box center [83, 69] width 46 height 11
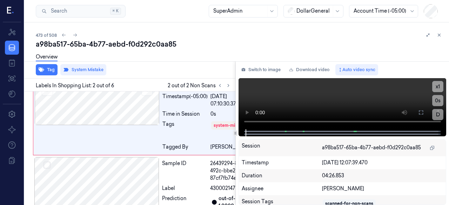
scroll to position [141, 0]
click at [41, 70] on icon "button" at bounding box center [42, 70] width 6 height 5
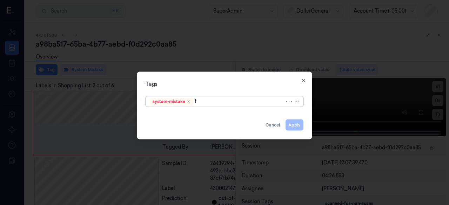
type input "fl"
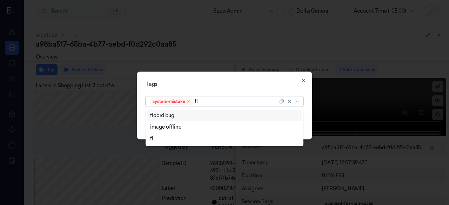
click at [170, 116] on div "flooid bug" at bounding box center [162, 115] width 24 height 7
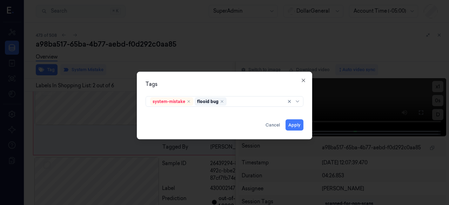
drag, startPoint x: 183, startPoint y: 79, endPoint x: 272, endPoint y: 122, distance: 98.9
click at [184, 79] on div "Tags system-mistake flooid bug Apply Cancel Close" at bounding box center [224, 106] width 175 height 68
click at [292, 128] on button "Apply" at bounding box center [294, 124] width 18 height 11
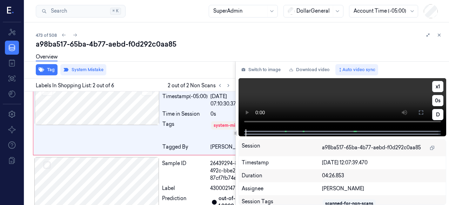
scroll to position [143, 0]
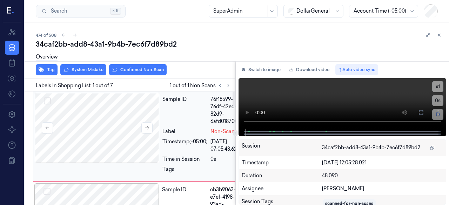
click at [144, 108] on div at bounding box center [97, 128] width 125 height 70
click at [75, 69] on button "System Mistake" at bounding box center [83, 69] width 46 height 11
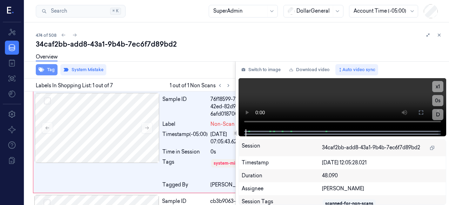
scroll to position [8, 0]
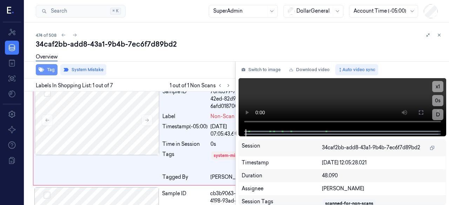
click at [49, 67] on button "Tag" at bounding box center [47, 69] width 22 height 11
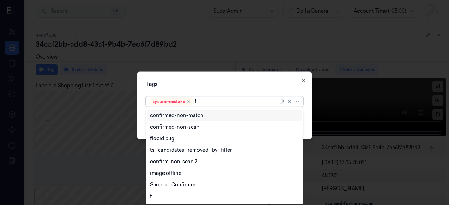
type input "fl"
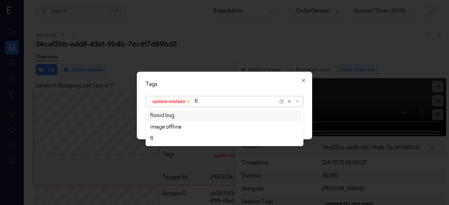
click at [161, 119] on div "flooid bug" at bounding box center [224, 116] width 155 height 12
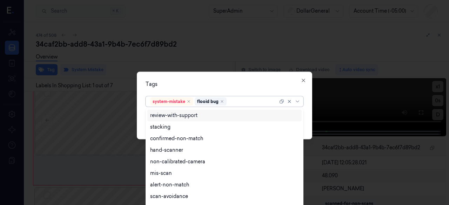
click at [188, 85] on div "Tags" at bounding box center [224, 83] width 158 height 7
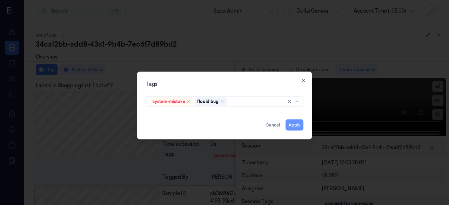
click at [288, 123] on button "Apply" at bounding box center [294, 124] width 18 height 11
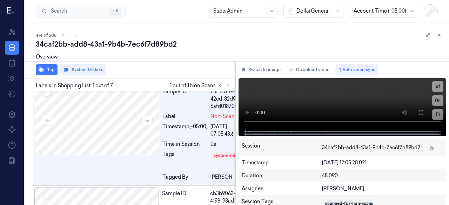
scroll to position [9, 0]
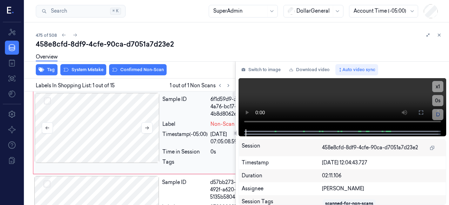
click at [157, 113] on div at bounding box center [97, 128] width 125 height 70
click at [88, 72] on button "System Mistake" at bounding box center [83, 69] width 46 height 11
click at [49, 67] on div "Overview" at bounding box center [47, 58] width 22 height 18
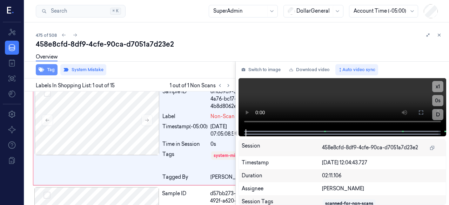
click at [48, 72] on button "Tag" at bounding box center [47, 69] width 22 height 11
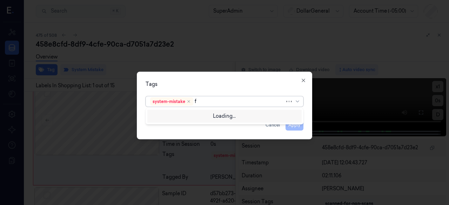
type input "fl"
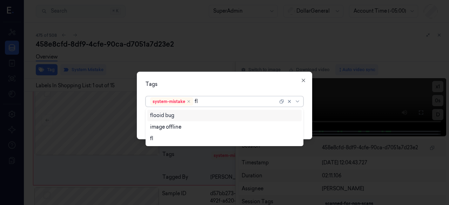
click at [151, 117] on div "flooid bug" at bounding box center [162, 115] width 24 height 7
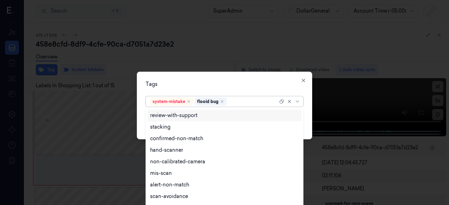
click at [189, 92] on div "Tags option flooid bug , selected. 9 results available. Use Up and Down to choo…" at bounding box center [224, 106] width 175 height 68
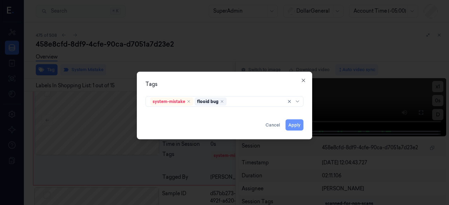
click at [294, 127] on button "Apply" at bounding box center [294, 124] width 18 height 11
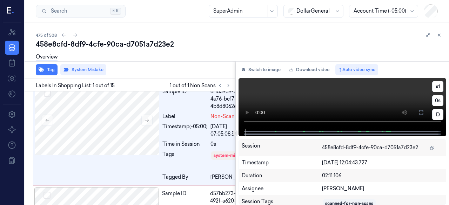
scroll to position [8, 0]
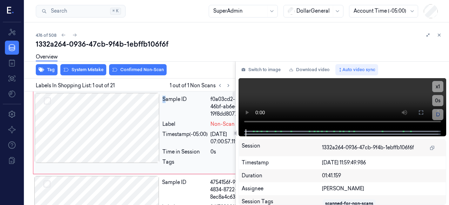
click at [164, 116] on div "Sample ID" at bounding box center [184, 107] width 45 height 22
click at [71, 73] on button "System Mistake" at bounding box center [83, 69] width 46 height 11
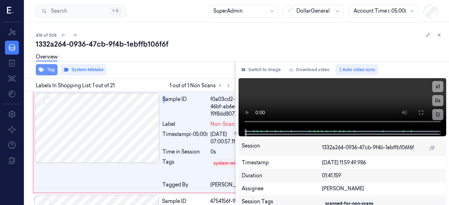
scroll to position [8, 0]
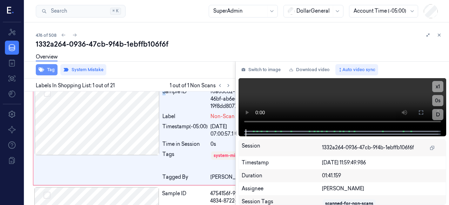
click at [46, 72] on button "Tag" at bounding box center [47, 69] width 22 height 11
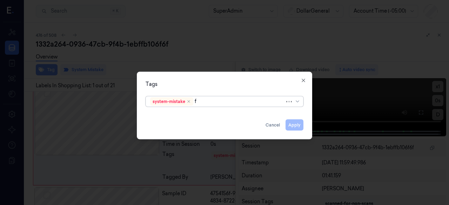
type input "fl"
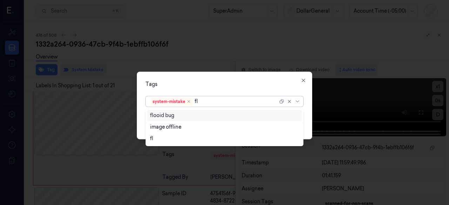
click at [164, 115] on div "flooid bug" at bounding box center [162, 115] width 24 height 7
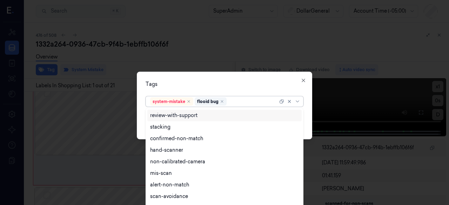
click at [164, 93] on div "Tags option flooid bug , selected. 9 results available. Use Up and Down to choo…" at bounding box center [224, 106] width 175 height 68
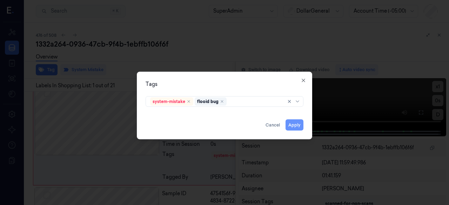
click at [289, 127] on button "Apply" at bounding box center [294, 124] width 18 height 11
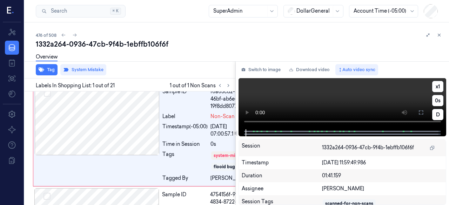
scroll to position [9, 0]
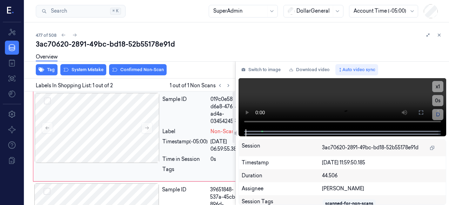
click at [170, 120] on div "Sample ID" at bounding box center [184, 110] width 45 height 29
click at [85, 76] on div "Tag System Mistake Confirmed Non-Scan" at bounding box center [129, 69] width 214 height 17
click at [82, 72] on button "System Mistake" at bounding box center [83, 69] width 46 height 11
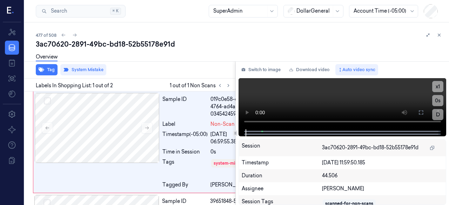
scroll to position [8, 0]
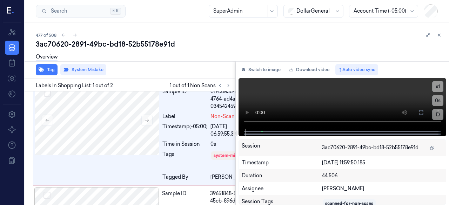
click at [41, 66] on div "Overview" at bounding box center [47, 58] width 22 height 18
click at [45, 73] on button "Tag" at bounding box center [47, 69] width 22 height 11
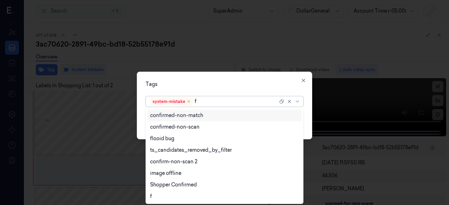
type input "fl"
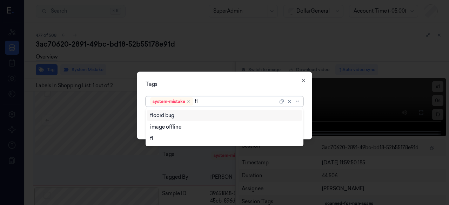
click at [196, 118] on div "flooid bug" at bounding box center [224, 115] width 149 height 7
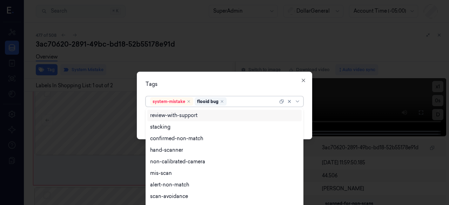
click at [204, 87] on div "Tags" at bounding box center [224, 83] width 158 height 7
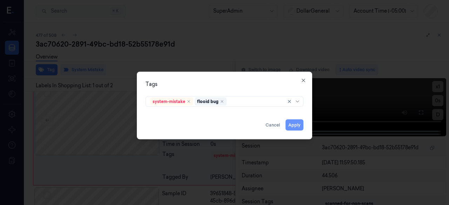
click at [296, 124] on button "Apply" at bounding box center [294, 124] width 18 height 11
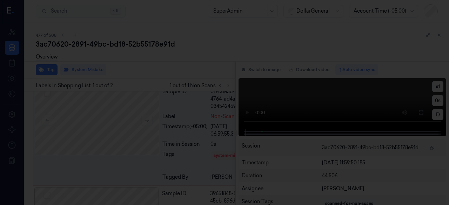
scroll to position [8, 0]
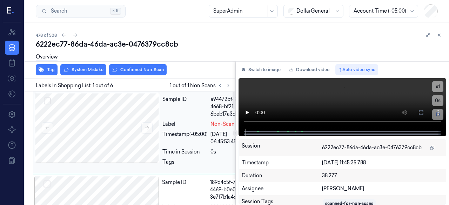
click at [170, 115] on div "Sample ID" at bounding box center [184, 107] width 45 height 22
click at [90, 74] on button "System Mistake" at bounding box center [83, 69] width 46 height 11
click at [48, 70] on button "Tag" at bounding box center [47, 69] width 22 height 11
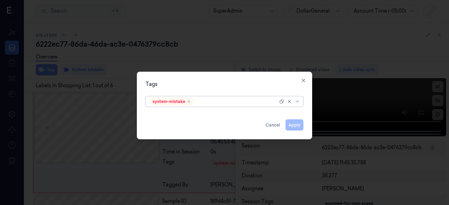
scroll to position [8, 0]
type input "fl"
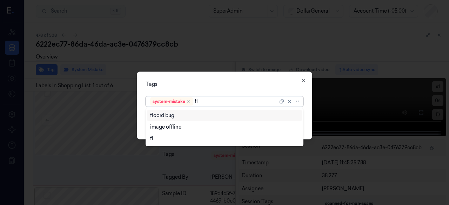
click at [223, 114] on div "flooid bug" at bounding box center [224, 115] width 149 height 7
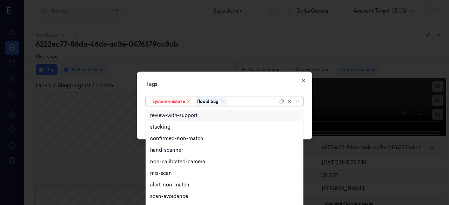
click at [217, 87] on div "Tags" at bounding box center [224, 83] width 158 height 7
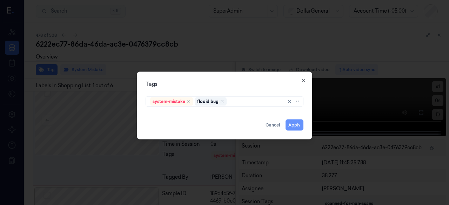
click at [298, 125] on button "Apply" at bounding box center [294, 124] width 18 height 11
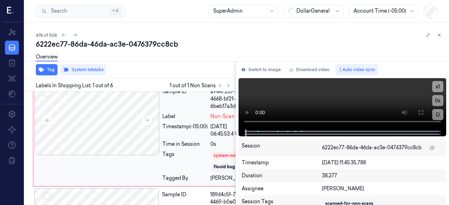
scroll to position [8, 0]
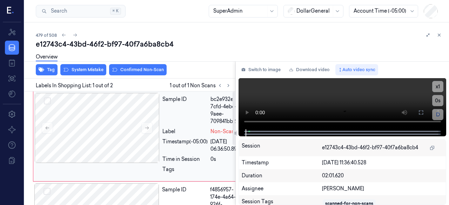
click at [175, 117] on div "Sample ID" at bounding box center [184, 110] width 45 height 29
click at [89, 66] on div "Overview" at bounding box center [239, 58] width 407 height 18
click at [88, 69] on button "System Mistake" at bounding box center [83, 69] width 46 height 11
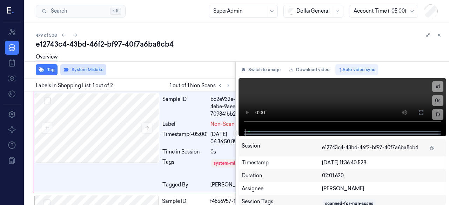
scroll to position [8, 0]
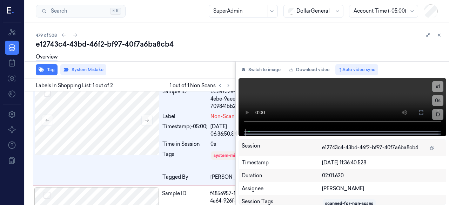
click at [46, 65] on div "Overview" at bounding box center [47, 58] width 22 height 18
click at [46, 71] on button "Tag" at bounding box center [47, 69] width 22 height 11
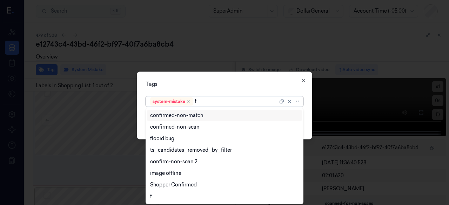
type input "fl"
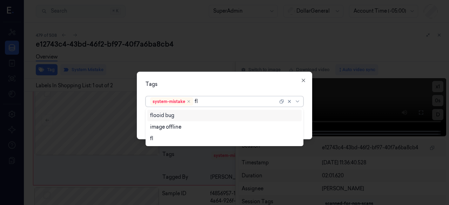
click at [185, 117] on div "flooid bug" at bounding box center [224, 115] width 149 height 7
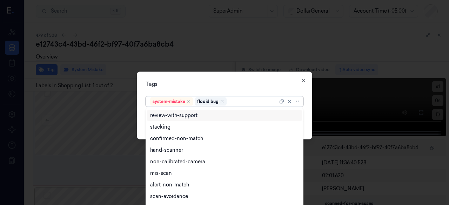
click at [189, 77] on div "Tags option flooid bug , selected. 9 results available. Use Up and Down to choo…" at bounding box center [224, 106] width 175 height 68
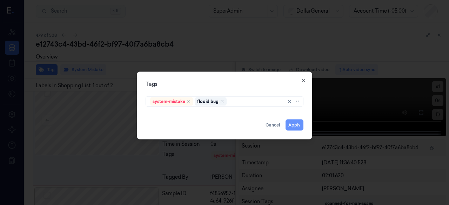
click at [302, 128] on button "Apply" at bounding box center [294, 124] width 18 height 11
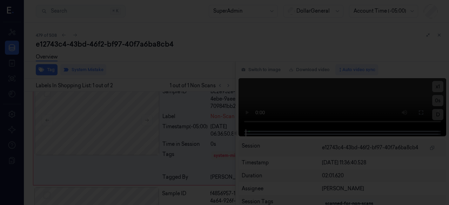
scroll to position [9, 0]
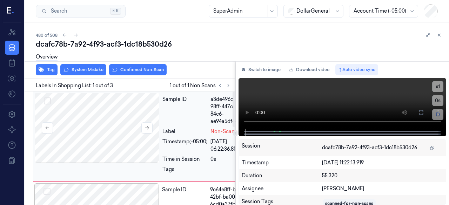
click at [135, 108] on div at bounding box center [97, 128] width 125 height 70
click at [78, 67] on div "Overview" at bounding box center [239, 58] width 407 height 18
click at [72, 69] on button "System Mistake" at bounding box center [83, 69] width 46 height 11
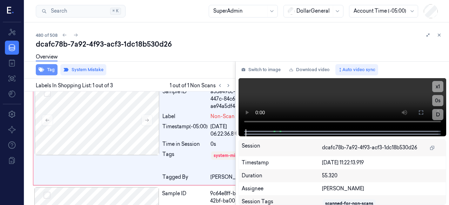
click at [44, 69] on button "Tag" at bounding box center [47, 69] width 22 height 11
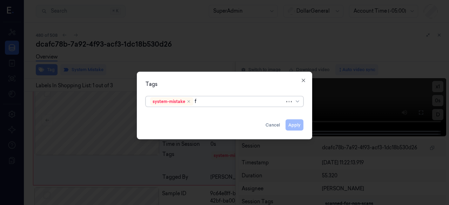
type input "fl"
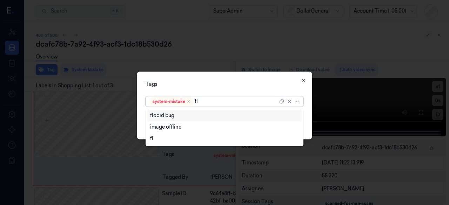
click at [151, 114] on div "flooid bug" at bounding box center [162, 115] width 24 height 7
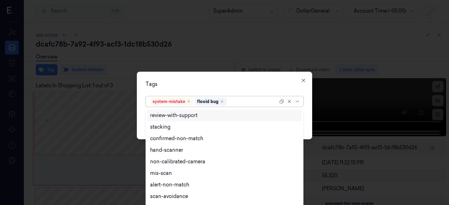
click at [156, 84] on div "Tags" at bounding box center [224, 83] width 158 height 7
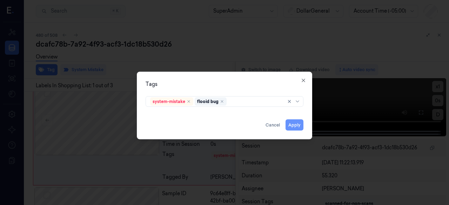
click at [290, 122] on button "Apply" at bounding box center [294, 124] width 18 height 11
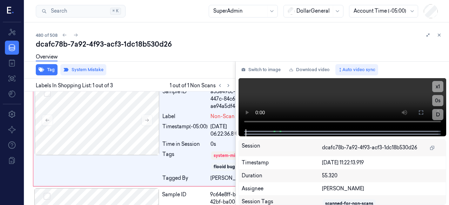
scroll to position [9, 0]
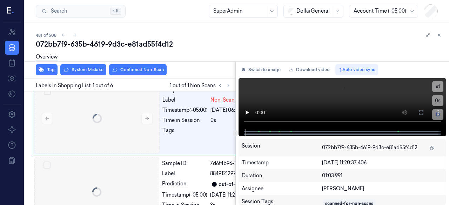
scroll to position [0, 8]
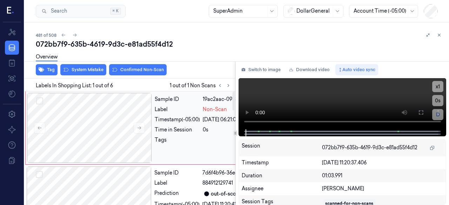
click at [175, 103] on div "Sample ID" at bounding box center [177, 99] width 45 height 7
click at [76, 70] on button "System Mistake" at bounding box center [83, 69] width 46 height 11
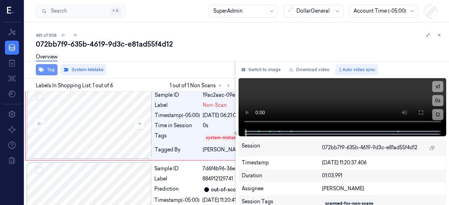
click at [43, 70] on icon "button" at bounding box center [42, 70] width 6 height 5
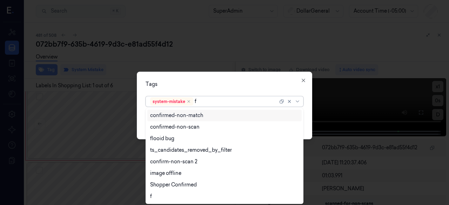
type input "fl"
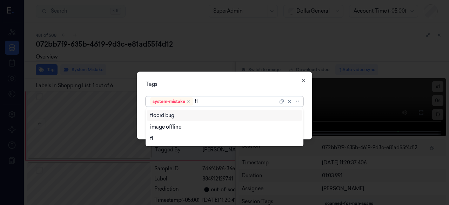
click at [174, 118] on div "flooid bug" at bounding box center [224, 115] width 149 height 7
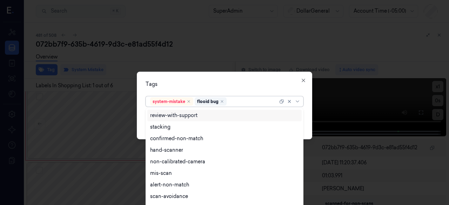
click at [178, 77] on div "Tags option flooid bug , selected. 9 results available. Use Up and Down to choo…" at bounding box center [224, 106] width 175 height 68
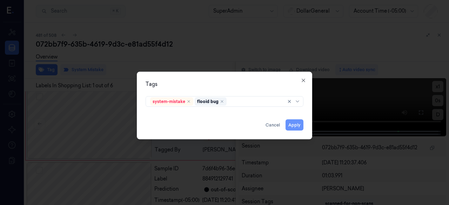
click at [301, 127] on button "Apply" at bounding box center [294, 124] width 18 height 11
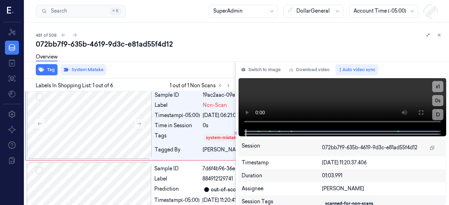
scroll to position [5, 8]
click at [156, 67] on div "Tag System Mistake" at bounding box center [129, 69] width 214 height 17
click at [172, 71] on div "Tag System Mistake" at bounding box center [129, 69] width 214 height 17
click at [203, 72] on div "Tag System Mistake" at bounding box center [129, 69] width 214 height 17
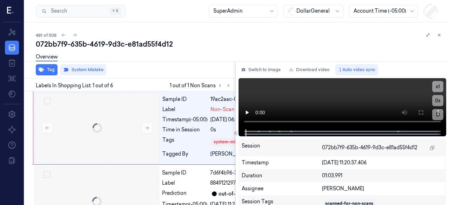
scroll to position [5, 8]
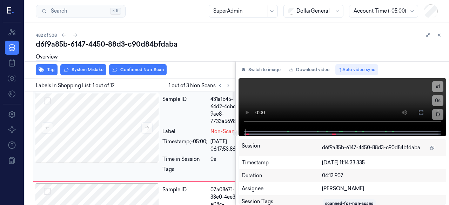
click at [178, 120] on div "Sample ID" at bounding box center [184, 110] width 45 height 29
click at [79, 72] on button "System Mistake" at bounding box center [83, 69] width 46 height 11
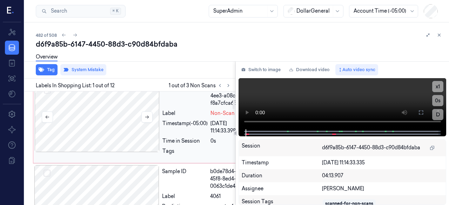
click at [154, 128] on div at bounding box center [97, 117] width 125 height 70
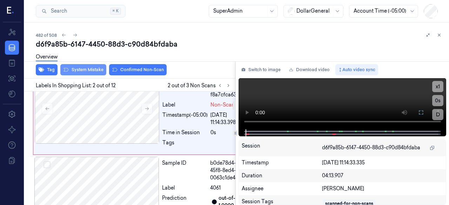
click at [83, 67] on button "System Mistake" at bounding box center [83, 69] width 46 height 11
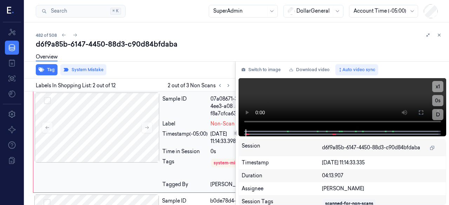
scroll to position [137, 0]
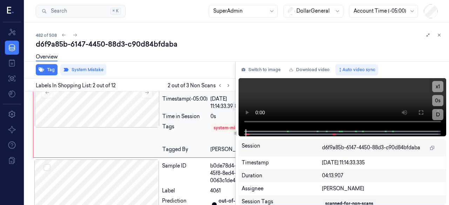
click at [180, 82] on div "Sample ID" at bounding box center [184, 71] width 45 height 22
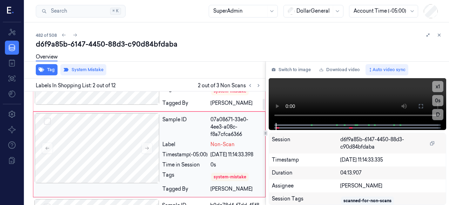
scroll to position [93, 0]
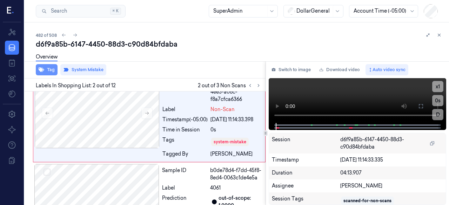
click at [46, 75] on button "Tag" at bounding box center [47, 69] width 22 height 11
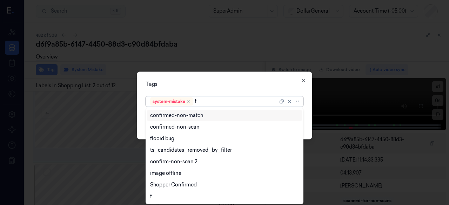
type input "fl"
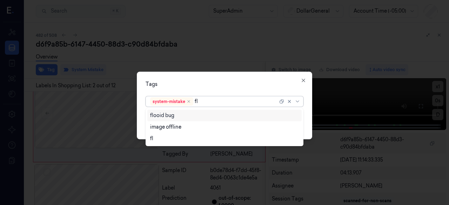
click at [190, 117] on div "flooid bug" at bounding box center [224, 115] width 149 height 7
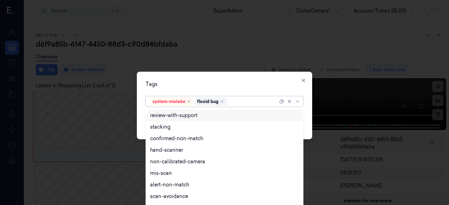
click at [203, 86] on div "Tags" at bounding box center [224, 83] width 158 height 7
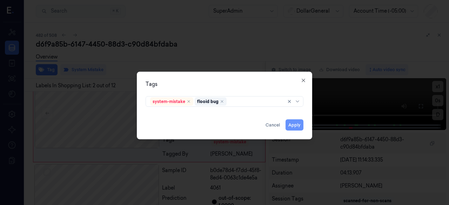
click at [293, 127] on button "Apply" at bounding box center [294, 124] width 18 height 11
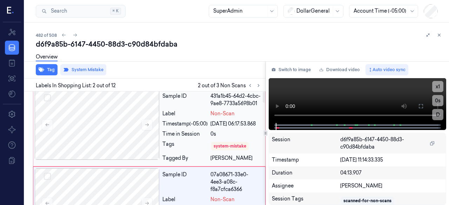
scroll to position [0, 0]
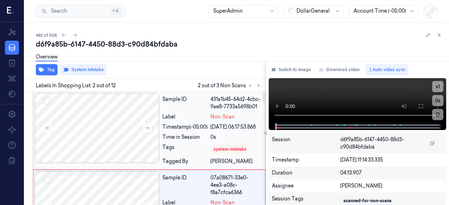
click at [173, 103] on div "Sample ID" at bounding box center [184, 103] width 45 height 15
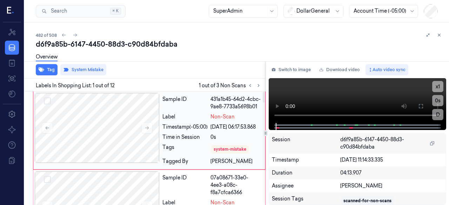
click at [189, 106] on div "Sample ID" at bounding box center [184, 103] width 45 height 15
click at [46, 68] on button "Tag" at bounding box center [47, 69] width 22 height 11
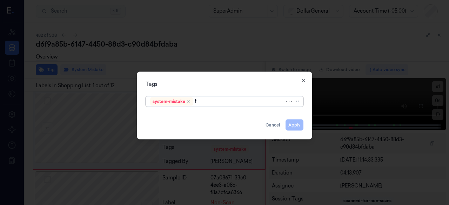
type input "fl"
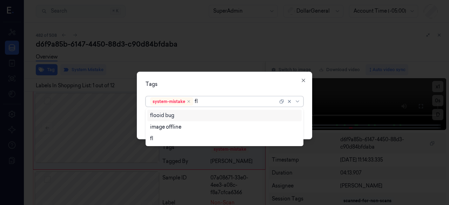
click at [201, 113] on div "flooid bug" at bounding box center [224, 115] width 149 height 7
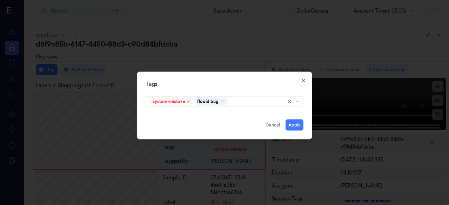
click at [217, 81] on div "Tags" at bounding box center [224, 83] width 158 height 7
click at [296, 123] on button "Apply" at bounding box center [294, 124] width 18 height 11
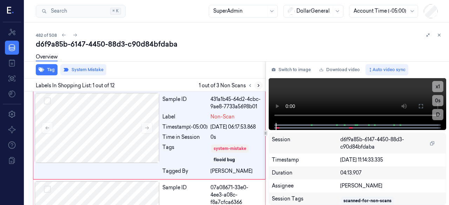
click at [258, 88] on button at bounding box center [258, 85] width 8 height 8
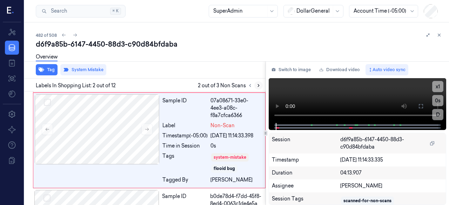
click at [258, 88] on button at bounding box center [258, 85] width 8 height 8
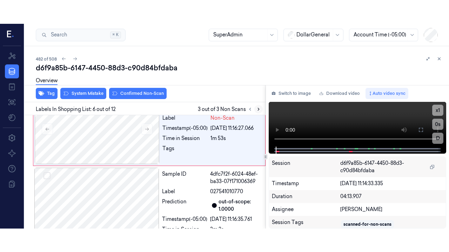
scroll to position [479, 0]
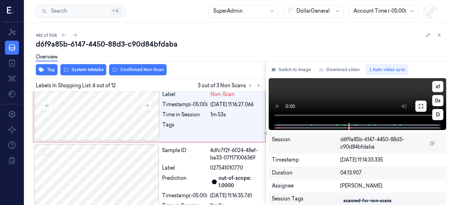
click at [423, 108] on icon at bounding box center [421, 106] width 4 height 4
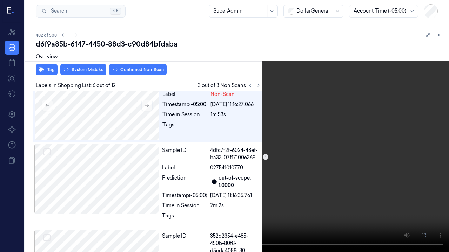
click at [144, 192] on video at bounding box center [224, 126] width 449 height 252
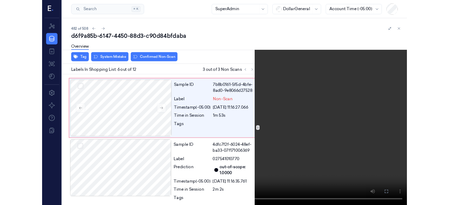
scroll to position [455, 0]
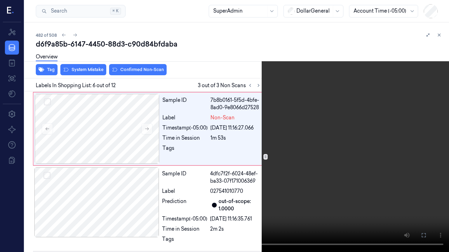
click at [228, 153] on video at bounding box center [224, 126] width 449 height 252
click at [0, 0] on icon at bounding box center [0, 0] width 0 height 0
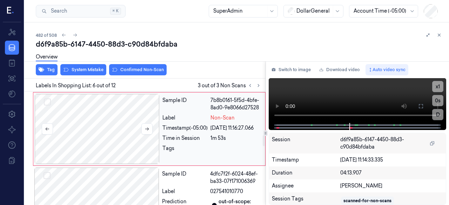
click at [136, 143] on div at bounding box center [97, 129] width 125 height 70
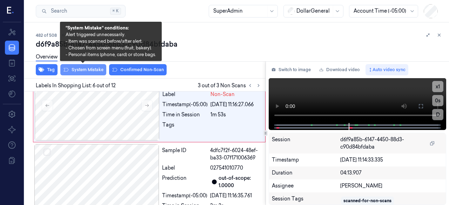
click at [87, 68] on button "System Mistake" at bounding box center [83, 69] width 46 height 11
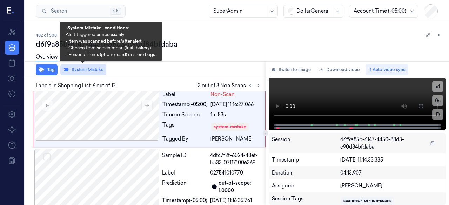
scroll to position [484, 0]
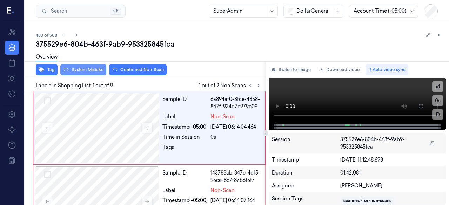
click at [68, 70] on button "System Mistake" at bounding box center [83, 69] width 46 height 11
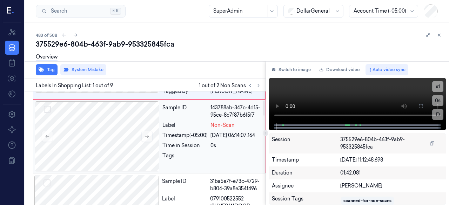
click at [193, 129] on div "Label" at bounding box center [184, 125] width 45 height 7
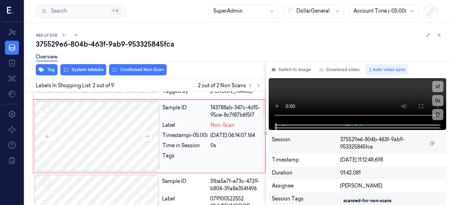
scroll to position [66, 0]
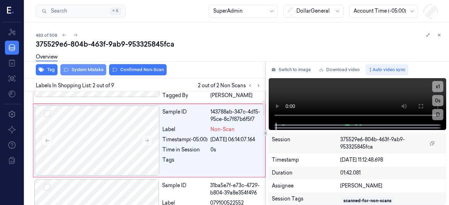
click at [95, 74] on button "System Mistake" at bounding box center [83, 69] width 46 height 11
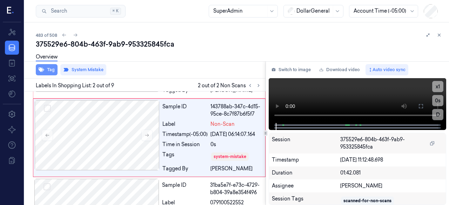
click at [47, 70] on button "Tag" at bounding box center [47, 69] width 22 height 11
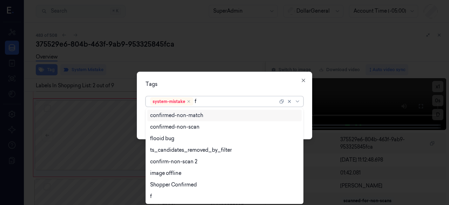
type input "fl"
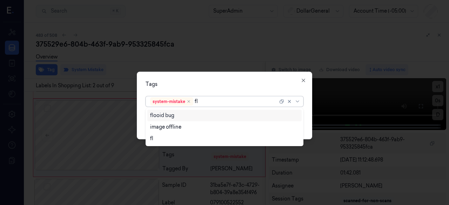
click at [166, 113] on div "flooid bug" at bounding box center [162, 115] width 24 height 7
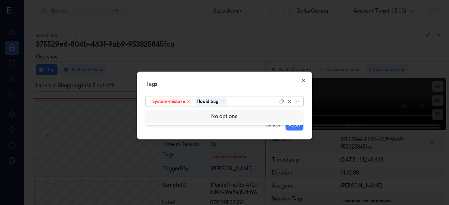
click at [216, 81] on div "Tags" at bounding box center [224, 83] width 158 height 7
click at [292, 125] on button "Apply" at bounding box center [294, 124] width 18 height 11
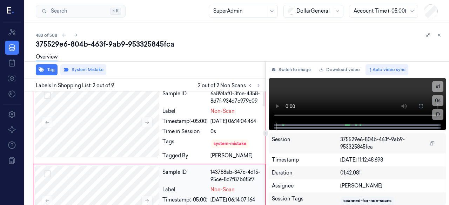
scroll to position [0, 0]
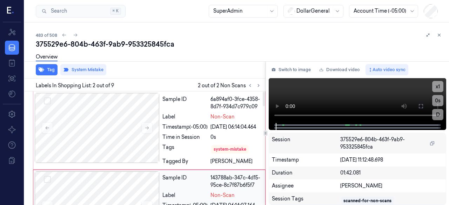
click at [201, 121] on div "Sample ID 6a894af0-3fce-4358-8d7f-934d7c979c09 Label Non-Scan Timestamp (-05:00…" at bounding box center [212, 130] width 104 height 75
click at [194, 104] on div "Sample ID" at bounding box center [184, 103] width 45 height 15
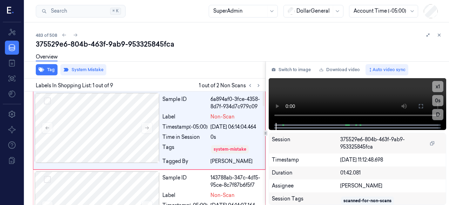
click at [46, 65] on div "Overview" at bounding box center [47, 58] width 22 height 18
click at [47, 71] on button "Tag" at bounding box center [47, 69] width 22 height 11
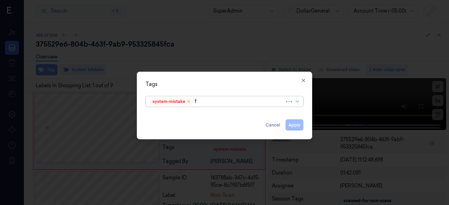
type input "fl"
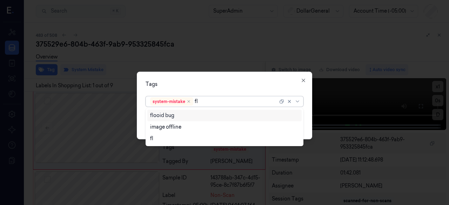
click at [159, 114] on div "flooid bug" at bounding box center [162, 115] width 24 height 7
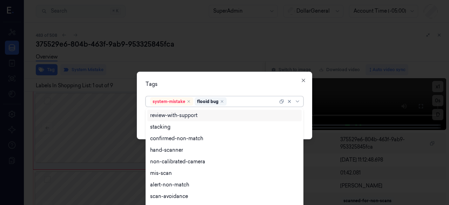
click at [192, 83] on div "Tags" at bounding box center [224, 83] width 158 height 7
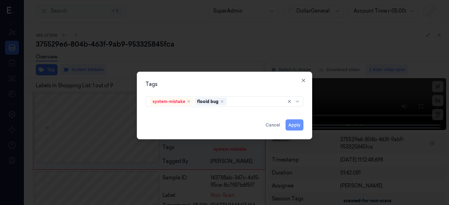
click at [294, 125] on button "Apply" at bounding box center [294, 124] width 18 height 11
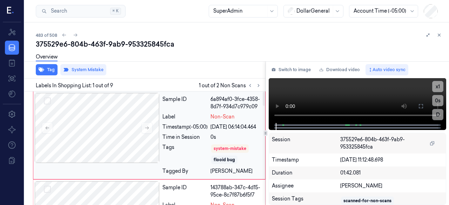
click at [198, 102] on div "Sample ID" at bounding box center [184, 103] width 45 height 15
click at [260, 84] on icon at bounding box center [258, 85] width 5 height 5
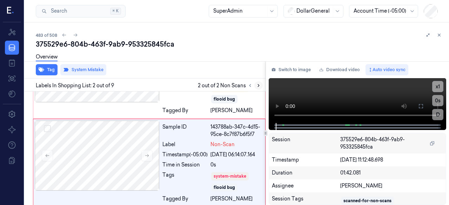
scroll to position [85, 0]
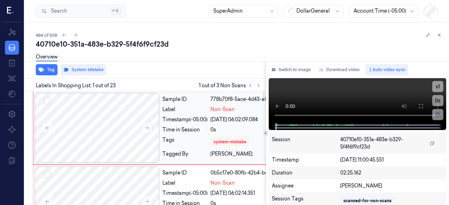
click at [190, 119] on div "Sample ID 778b70f8-5ace-4d43-a8dc-adb17814b35c Label Non-Scan Timestamp (-05:00…" at bounding box center [239, 128] width 158 height 70
click at [205, 103] on div "Sample ID" at bounding box center [184, 99] width 45 height 7
click at [198, 103] on div "Sample ID" at bounding box center [184, 99] width 45 height 7
click at [45, 70] on button "Tag" at bounding box center [47, 69] width 22 height 11
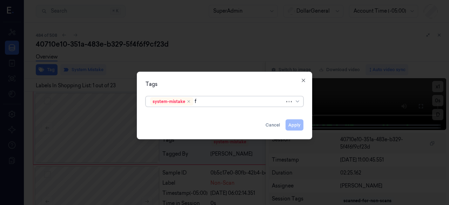
type input "fl"
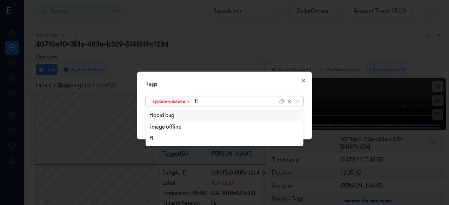
click at [156, 119] on div "flooid bug" at bounding box center [224, 116] width 155 height 12
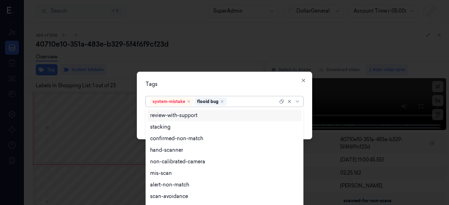
click at [245, 88] on div "Tags option flooid bug , selected. 9 results available. Use Up and Down to choo…" at bounding box center [224, 106] width 175 height 68
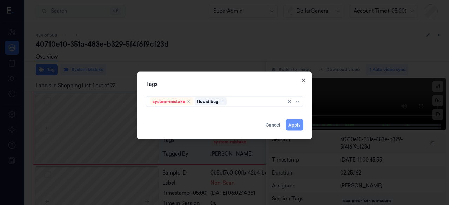
click at [293, 121] on button "Apply" at bounding box center [294, 124] width 18 height 11
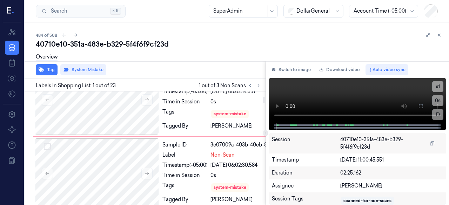
scroll to position [105, 0]
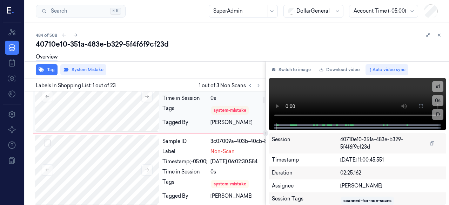
click at [244, 92] on div "[DATE] 06:02:14.351" at bounding box center [262, 87] width 104 height 7
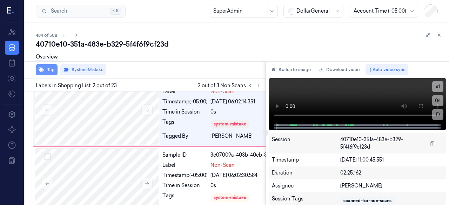
click at [42, 72] on icon "button" at bounding box center [42, 70] width 6 height 6
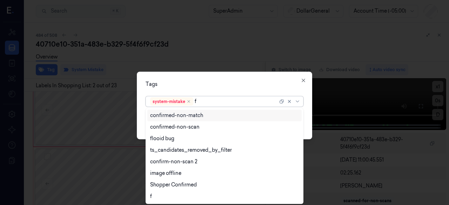
type input "fl"
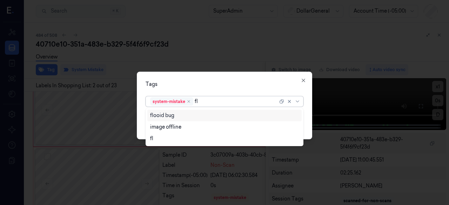
drag, startPoint x: 177, startPoint y: 117, endPoint x: 188, endPoint y: 99, distance: 21.7
click at [178, 117] on div "flooid bug" at bounding box center [224, 115] width 149 height 7
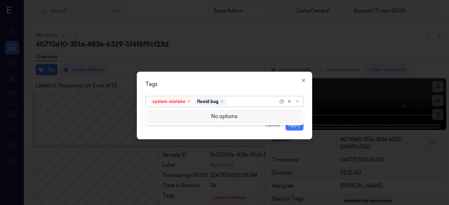
click at [191, 90] on div "Tags option flooid bug , selected. 0 results available. Use Up and Down to choo…" at bounding box center [224, 106] width 175 height 68
click at [298, 127] on button "Apply" at bounding box center [294, 124] width 18 height 11
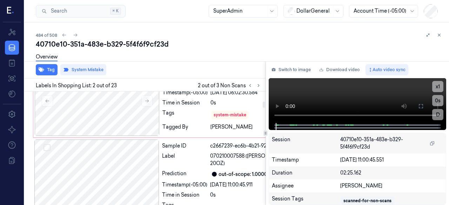
scroll to position [201, 0]
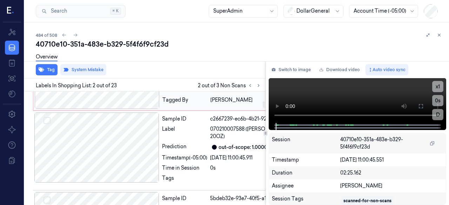
click at [250, 109] on div "Sample ID 3c07009a-403b-40cb-84eb-e0ecf0a1ff56 Label Non-Scan Timestamp (-05:00…" at bounding box center [239, 74] width 158 height 70
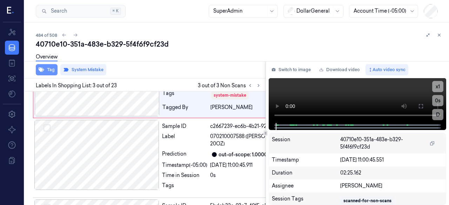
click at [48, 71] on button "Tag" at bounding box center [47, 69] width 22 height 11
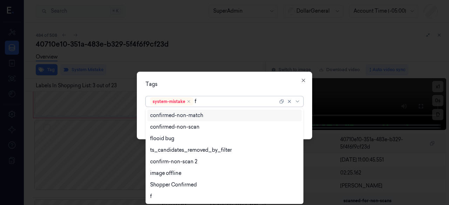
type input "fl"
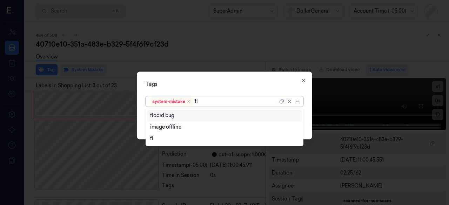
drag, startPoint x: 156, startPoint y: 119, endPoint x: 191, endPoint y: 97, distance: 40.8
click at [157, 119] on div "flooid bug" at bounding box center [162, 115] width 24 height 7
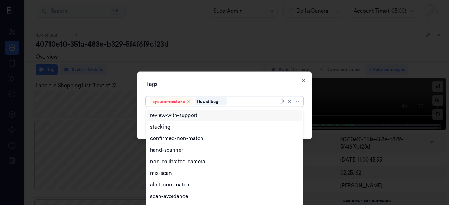
click at [194, 93] on div "Tags option flooid bug , selected. 9 results available. Use Up and Down to choo…" at bounding box center [224, 106] width 175 height 68
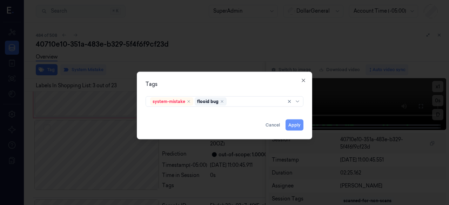
click at [298, 123] on button "Apply" at bounding box center [294, 124] width 18 height 11
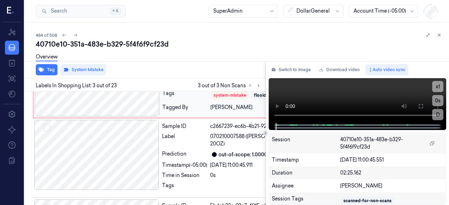
scroll to position [198, 0]
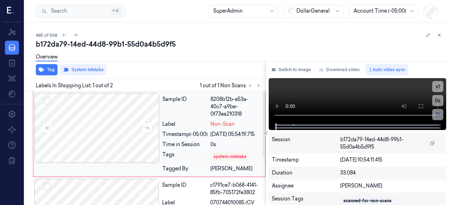
click at [252, 119] on div "Sample ID 8208b12b-e53a-40c7-a9be-0f73ea210318 Label Non-Scan Timestamp (-05:00…" at bounding box center [212, 134] width 104 height 82
click at [46, 72] on button "Tag" at bounding box center [47, 69] width 22 height 11
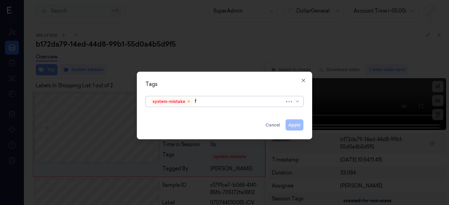
type input "fl"
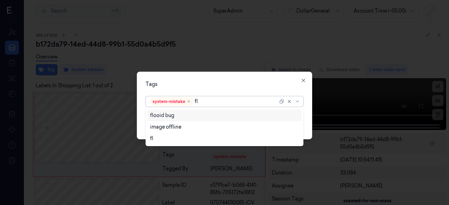
click at [168, 113] on div "flooid bug" at bounding box center [162, 115] width 24 height 7
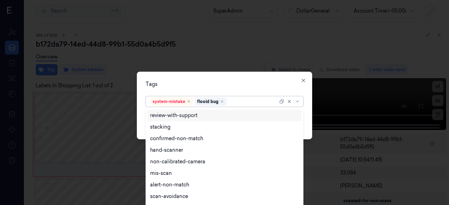
click at [191, 75] on div "Tags option flooid bug , selected. 9 results available. Use Up and Down to choo…" at bounding box center [224, 106] width 175 height 68
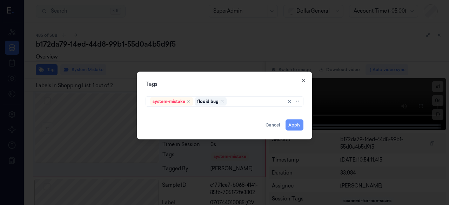
click at [298, 127] on button "Apply" at bounding box center [294, 124] width 18 height 11
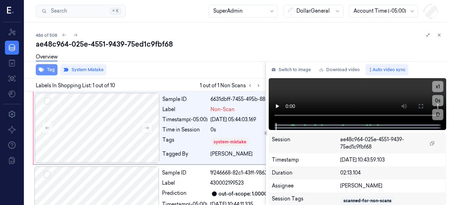
click at [43, 70] on icon "button" at bounding box center [42, 70] width 6 height 5
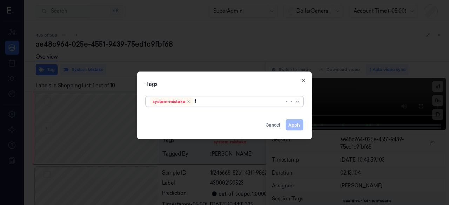
type input "fl"
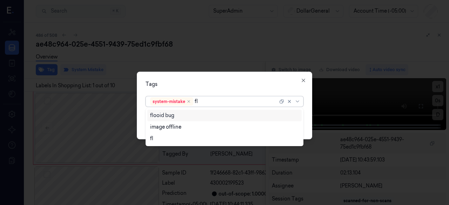
click at [164, 116] on div "flooid bug" at bounding box center [162, 115] width 24 height 7
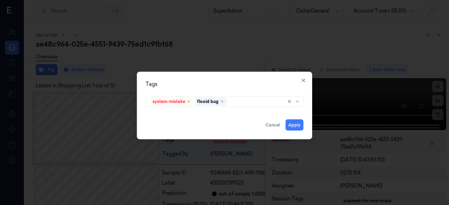
click at [178, 86] on div "Tags" at bounding box center [224, 83] width 158 height 7
click at [295, 122] on button "Apply" at bounding box center [294, 124] width 18 height 11
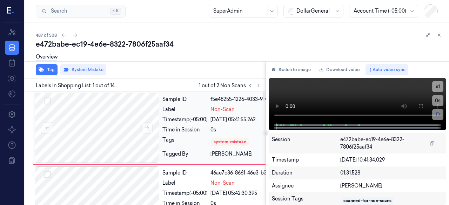
click at [252, 123] on div "[DATE] 05:41:55.262" at bounding box center [262, 119] width 104 height 7
click at [41, 69] on icon "button" at bounding box center [42, 70] width 6 height 5
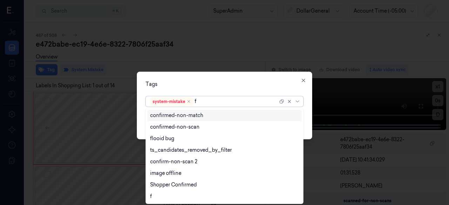
type input "fl"
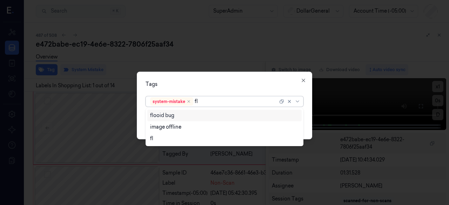
click at [202, 115] on div "flooid bug" at bounding box center [224, 115] width 149 height 7
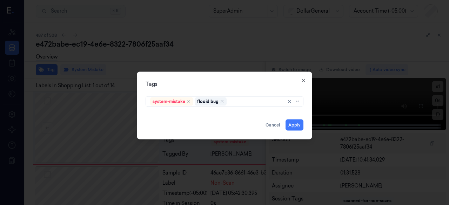
click at [210, 84] on div "Tags" at bounding box center [224, 83] width 158 height 7
click at [299, 124] on button "Apply" at bounding box center [294, 124] width 18 height 11
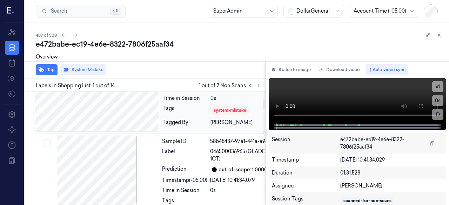
click at [245, 131] on div "Sample ID 46ae7c36-8661-46e3-b3f6-6da798e81213 Label Non-Scan Timestamp (-05:00…" at bounding box center [239, 96] width 158 height 70
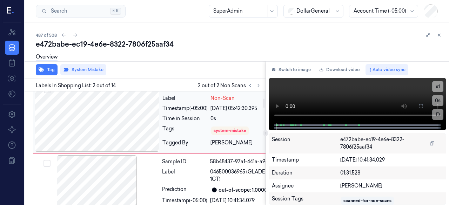
scroll to position [84, 0]
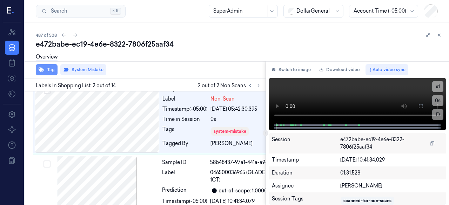
click at [45, 73] on button "Tag" at bounding box center [47, 69] width 22 height 11
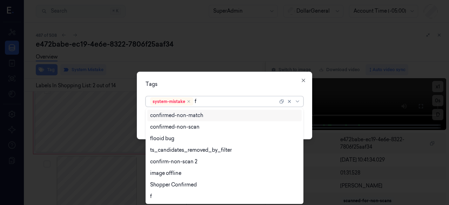
type input "fl"
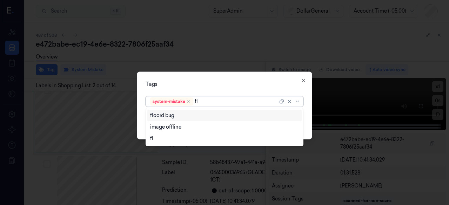
click at [165, 117] on div "flooid bug" at bounding box center [162, 115] width 24 height 7
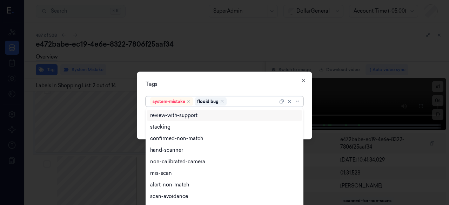
click at [180, 89] on div "Tags option flooid bug , selected. 9 results available. Use Up and Down to choo…" at bounding box center [224, 106] width 175 height 68
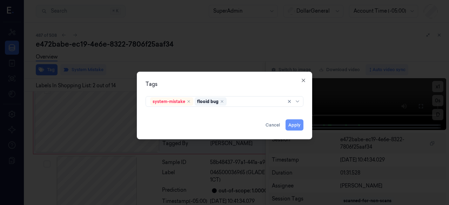
click at [298, 123] on button "Apply" at bounding box center [294, 124] width 18 height 11
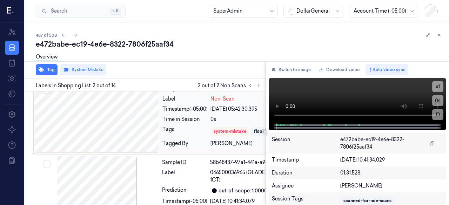
scroll to position [89, 0]
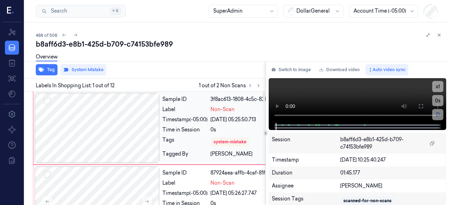
click at [240, 123] on div "[DATE] 05:25:50.713" at bounding box center [262, 119] width 104 height 7
click at [39, 72] on icon "button" at bounding box center [42, 70] width 6 height 6
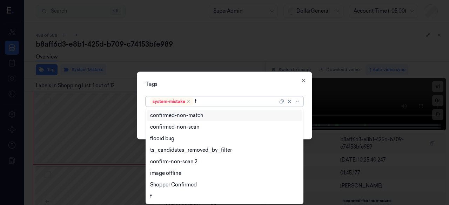
type input "fl"
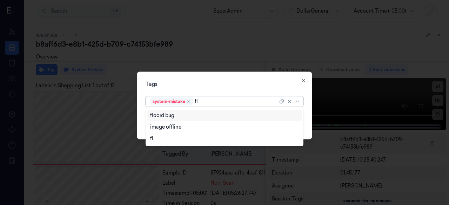
drag, startPoint x: 172, startPoint y: 115, endPoint x: 177, endPoint y: 102, distance: 13.7
click at [172, 115] on div "flooid bug" at bounding box center [162, 115] width 24 height 7
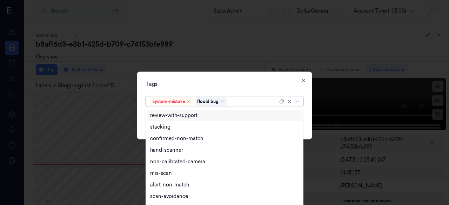
click at [191, 79] on div "Tags option flooid bug , selected. 9 results available. Use Up and Down to choo…" at bounding box center [224, 106] width 175 height 68
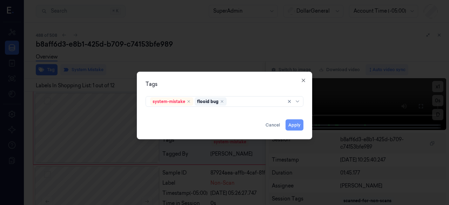
click at [299, 124] on button "Apply" at bounding box center [294, 124] width 18 height 11
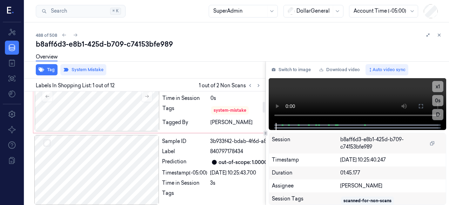
click at [237, 102] on div "0s" at bounding box center [262, 98] width 104 height 7
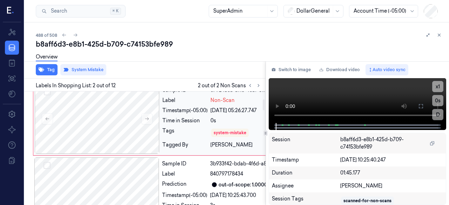
scroll to position [81, 0]
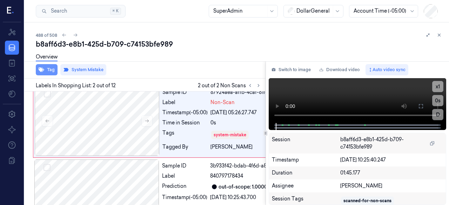
click at [52, 74] on button "Tag" at bounding box center [47, 69] width 22 height 11
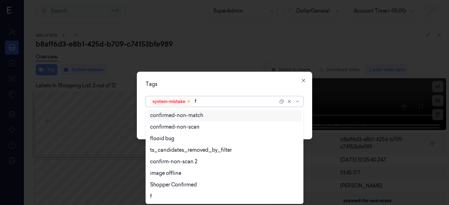
type input "fl"
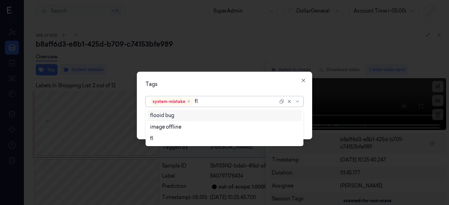
click at [175, 113] on div "flooid bug" at bounding box center [224, 115] width 149 height 7
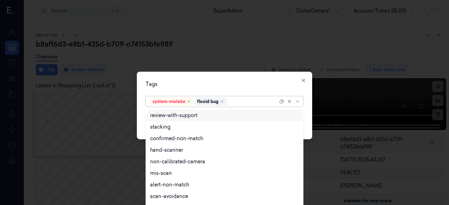
click at [179, 92] on div "Tags option flooid bug , selected. 9 results available. Use Up and Down to choo…" at bounding box center [224, 106] width 175 height 68
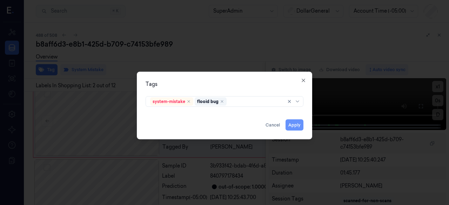
click at [296, 129] on button "Apply" at bounding box center [294, 124] width 18 height 11
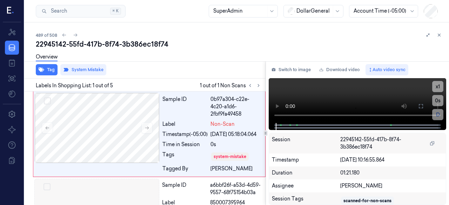
click at [38, 75] on div "Tag System Mistake" at bounding box center [144, 69] width 244 height 17
click at [38, 73] on button "Tag" at bounding box center [47, 69] width 22 height 11
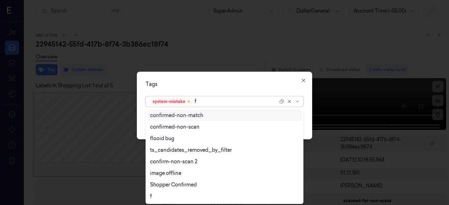
type input "fl"
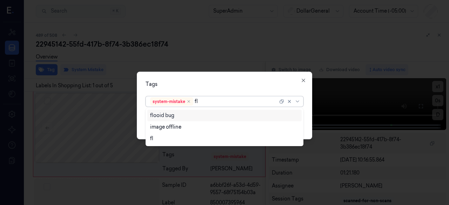
drag, startPoint x: 215, startPoint y: 120, endPoint x: 217, endPoint y: 96, distance: 24.3
click at [214, 120] on div "flooid bug" at bounding box center [224, 116] width 155 height 12
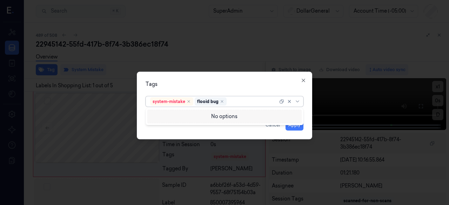
click at [218, 90] on div "Tags option flooid bug , selected. 0 results available. Use Up and Down to choo…" at bounding box center [224, 106] width 175 height 68
click at [294, 122] on button "Apply" at bounding box center [294, 124] width 18 height 11
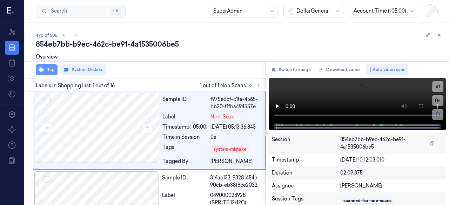
click at [44, 72] on button "Tag" at bounding box center [47, 69] width 22 height 11
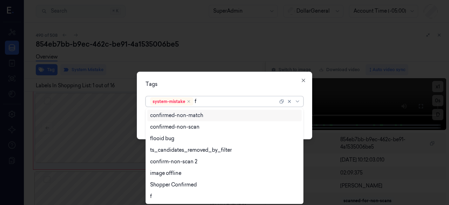
type input "fl"
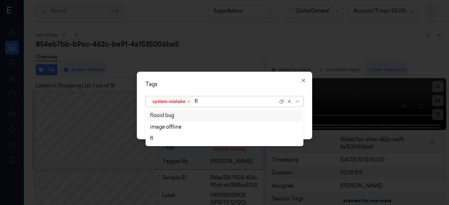
drag, startPoint x: 177, startPoint y: 116, endPoint x: 185, endPoint y: 92, distance: 25.7
click at [177, 116] on div "flooid bug" at bounding box center [224, 115] width 149 height 7
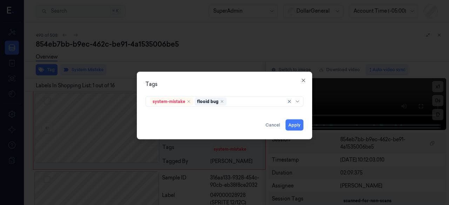
click at [193, 76] on div "Tags system-mistake flooid bug Apply Cancel Close" at bounding box center [224, 106] width 175 height 68
click at [299, 124] on button "Apply" at bounding box center [294, 124] width 18 height 11
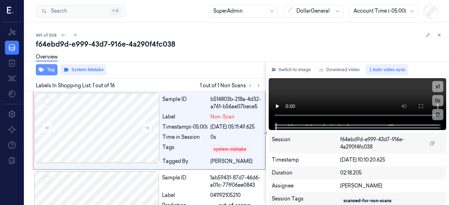
click at [51, 70] on button "Tag" at bounding box center [47, 69] width 22 height 11
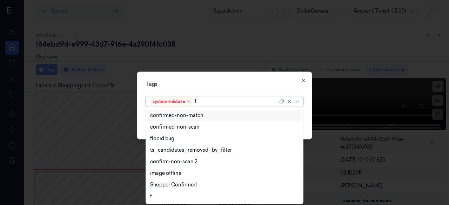
type input "fl"
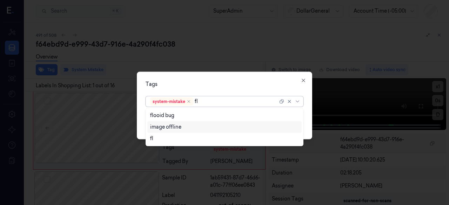
click at [211, 121] on div "image offline" at bounding box center [224, 127] width 155 height 12
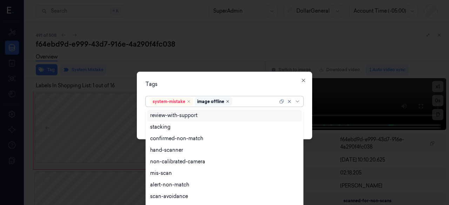
click at [229, 100] on icon "Remove ,image offline" at bounding box center [227, 101] width 4 height 4
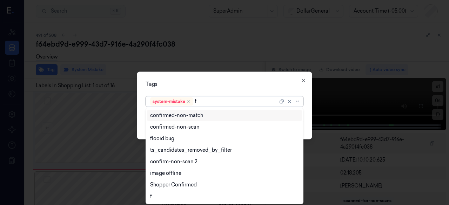
type input "fl"
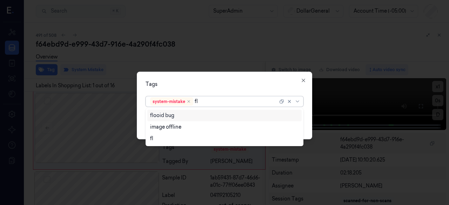
click at [222, 116] on div "flooid bug" at bounding box center [224, 115] width 149 height 7
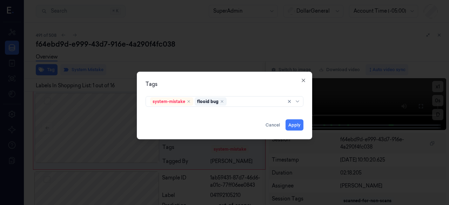
click at [222, 87] on div "Tags" at bounding box center [224, 83] width 158 height 7
click at [293, 124] on button "Apply" at bounding box center [294, 124] width 18 height 11
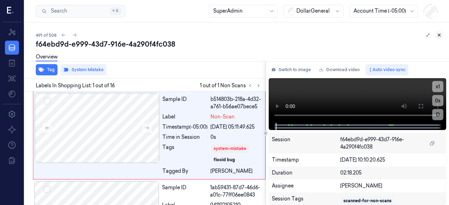
click at [443, 35] on button at bounding box center [439, 35] width 8 height 8
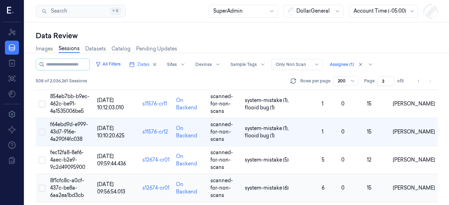
scroll to position [2500, 0]
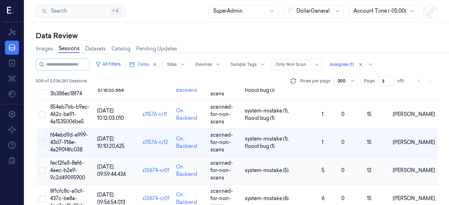
click at [77, 157] on td "fec12fa8-8ef6-4aec-b2e9-9c2d49095900" at bounding box center [70, 171] width 47 height 28
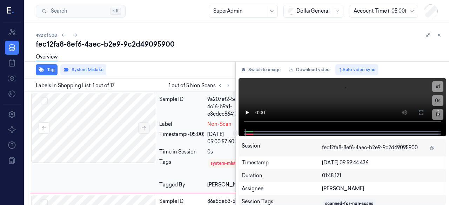
scroll to position [0, 3]
click at [178, 109] on div "Sample ID" at bounding box center [181, 107] width 45 height 22
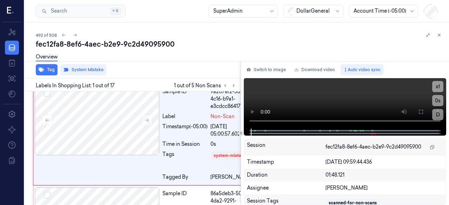
scroll to position [8, 0]
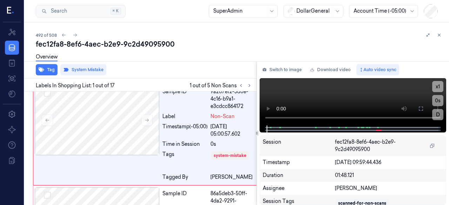
click at [257, 138] on div at bounding box center [256, 133] width 0 height 144
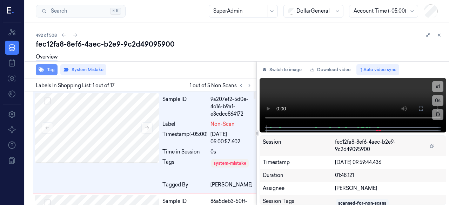
click at [53, 67] on button "Tag" at bounding box center [47, 69] width 22 height 11
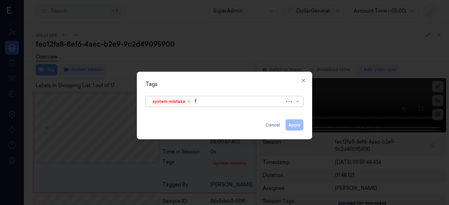
type input "fl"
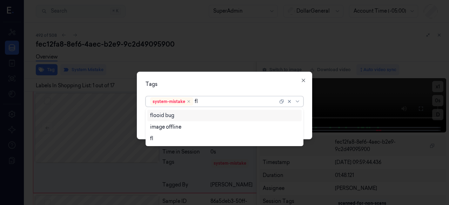
click at [158, 117] on div "flooid bug" at bounding box center [162, 115] width 24 height 7
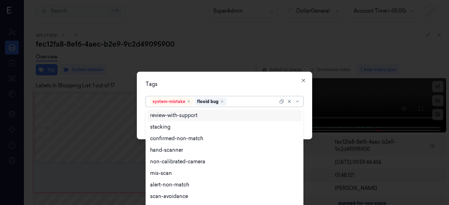
drag, startPoint x: 185, startPoint y: 85, endPoint x: 263, endPoint y: 105, distance: 80.3
click at [188, 86] on div "Tags" at bounding box center [224, 83] width 158 height 7
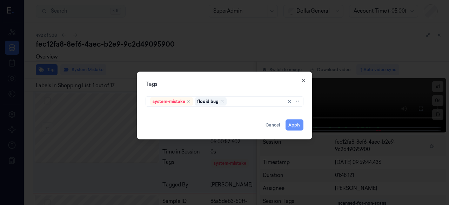
click at [295, 127] on button "Apply" at bounding box center [294, 124] width 18 height 11
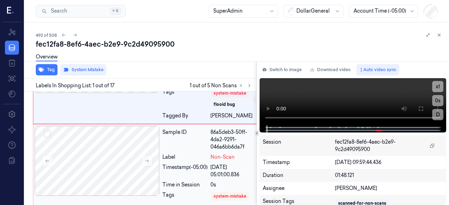
click at [202, 141] on div "Sample ID" at bounding box center [184, 140] width 45 height 22
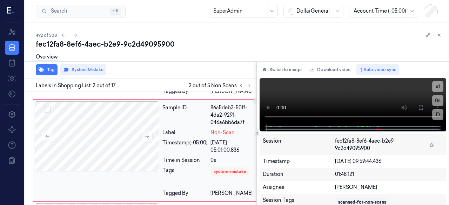
scroll to position [96, 0]
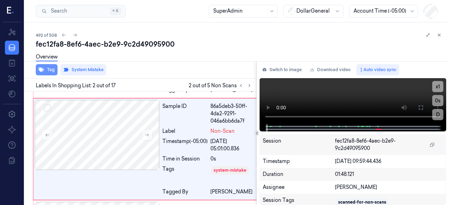
click at [44, 72] on button "Tag" at bounding box center [47, 69] width 22 height 11
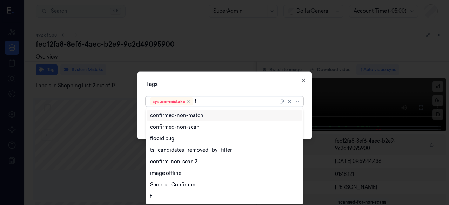
type input "fl"
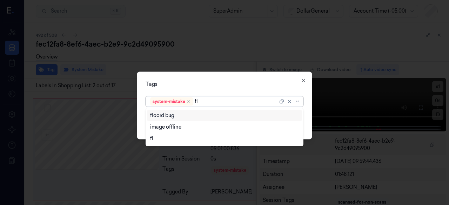
click at [177, 111] on div "flooid bug" at bounding box center [224, 116] width 155 height 12
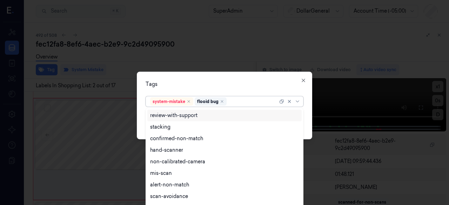
click at [185, 90] on div "Tags option flooid bug , selected. 9 results available. Use Up and Down to choo…" at bounding box center [224, 106] width 175 height 68
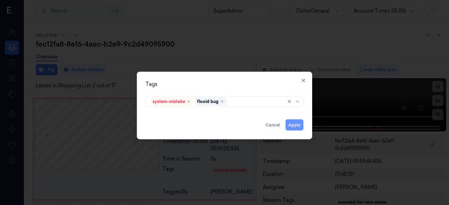
click at [292, 129] on button "Apply" at bounding box center [294, 124] width 18 height 11
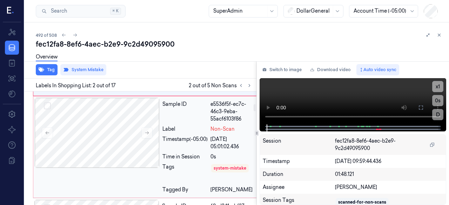
click at [178, 127] on div "Label" at bounding box center [184, 129] width 45 height 7
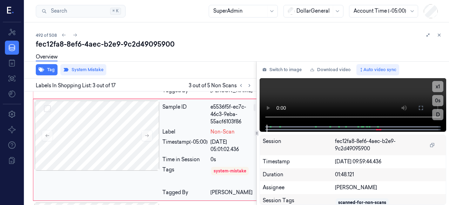
click at [208, 117] on div "Sample ID e5536f5f-ec7c-46c3-9eba-55acf6103f86" at bounding box center [207, 114] width 91 height 22
click at [53, 71] on button "Tag" at bounding box center [47, 69] width 22 height 11
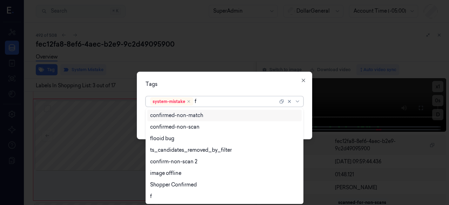
type input "fl"
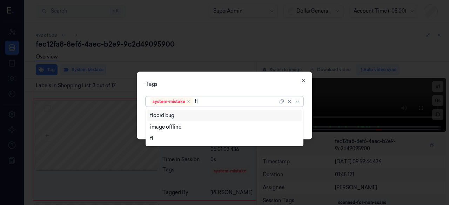
click at [226, 113] on div "flooid bug" at bounding box center [224, 115] width 149 height 7
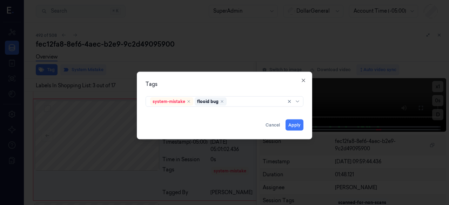
click at [217, 85] on div "Tags" at bounding box center [224, 83] width 158 height 7
click at [297, 124] on button "Apply" at bounding box center [294, 124] width 18 height 11
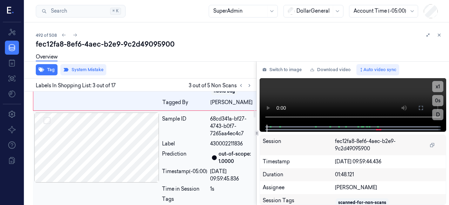
scroll to position [304, 0]
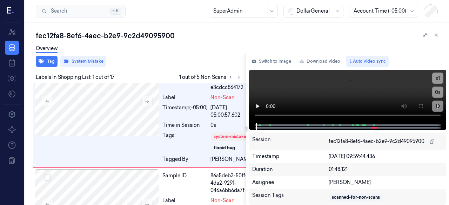
scroll to position [5, 0]
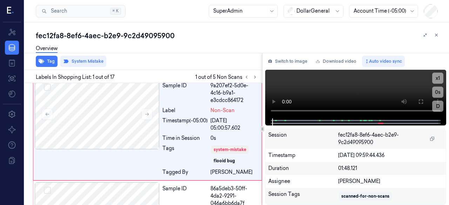
click at [262, 132] on div at bounding box center [262, 129] width 0 height 152
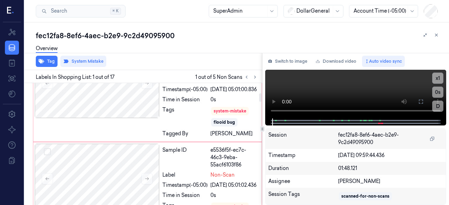
scroll to position [145, 0]
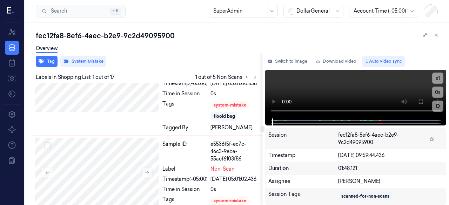
click at [236, 59] on div "Tag System Mistake" at bounding box center [142, 61] width 240 height 17
click at [433, 39] on div at bounding box center [431, 35] width 20 height 8
click at [435, 35] on icon at bounding box center [436, 35] width 2 height 2
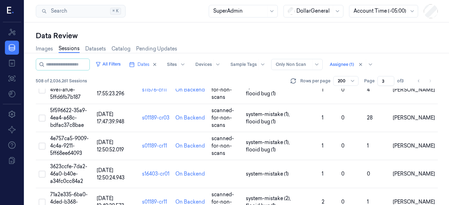
scroll to position [5490, 0]
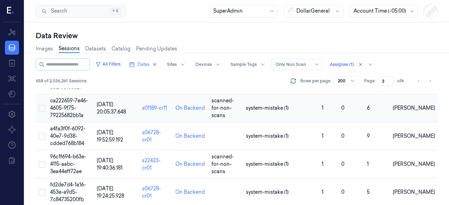
scroll to position [526, 0]
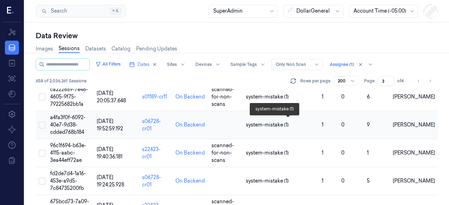
click at [280, 123] on span "system-mistake (1)" at bounding box center [267, 124] width 43 height 7
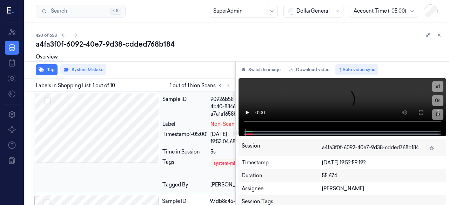
scroll to position [8, 0]
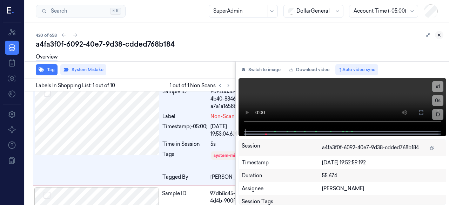
click at [437, 37] on icon at bounding box center [438, 35] width 5 height 5
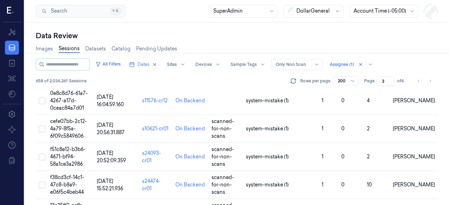
scroll to position [3140, 0]
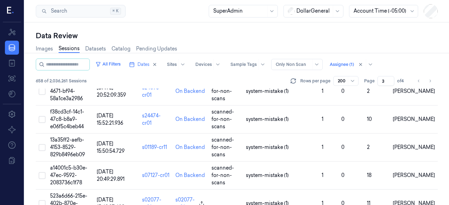
click at [386, 82] on input "3" at bounding box center [385, 81] width 17 height 10
click at [390, 82] on input "2" at bounding box center [385, 81] width 17 height 10
type input "1"
click at [391, 82] on input "1" at bounding box center [385, 81] width 17 height 10
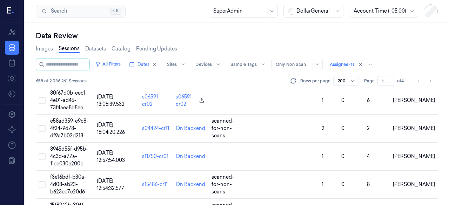
scroll to position [1332, 0]
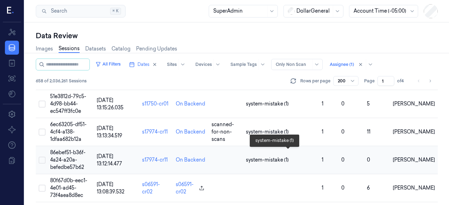
click at [293, 156] on span "system-mistake (1)" at bounding box center [281, 159] width 70 height 7
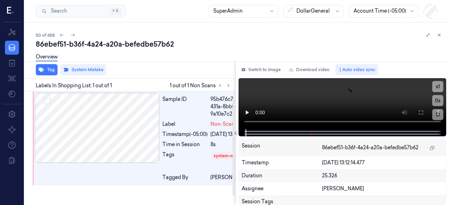
scroll to position [8, 0]
click at [439, 35] on icon at bounding box center [439, 35] width 2 height 2
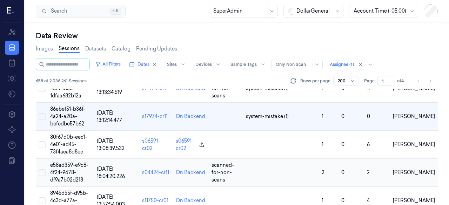
scroll to position [1391, 0]
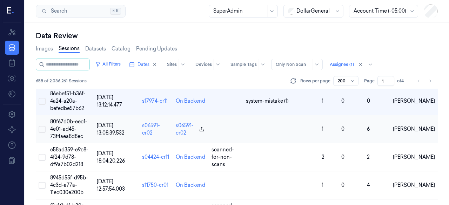
click at [69, 122] on span "80f67d0b-eec1-4e01-ad45-73f4aea8d8ec" at bounding box center [68, 128] width 37 height 21
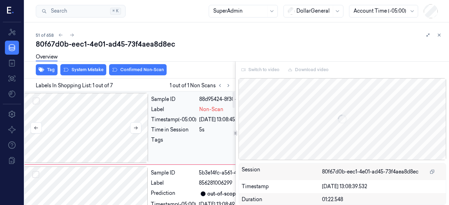
scroll to position [0, 8]
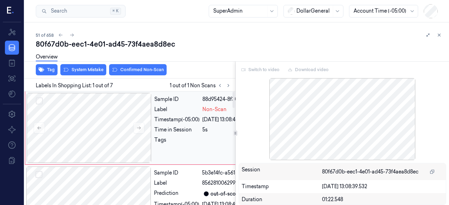
click at [170, 103] on div "Sample ID" at bounding box center [176, 99] width 45 height 7
click at [177, 103] on div "Sample ID" at bounding box center [176, 99] width 45 height 7
click at [69, 63] on div "Overview" at bounding box center [239, 58] width 407 height 18
click at [71, 66] on div "Overview" at bounding box center [239, 58] width 407 height 18
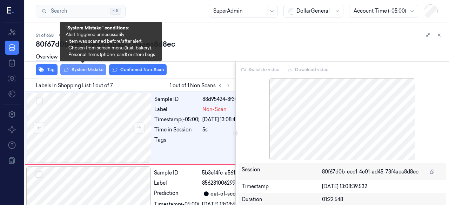
click at [73, 68] on button "System Mistake" at bounding box center [83, 69] width 46 height 11
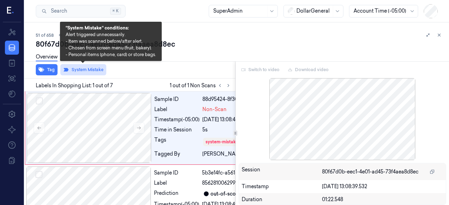
scroll to position [4, 8]
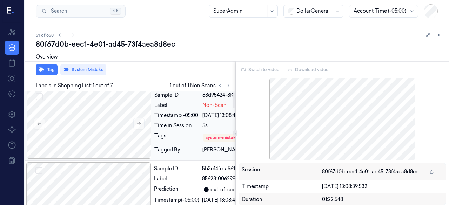
scroll to position [0, 4]
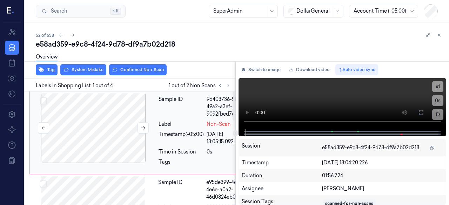
click at [123, 116] on div at bounding box center [93, 128] width 125 height 70
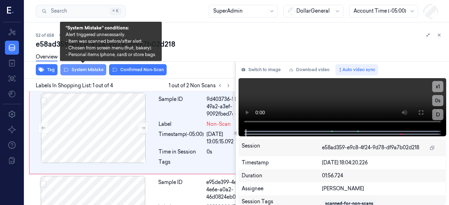
click at [91, 68] on button "System Mistake" at bounding box center [83, 69] width 46 height 11
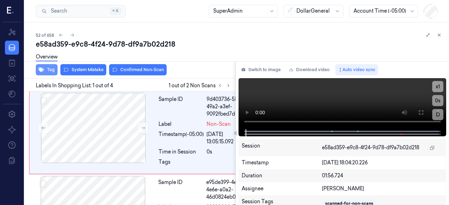
scroll to position [8, 4]
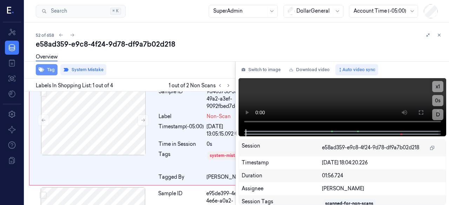
click at [43, 73] on button "Tag" at bounding box center [47, 69] width 22 height 11
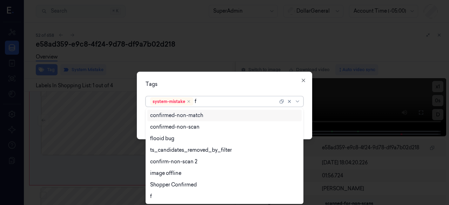
type input "fl"
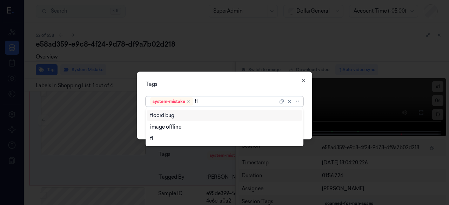
click at [179, 113] on div "flooid bug" at bounding box center [224, 115] width 149 height 7
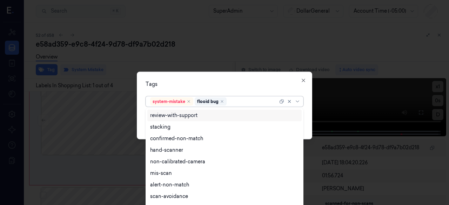
click at [187, 84] on div "Tags" at bounding box center [224, 83] width 158 height 7
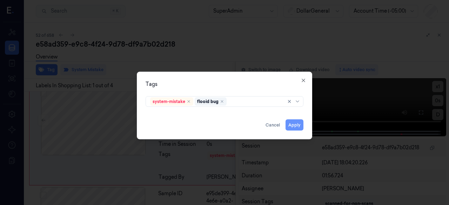
click at [292, 124] on button "Apply" at bounding box center [294, 124] width 18 height 11
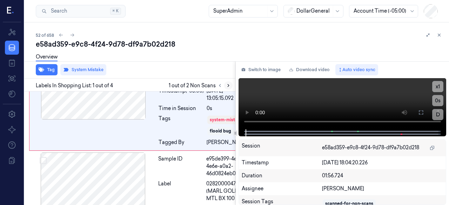
click at [227, 85] on icon at bounding box center [228, 85] width 5 height 5
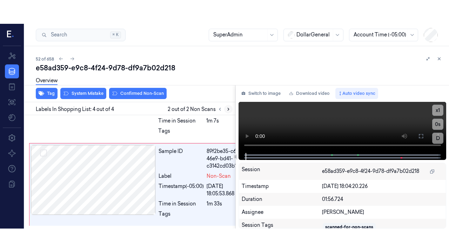
scroll to position [369, 4]
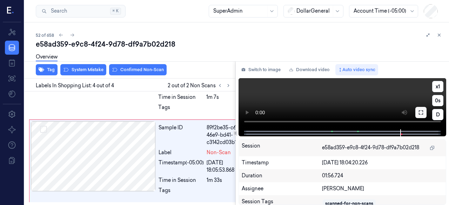
click at [421, 110] on icon at bounding box center [421, 113] width 6 height 6
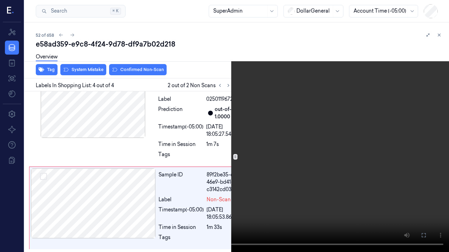
click at [282, 174] on video at bounding box center [224, 126] width 449 height 252
click at [312, 168] on video at bounding box center [224, 126] width 449 height 252
click at [0, 0] on icon at bounding box center [0, 0] width 0 height 0
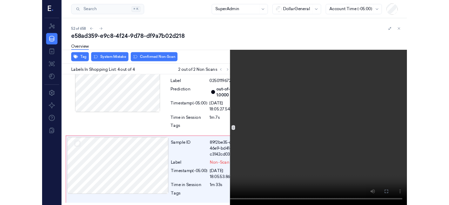
scroll to position [369, 4]
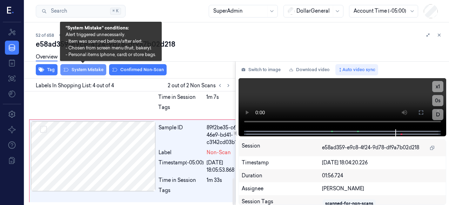
click at [82, 71] on button "System Mistake" at bounding box center [83, 69] width 46 height 11
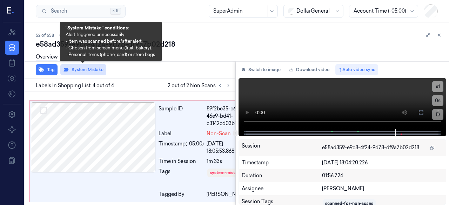
scroll to position [391, 4]
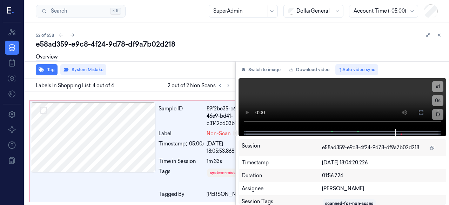
drag, startPoint x: 439, startPoint y: 34, endPoint x: 434, endPoint y: 33, distance: 4.3
click at [440, 34] on icon at bounding box center [438, 35] width 5 height 5
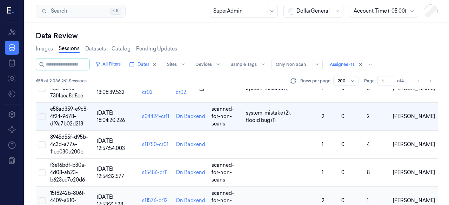
scroll to position [1421, 0]
